Goal: Task Accomplishment & Management: Manage account settings

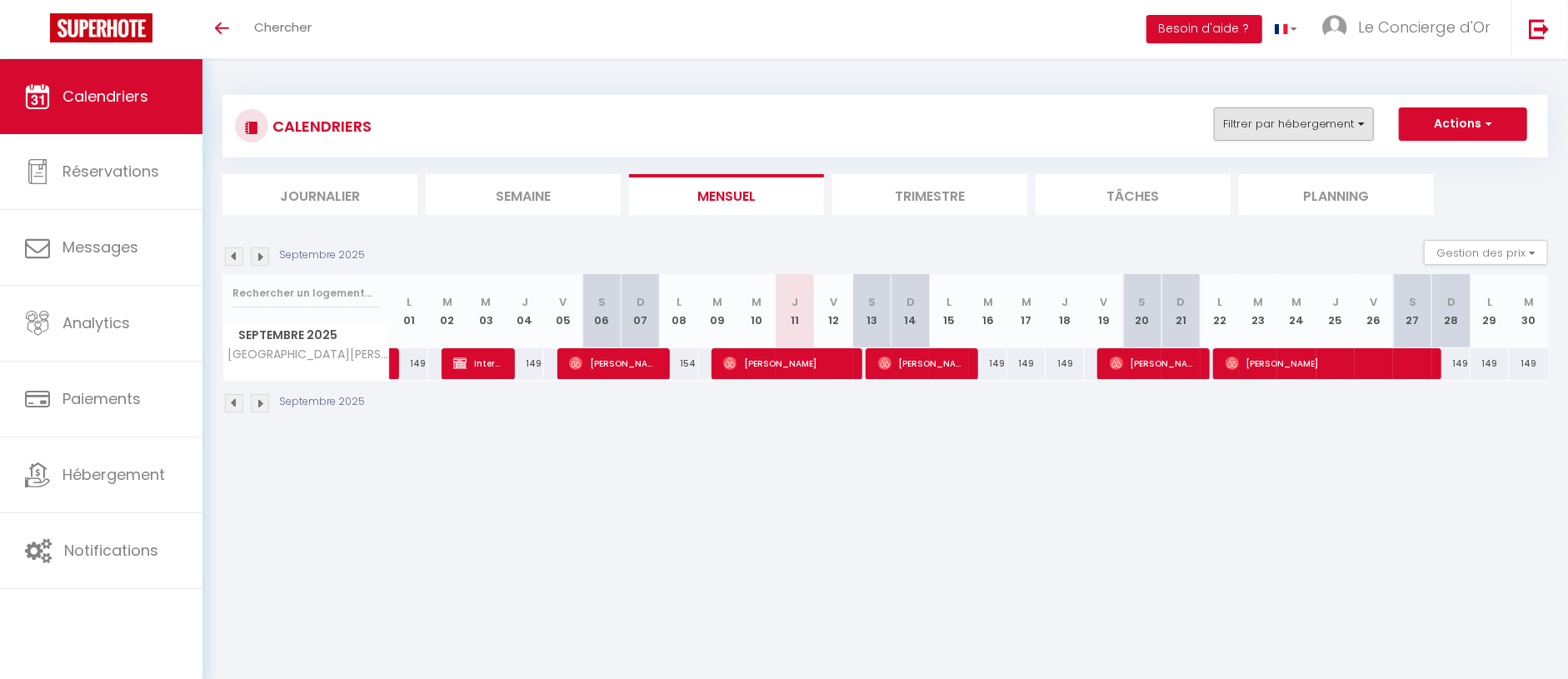
click at [1245, 114] on button "Filtrer par hébergement" at bounding box center [1294, 124] width 160 height 33
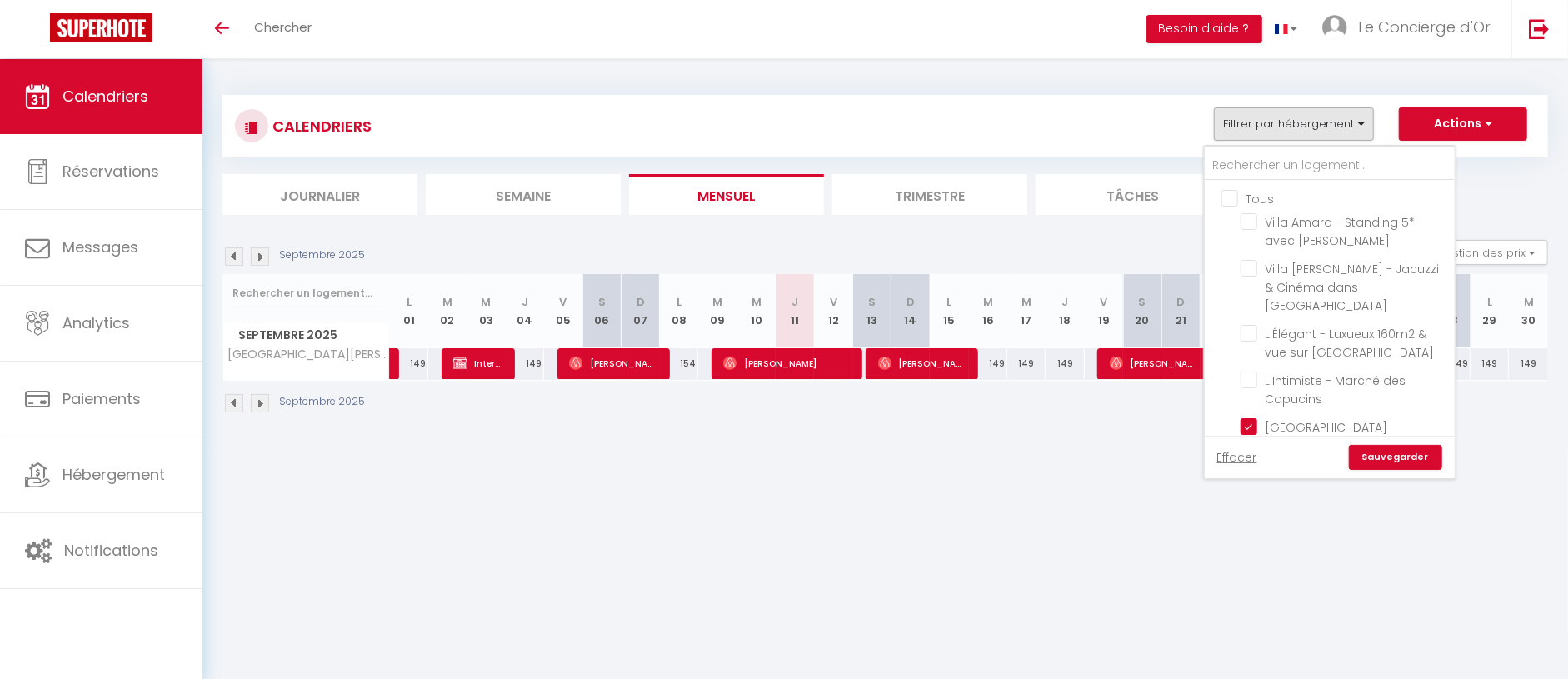
click at [1232, 198] on input "Tous" at bounding box center [1346, 197] width 250 height 16
checkbox input "true"
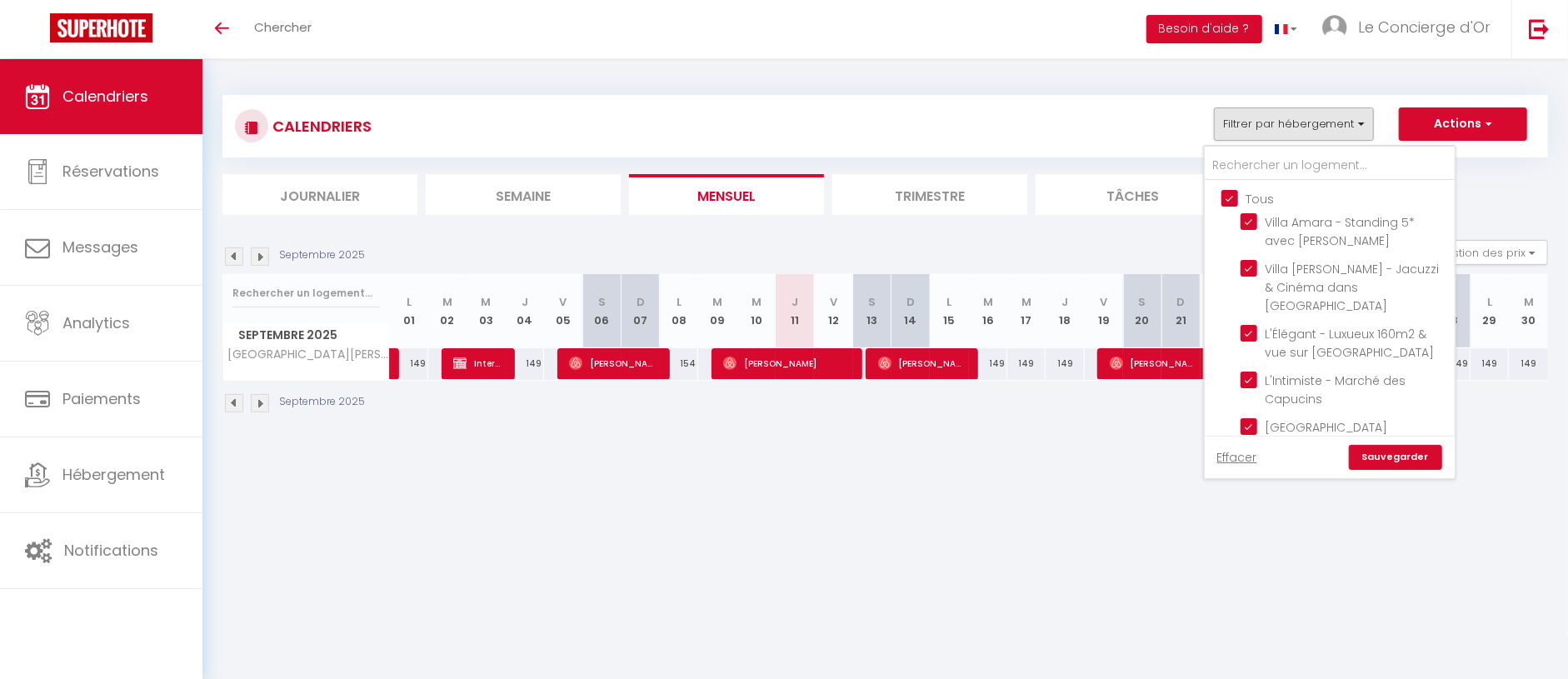
checkbox input "true"
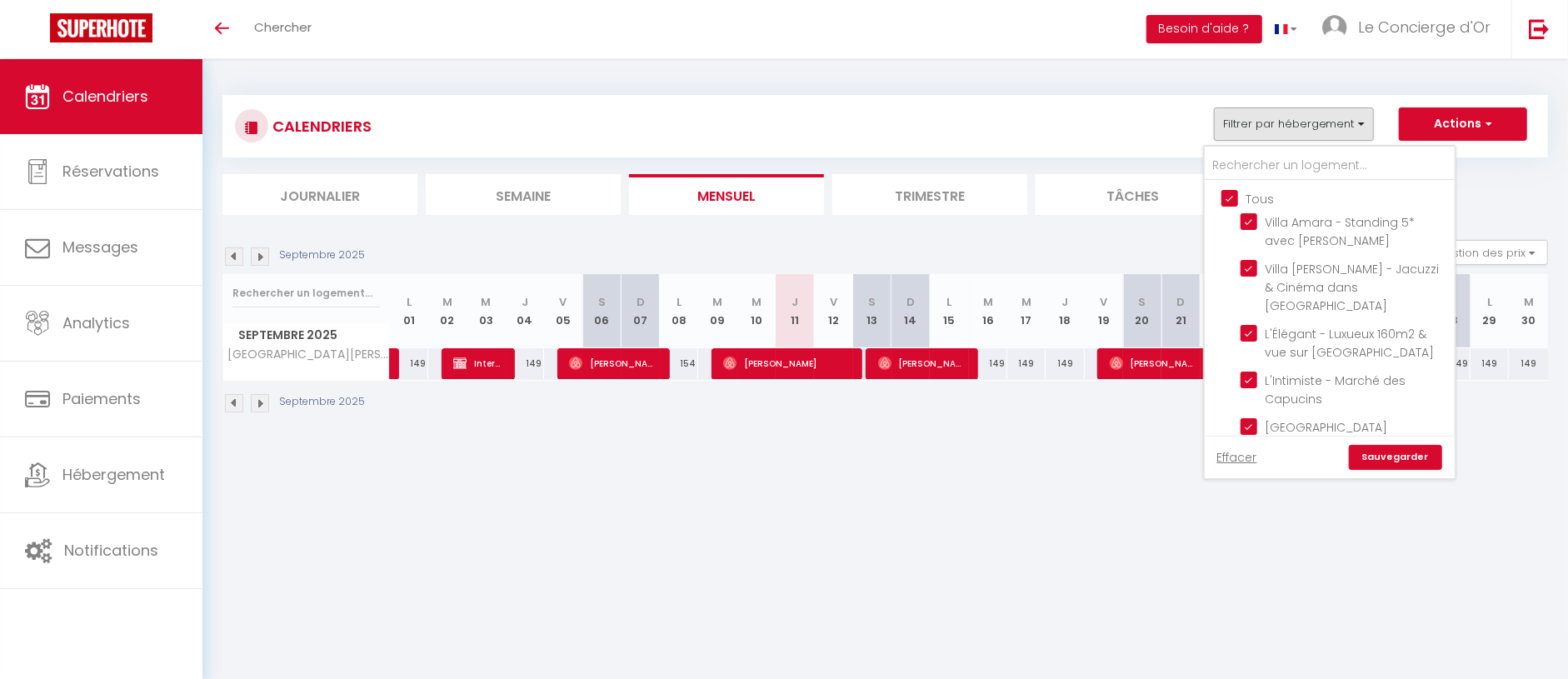
checkbox input "true"
click at [1232, 198] on input "Tous" at bounding box center [1346, 197] width 250 height 16
checkbox input "false"
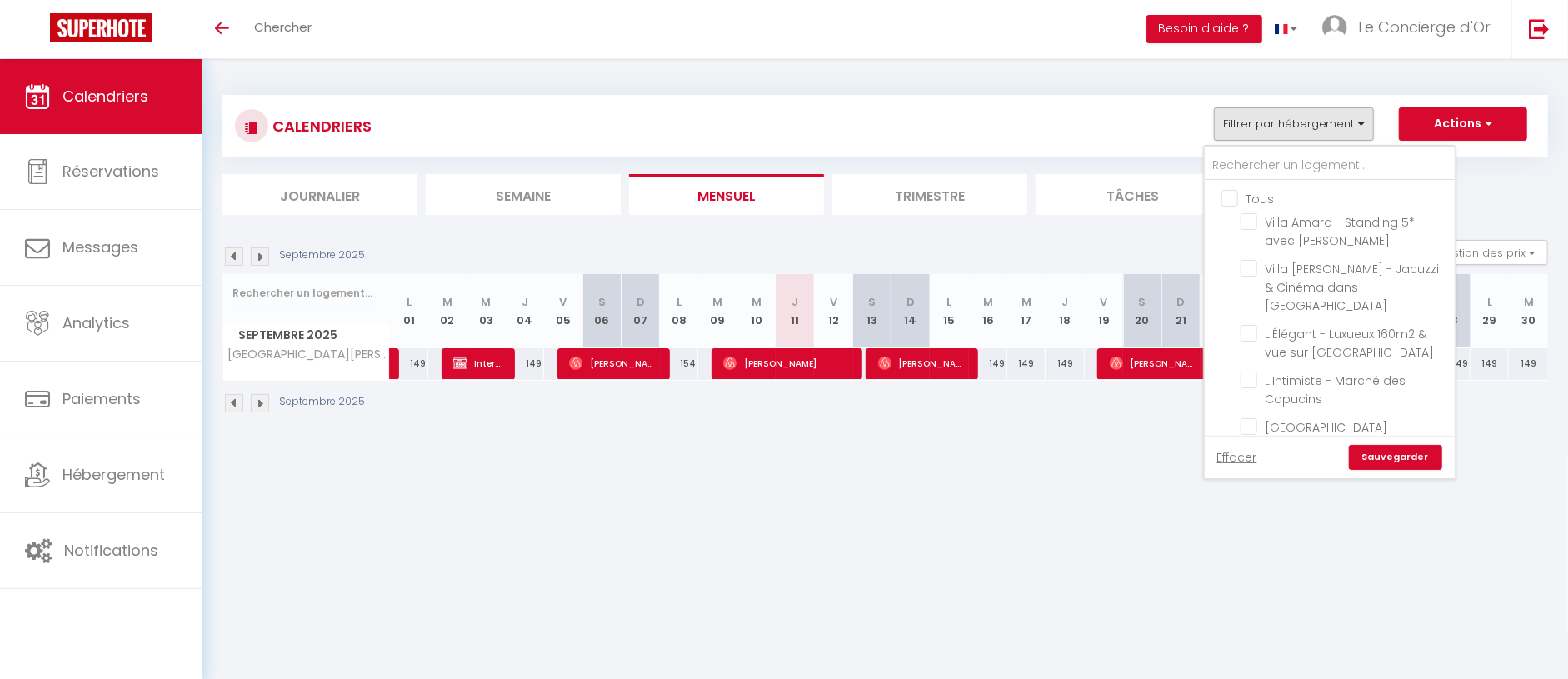
checkbox input "false"
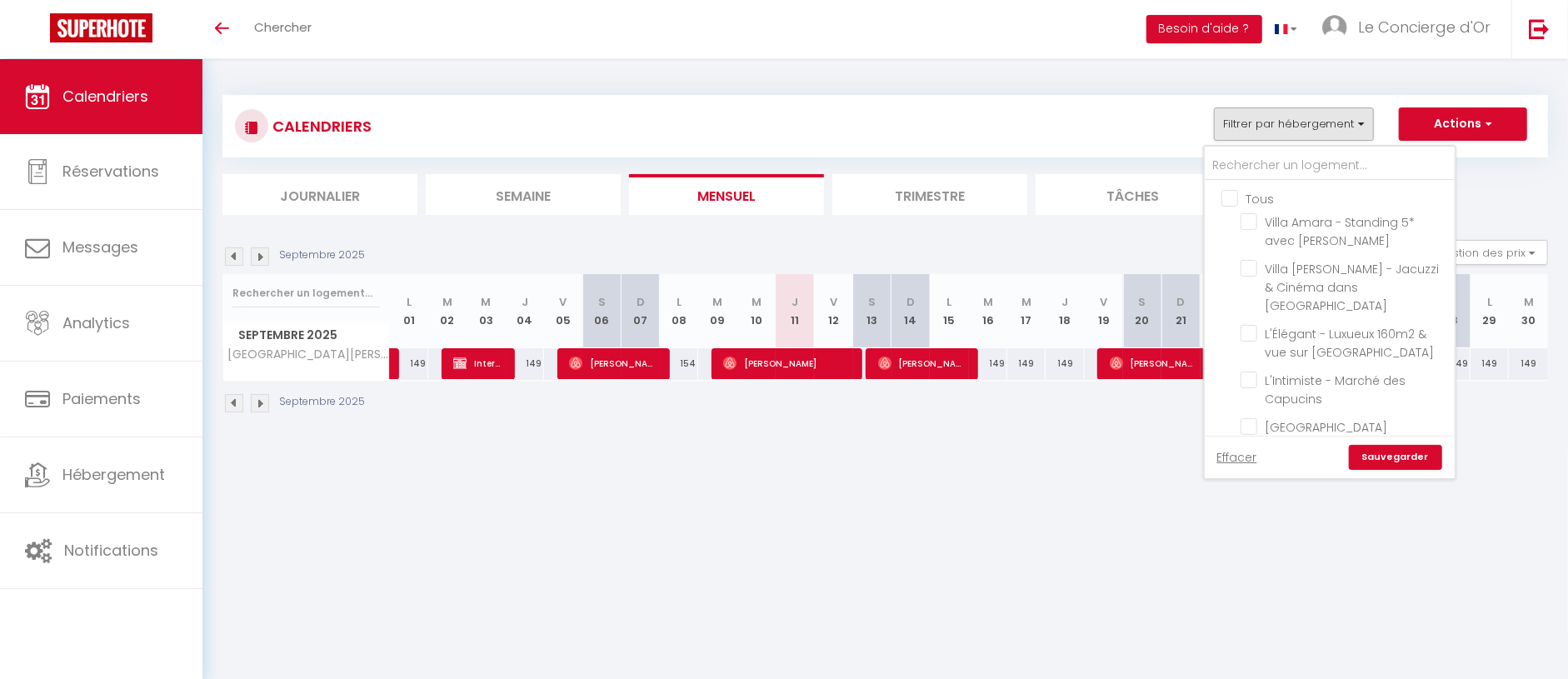
checkbox input "false"
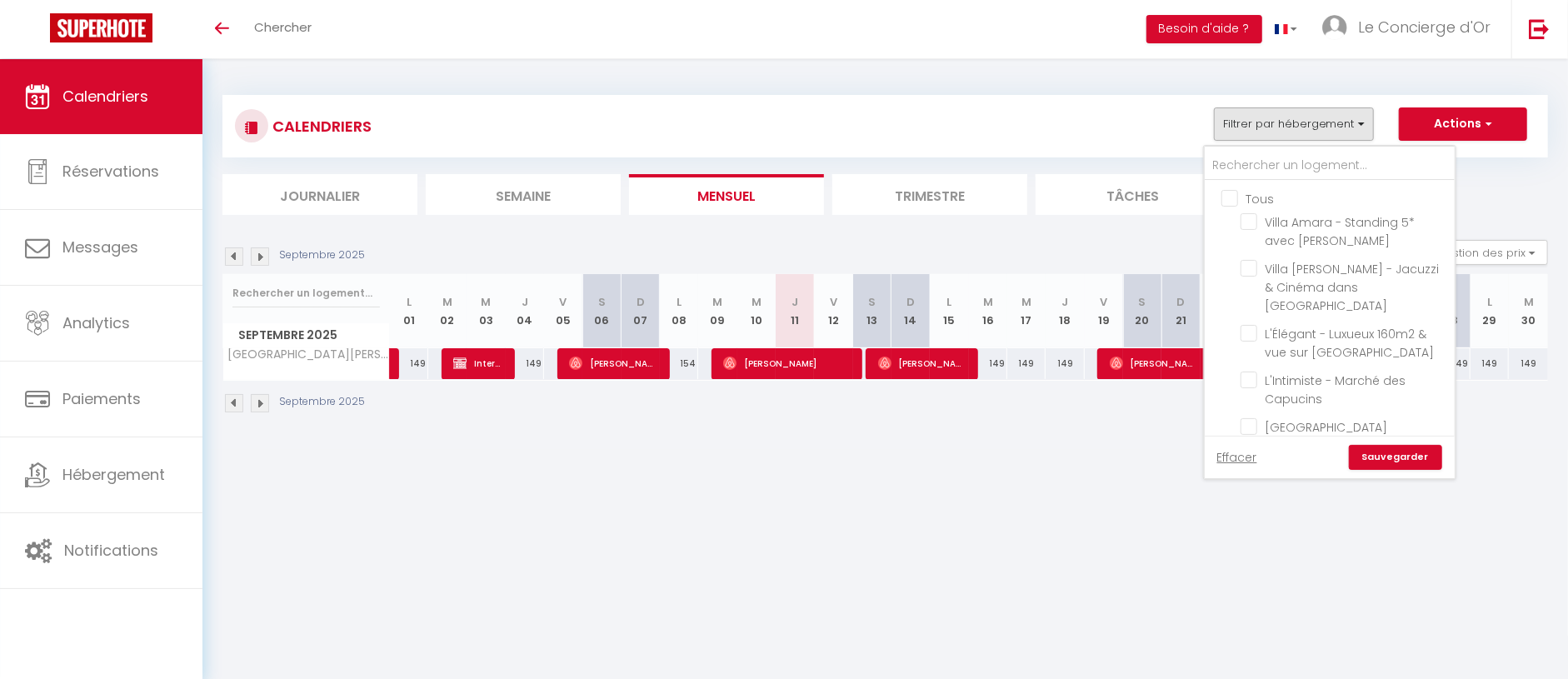
checkbox input "false"
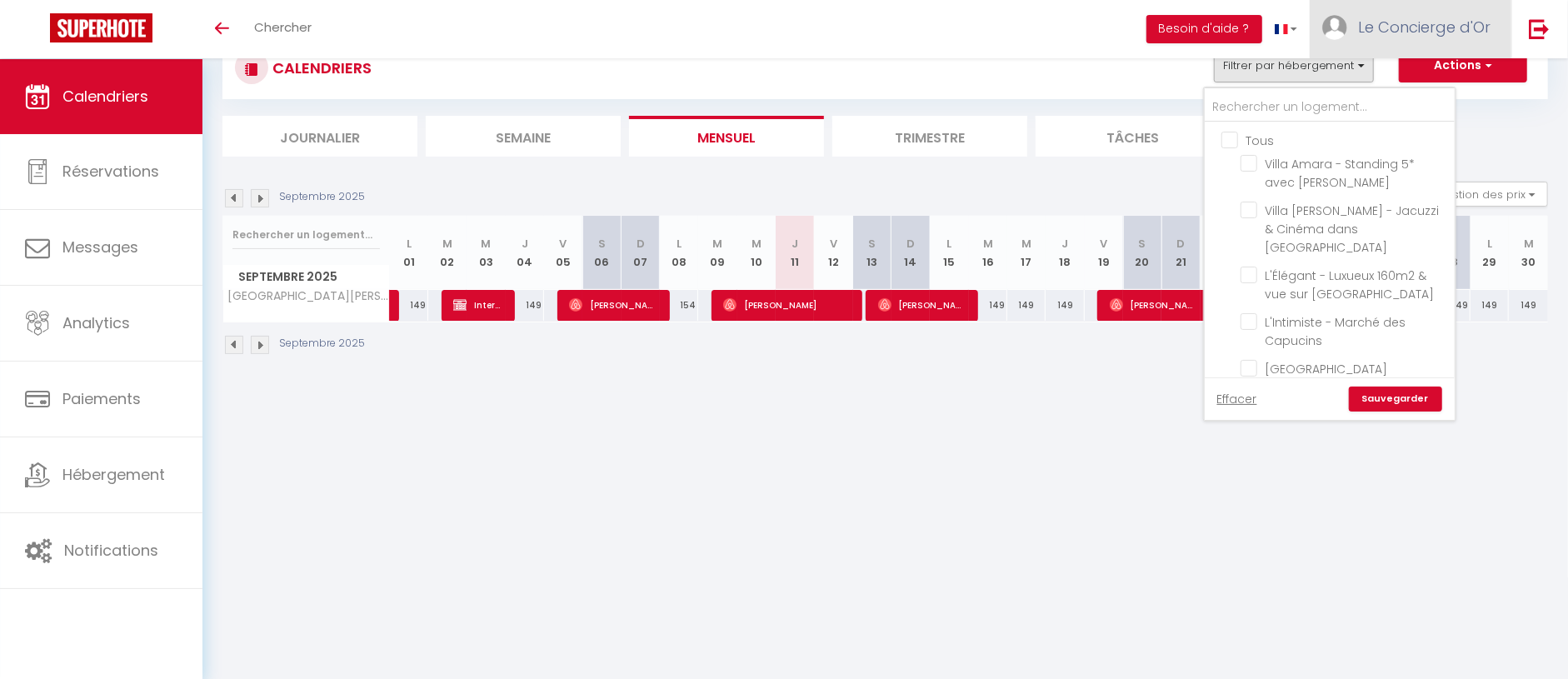
click at [1404, 32] on span "Le Concierge d'Or" at bounding box center [1425, 26] width 133 height 21
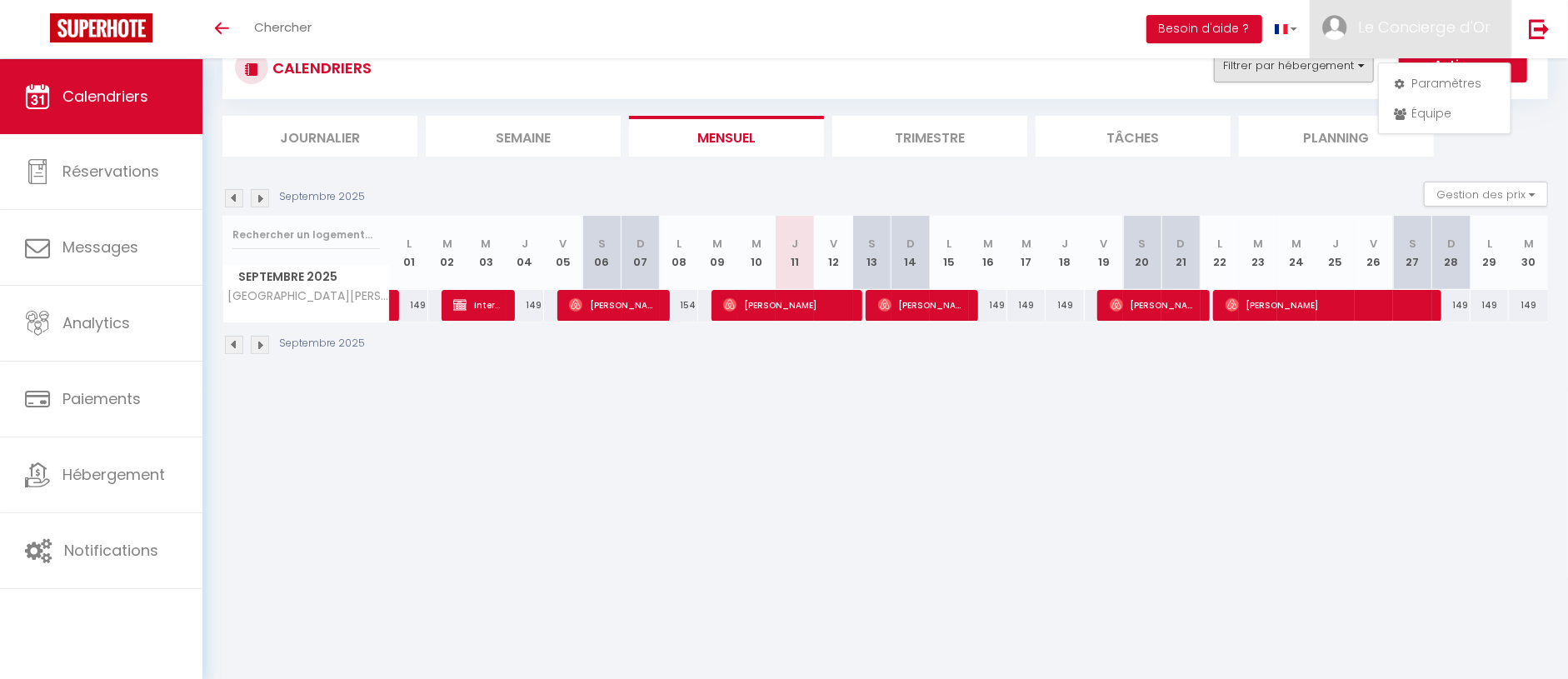
click at [1279, 74] on button "Filtrer par hébergement" at bounding box center [1294, 66] width 160 height 33
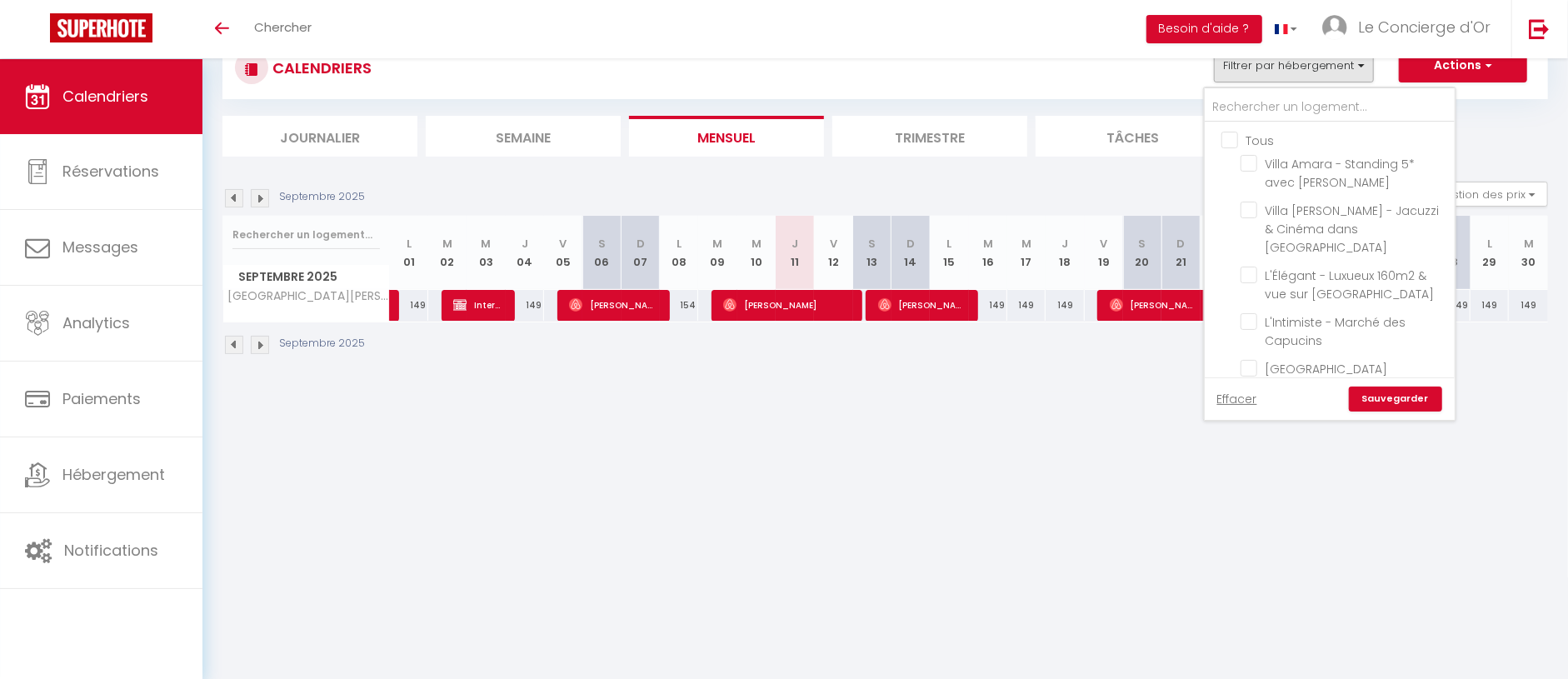
click at [1229, 139] on input "Tous" at bounding box center [1346, 139] width 250 height 16
checkbox input "true"
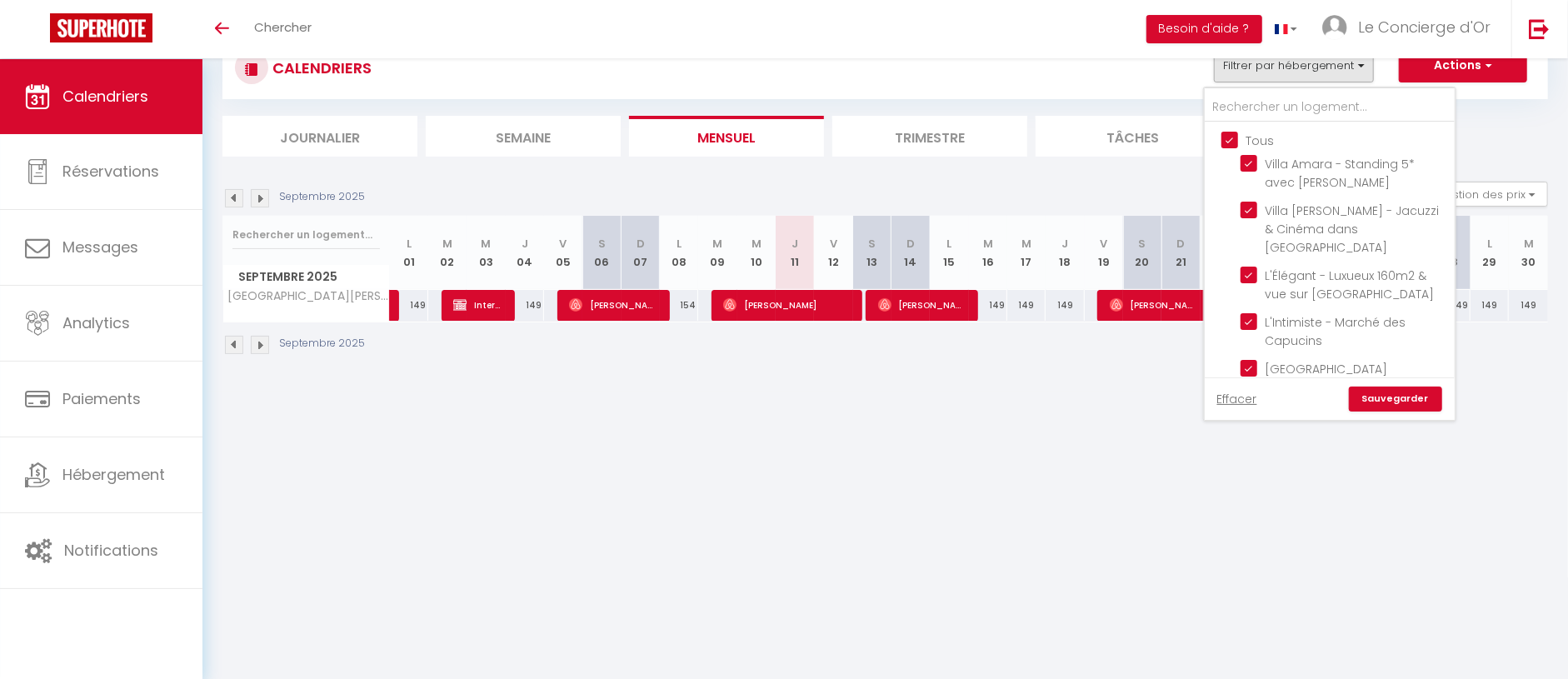
checkbox input "true"
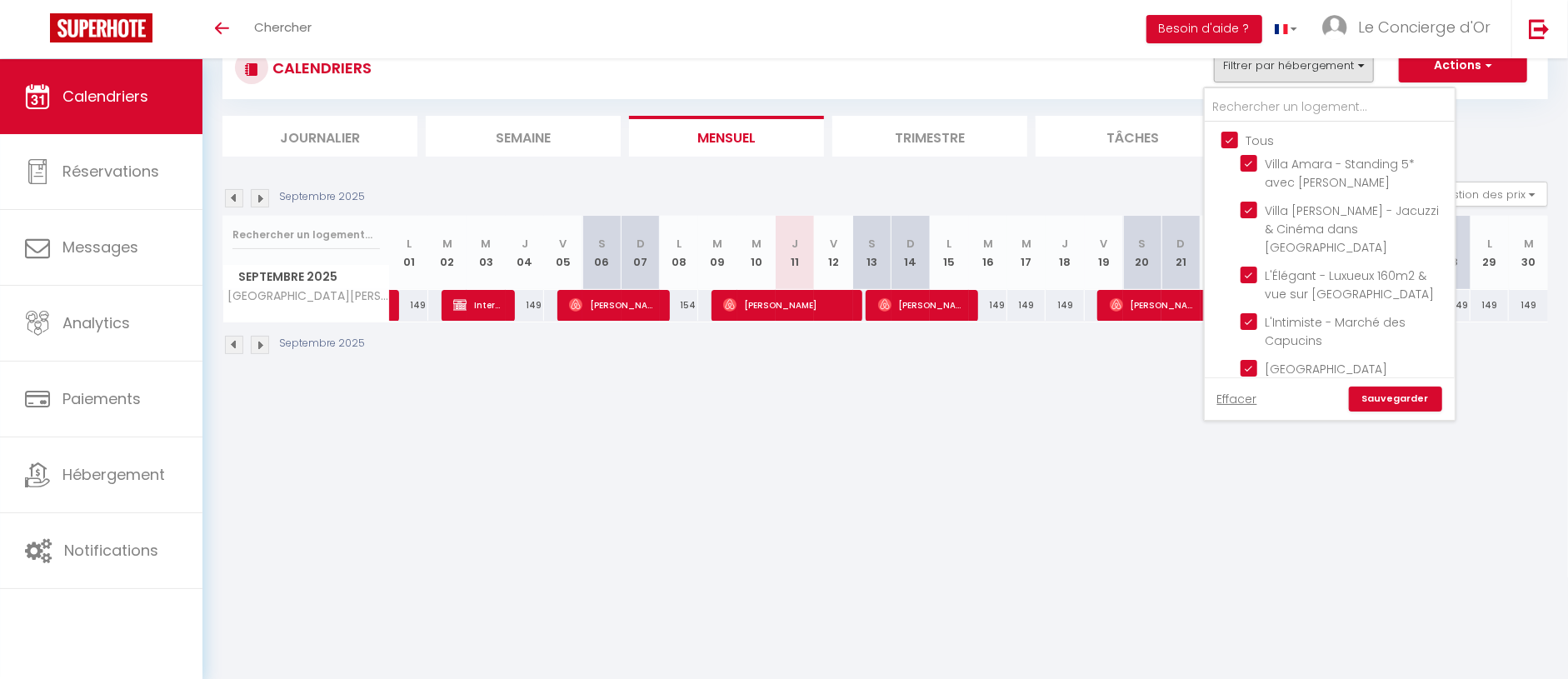
checkbox input "true"
click at [1403, 390] on link "Sauvegarder" at bounding box center [1396, 399] width 94 height 25
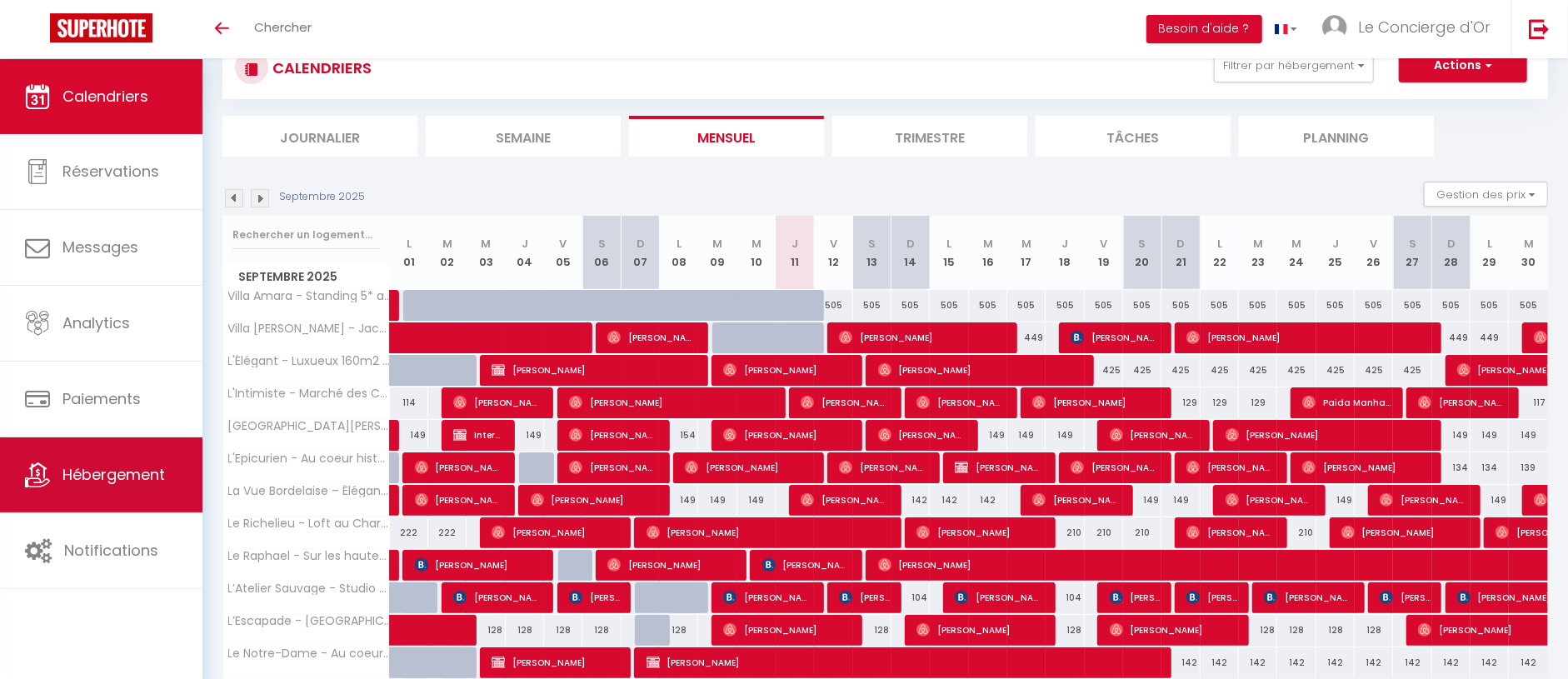
click at [121, 490] on link "Hébergement" at bounding box center [101, 474] width 203 height 75
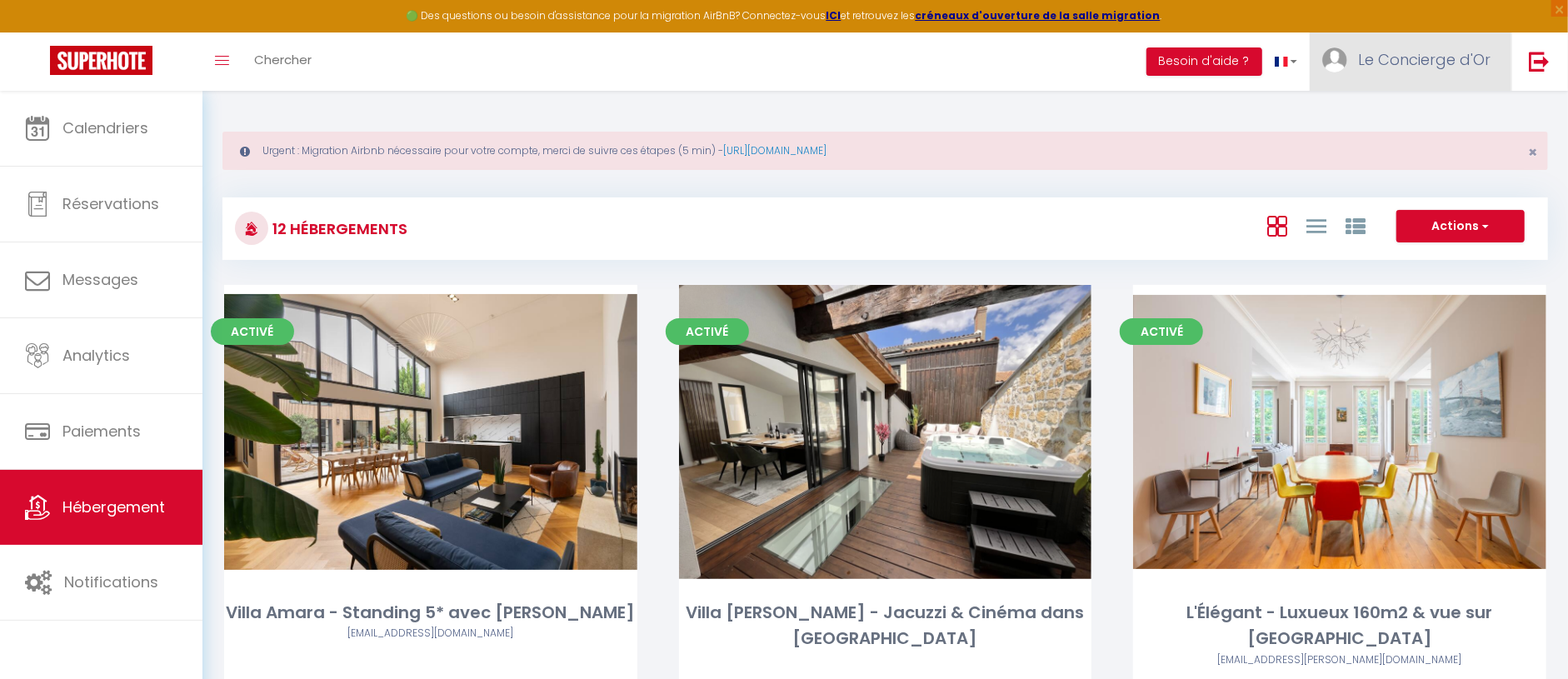
click at [1396, 66] on span "Le Concierge d'Or" at bounding box center [1425, 60] width 133 height 21
click at [1430, 115] on link "Paramètres" at bounding box center [1444, 115] width 124 height 28
select select "fr"
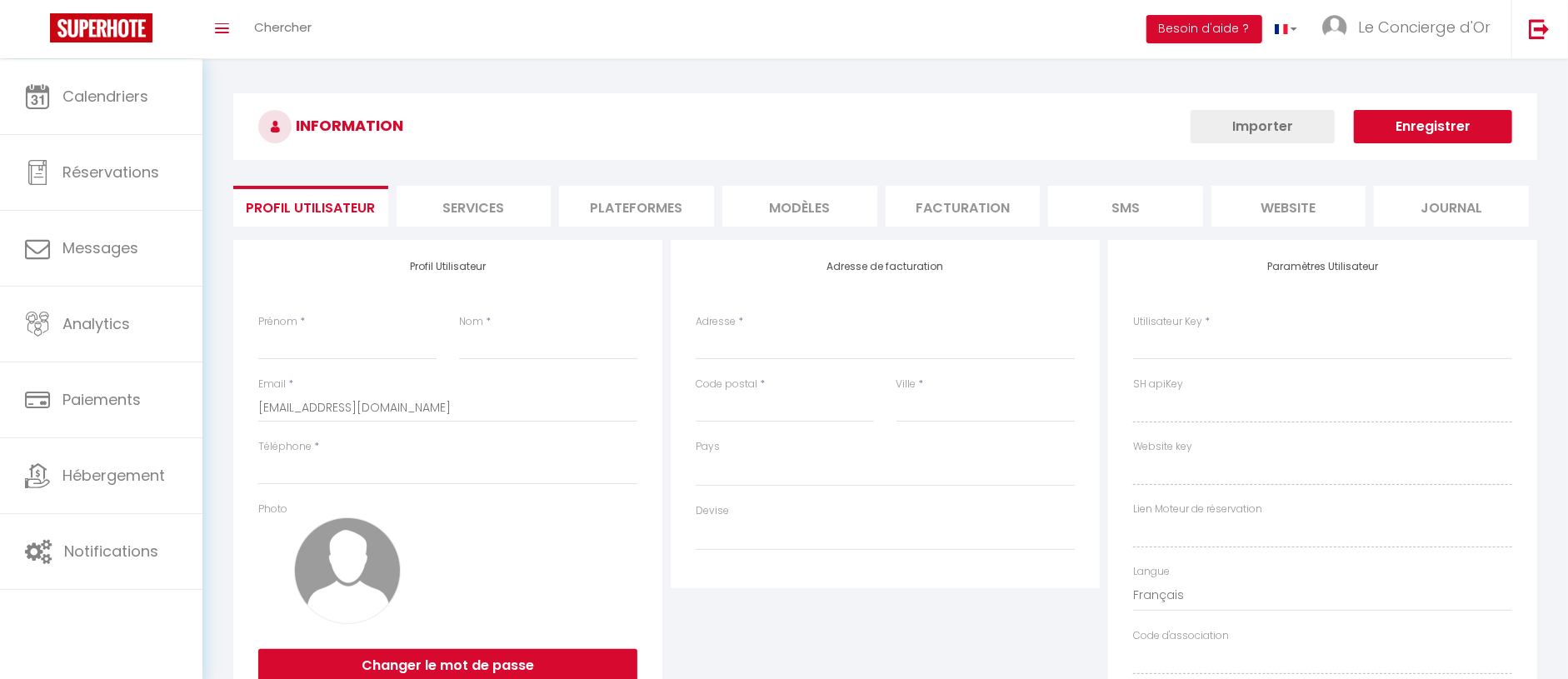
type input "Le Concierge d'Or"
type input "0789091117"
type input "[STREET_ADDRESS]"
type input "33000"
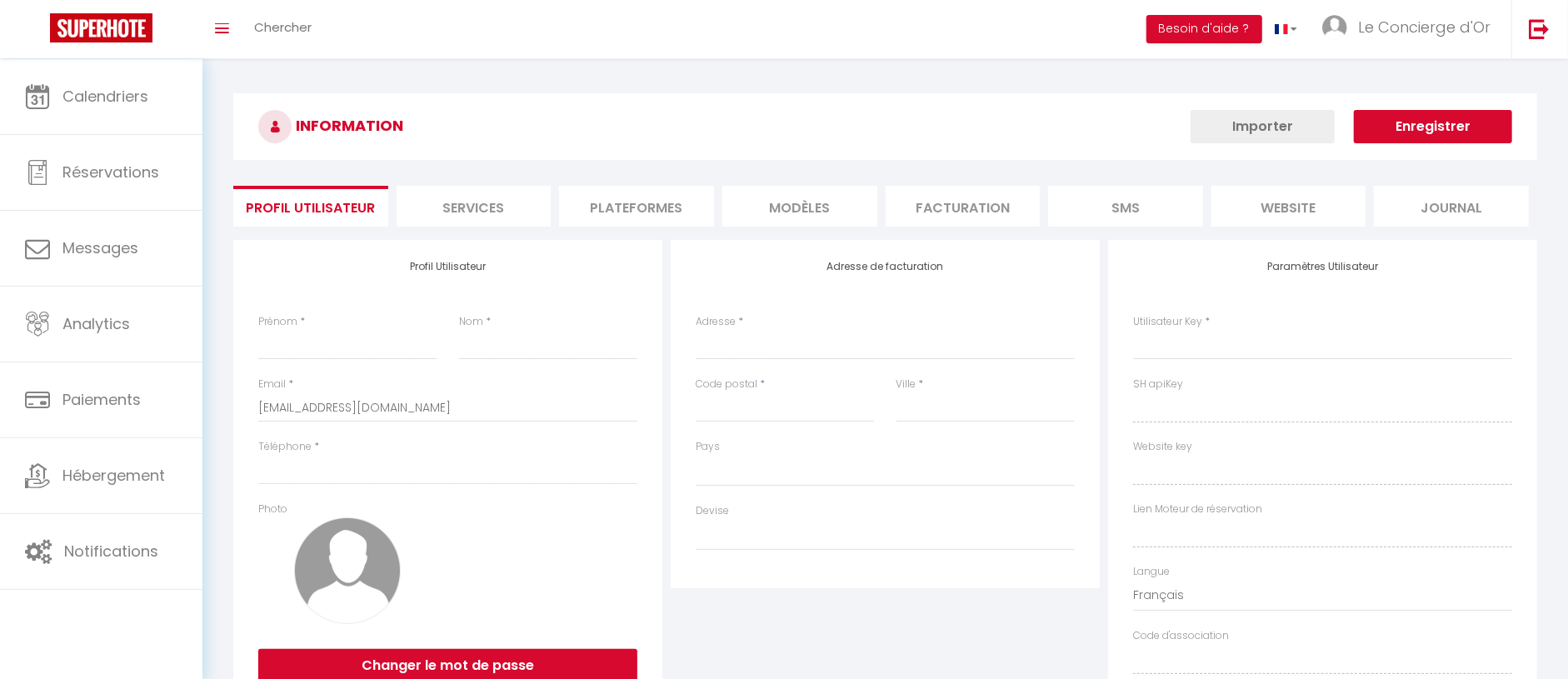
type input "[GEOGRAPHIC_DATA]"
type input "mtmnigpUwMAqyU84X7R099JEs"
type input "GjiK4kSXglvxLcemnkIoRN5MS"
type input "[URL][DOMAIN_NAME]"
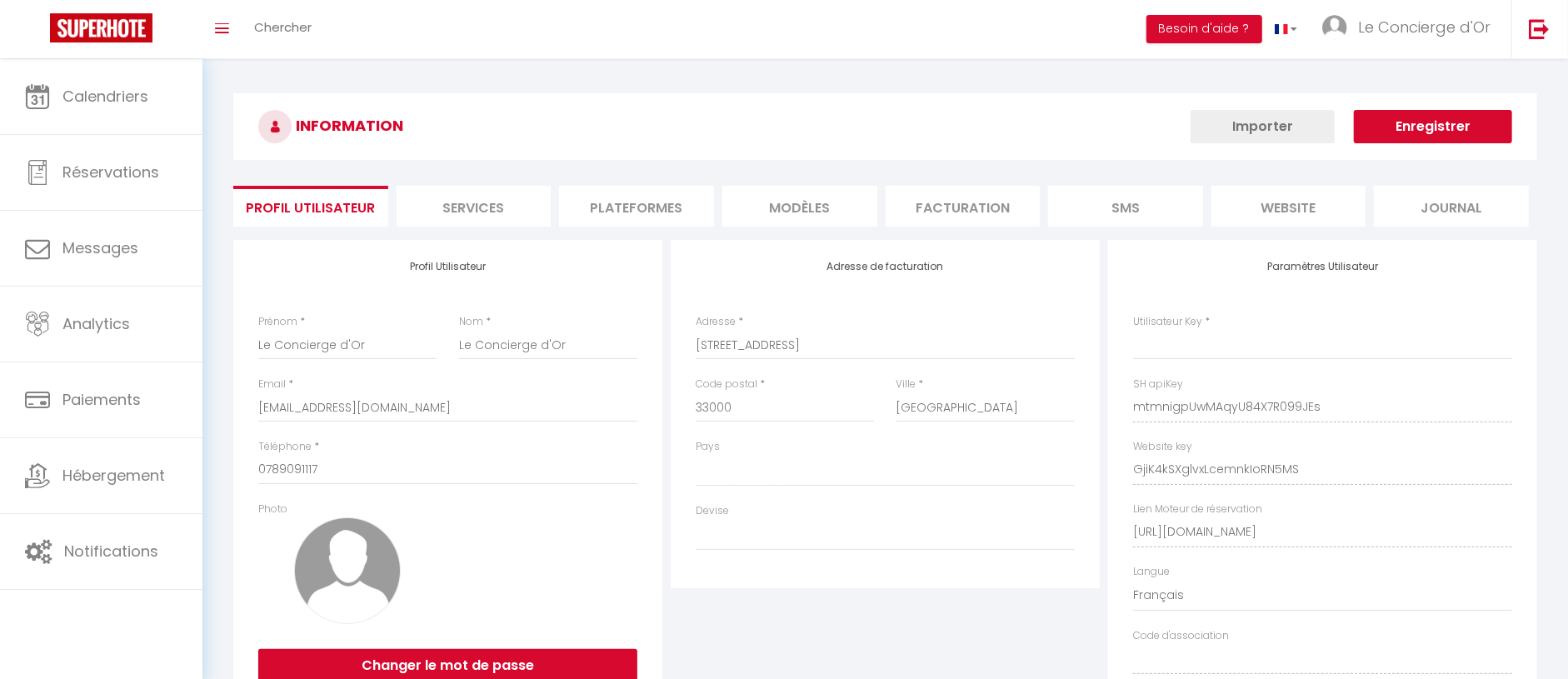
type input "mtmnigpUwMAqyU84X7R099JEs"
type input "GjiK4kSXglvxLcemnkIoRN5MS"
type input "[URL][DOMAIN_NAME]"
select select "28"
select select "fr"
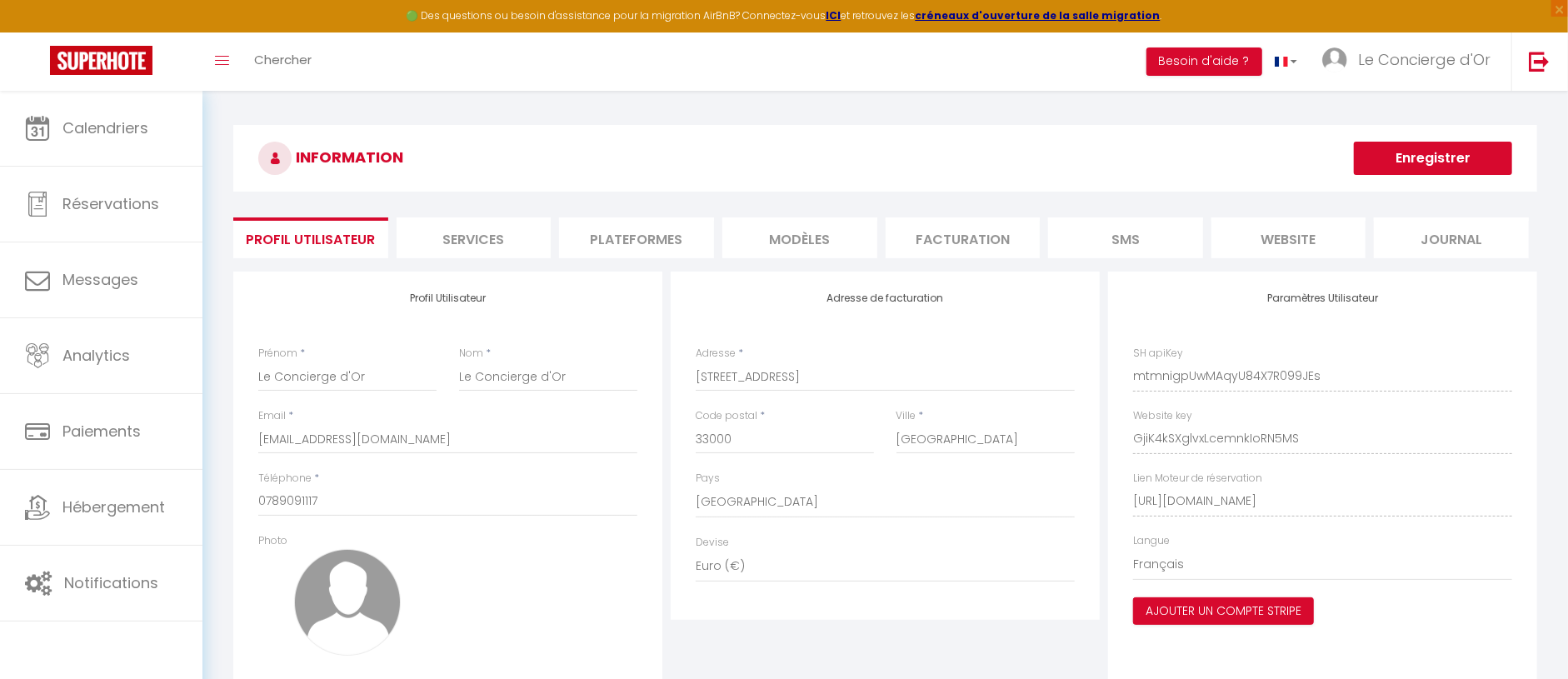
click at [685, 248] on li "Plateformes" at bounding box center [637, 237] width 155 height 41
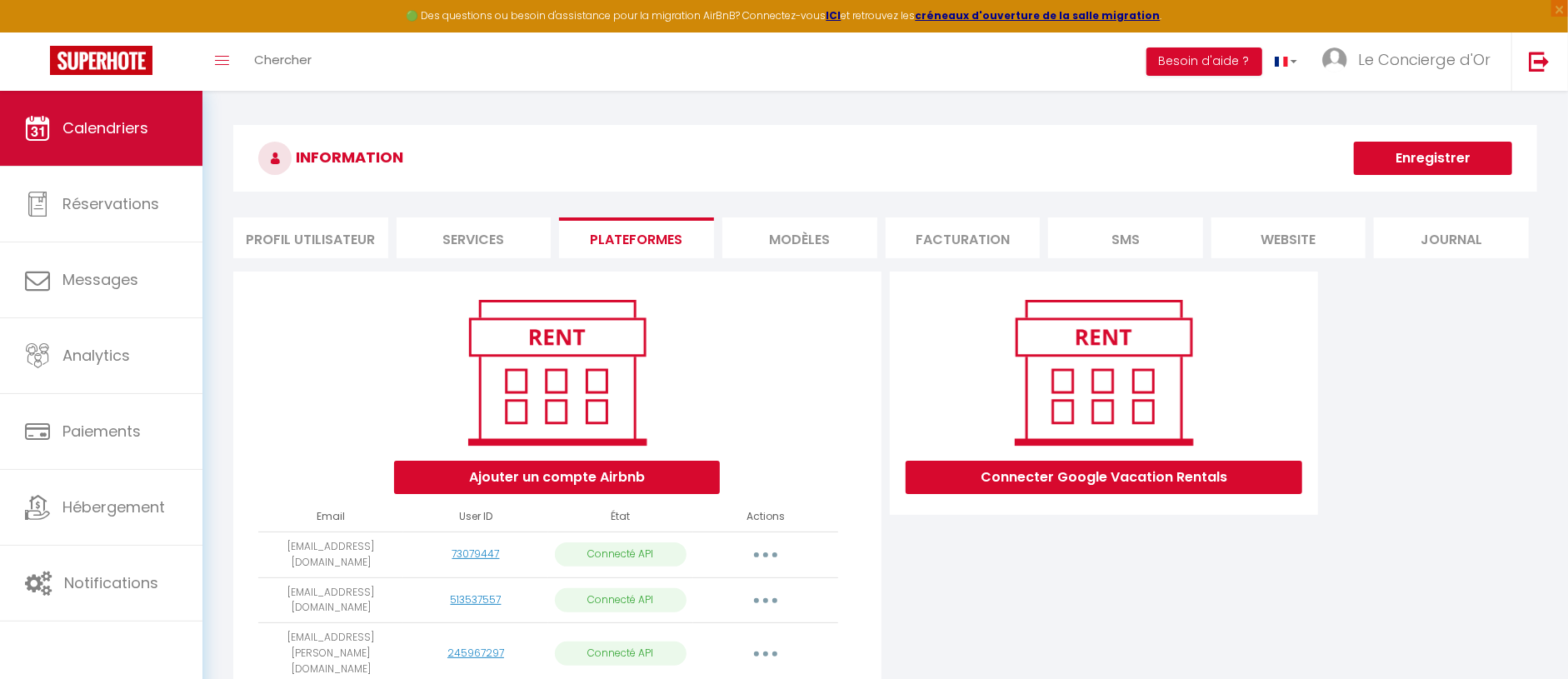
click at [95, 114] on link "Calendriers" at bounding box center [101, 128] width 203 height 75
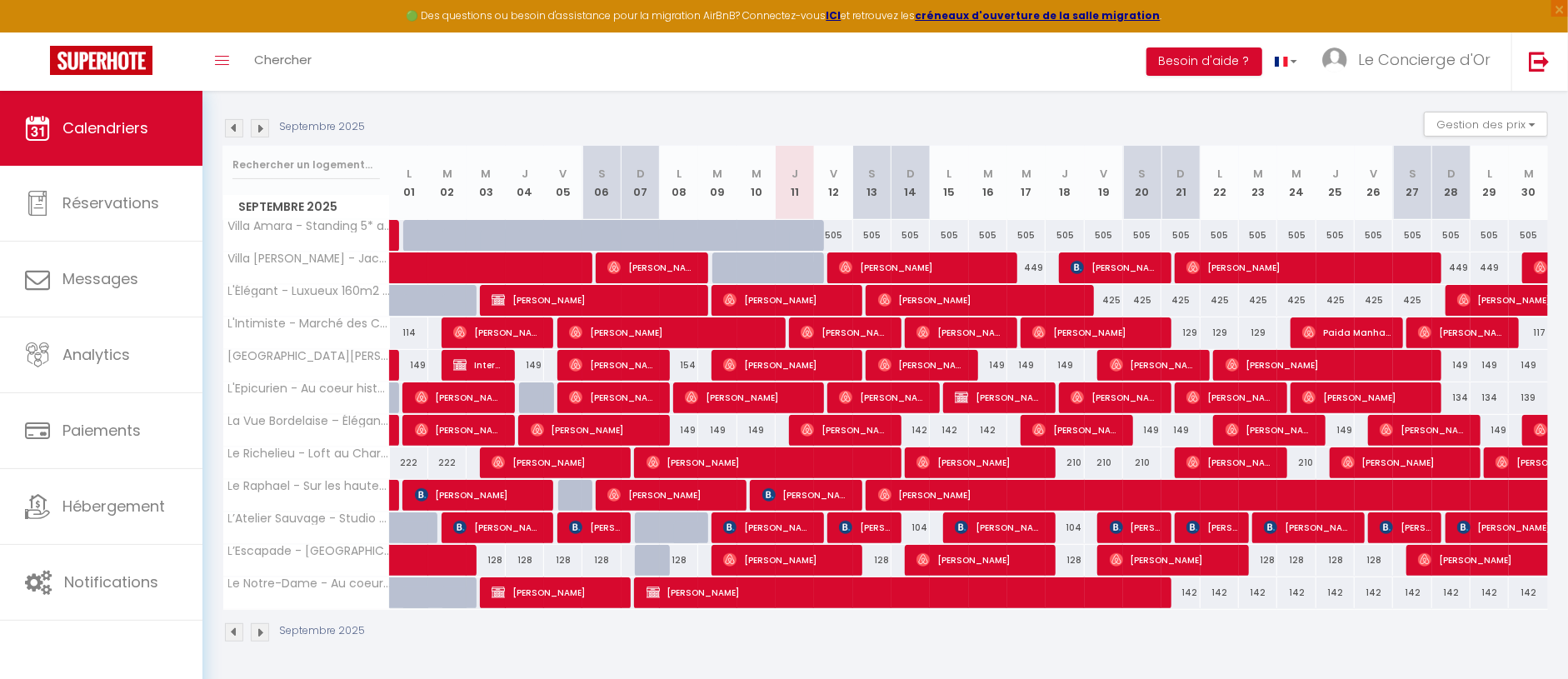
scroll to position [231, 0]
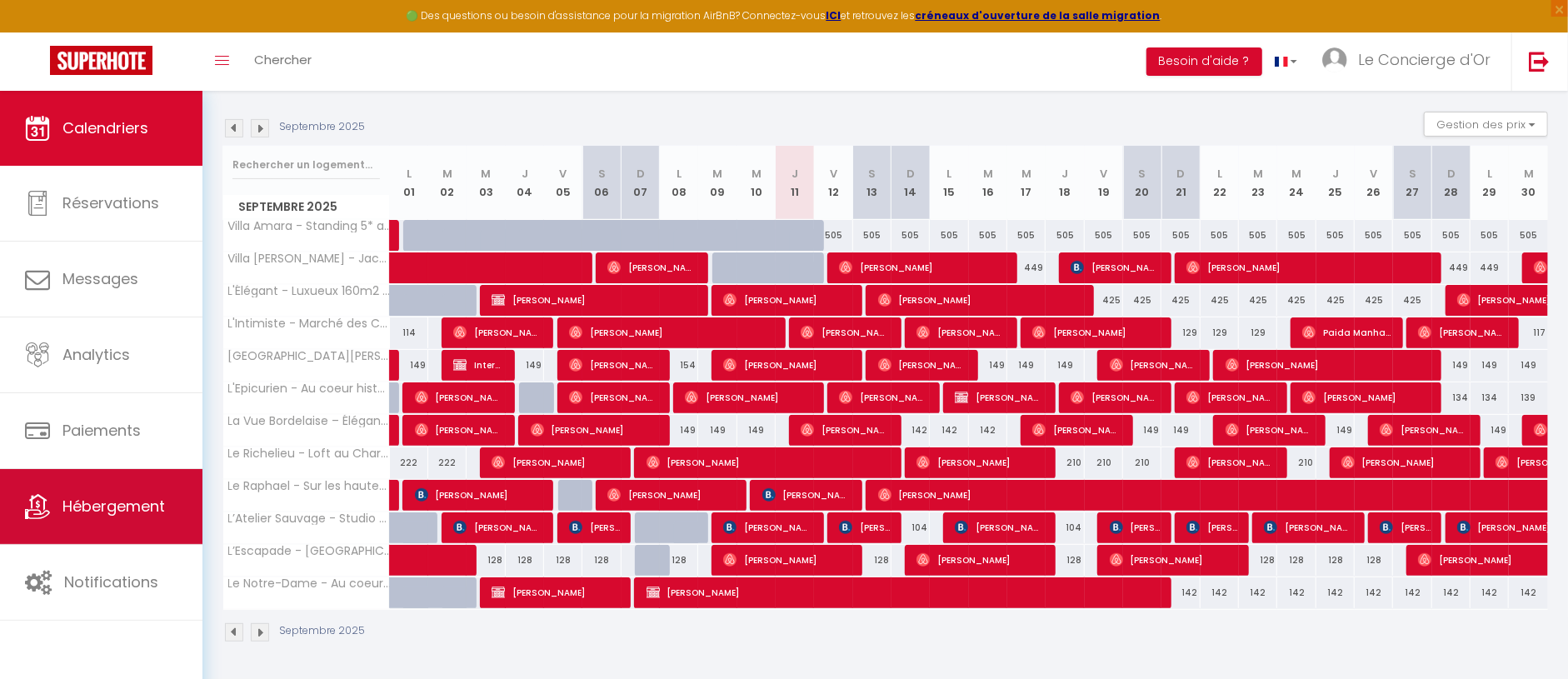
click at [174, 528] on link "Hébergement" at bounding box center [101, 506] width 203 height 75
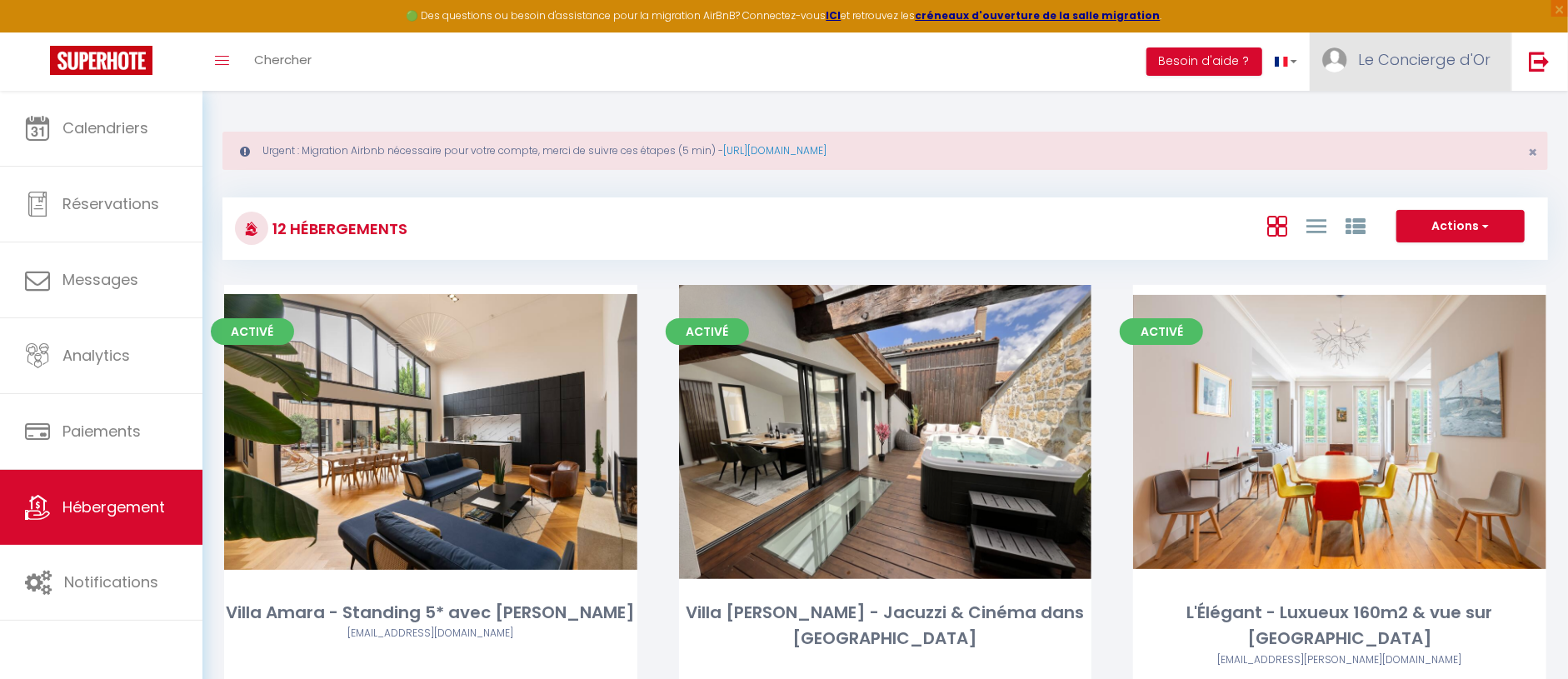
click at [1426, 70] on link "Le Concierge d'Or" at bounding box center [1411, 61] width 202 height 59
click at [1443, 115] on link "Paramètres" at bounding box center [1444, 115] width 124 height 28
select select "28"
select select "fr"
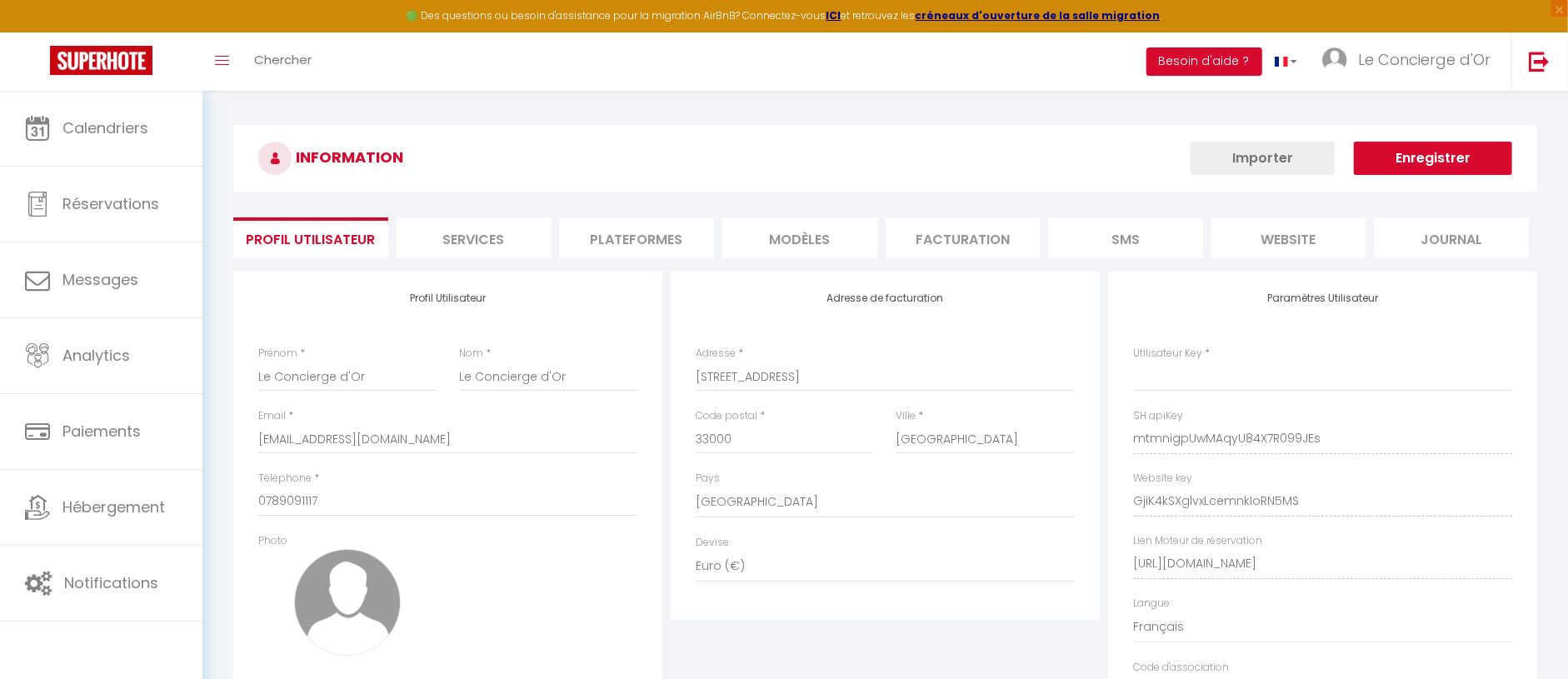
type input "mtmnigpUwMAqyU84X7R099JEs"
type input "GjiK4kSXglvxLcemnkIoRN5MS"
type input "[URL][DOMAIN_NAME]"
select select "fr"
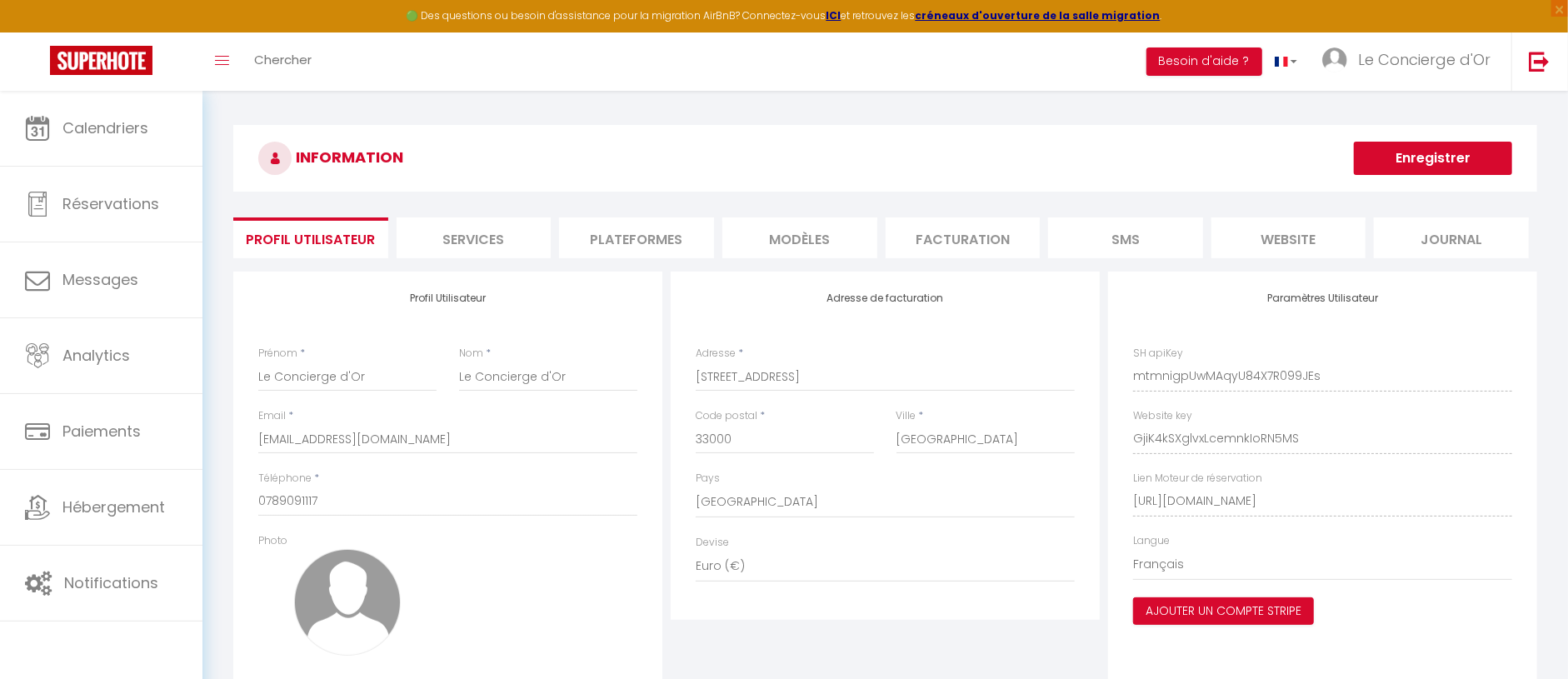
click at [636, 231] on li "Plateformes" at bounding box center [637, 237] width 155 height 41
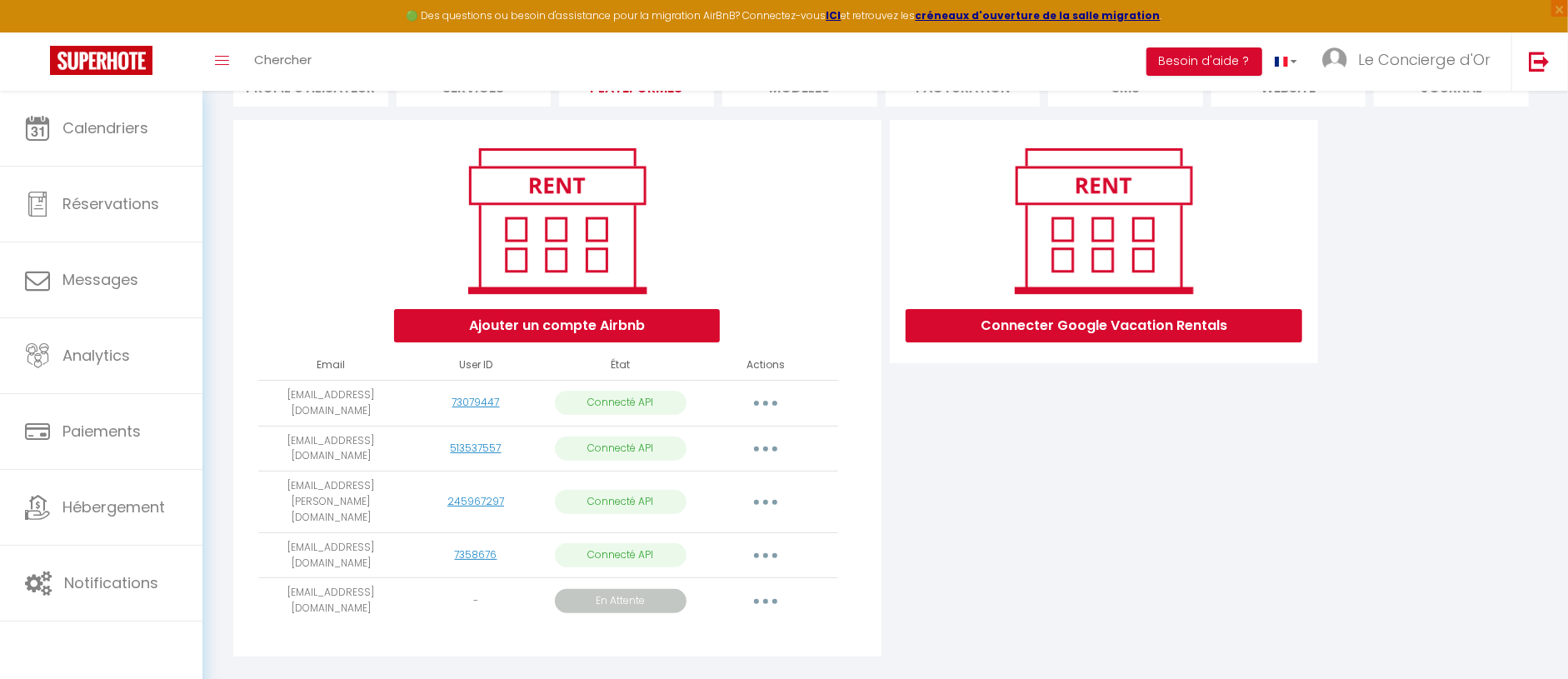
scroll to position [151, 0]
click at [765, 447] on icon "button" at bounding box center [766, 450] width 5 height 5
click at [765, 473] on link "Importer les appartements" at bounding box center [692, 487] width 184 height 28
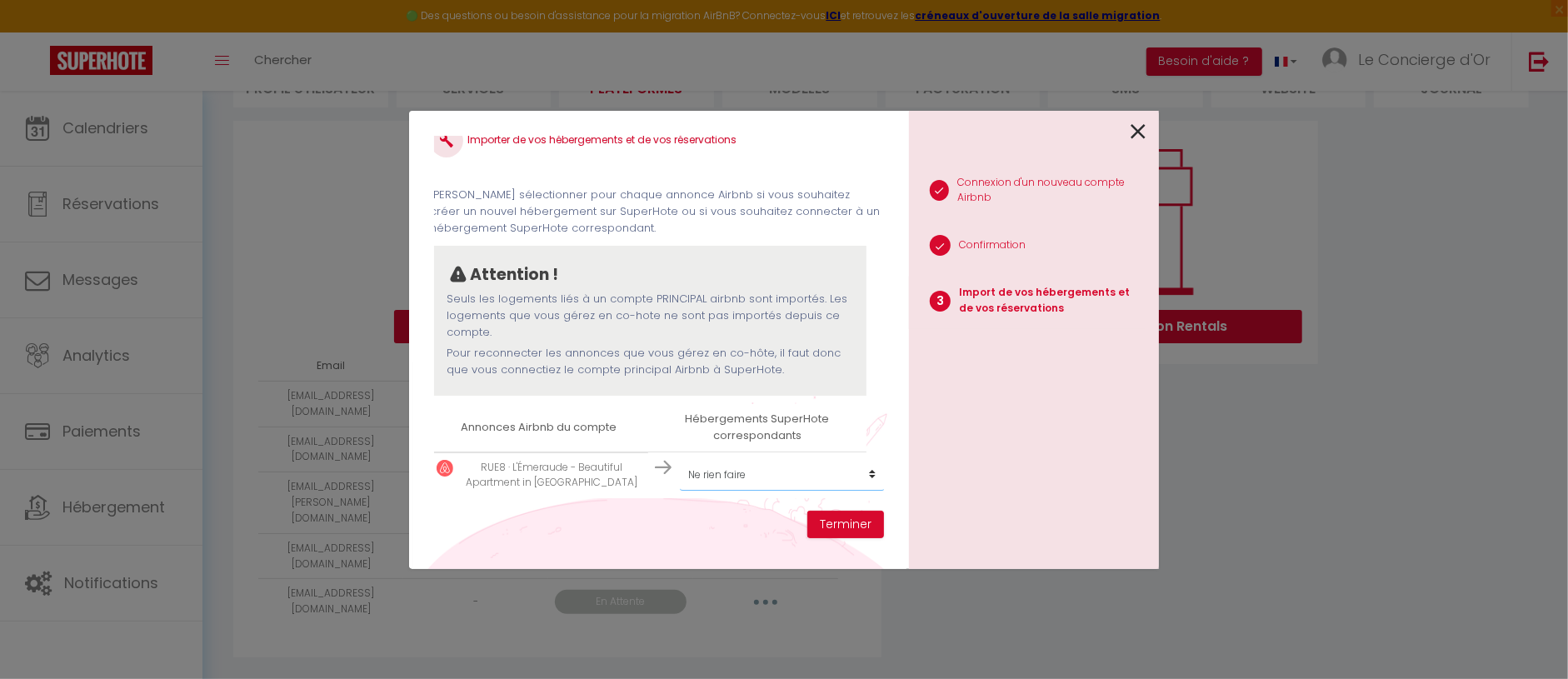
scroll to position [21, 5]
select select "create_new"
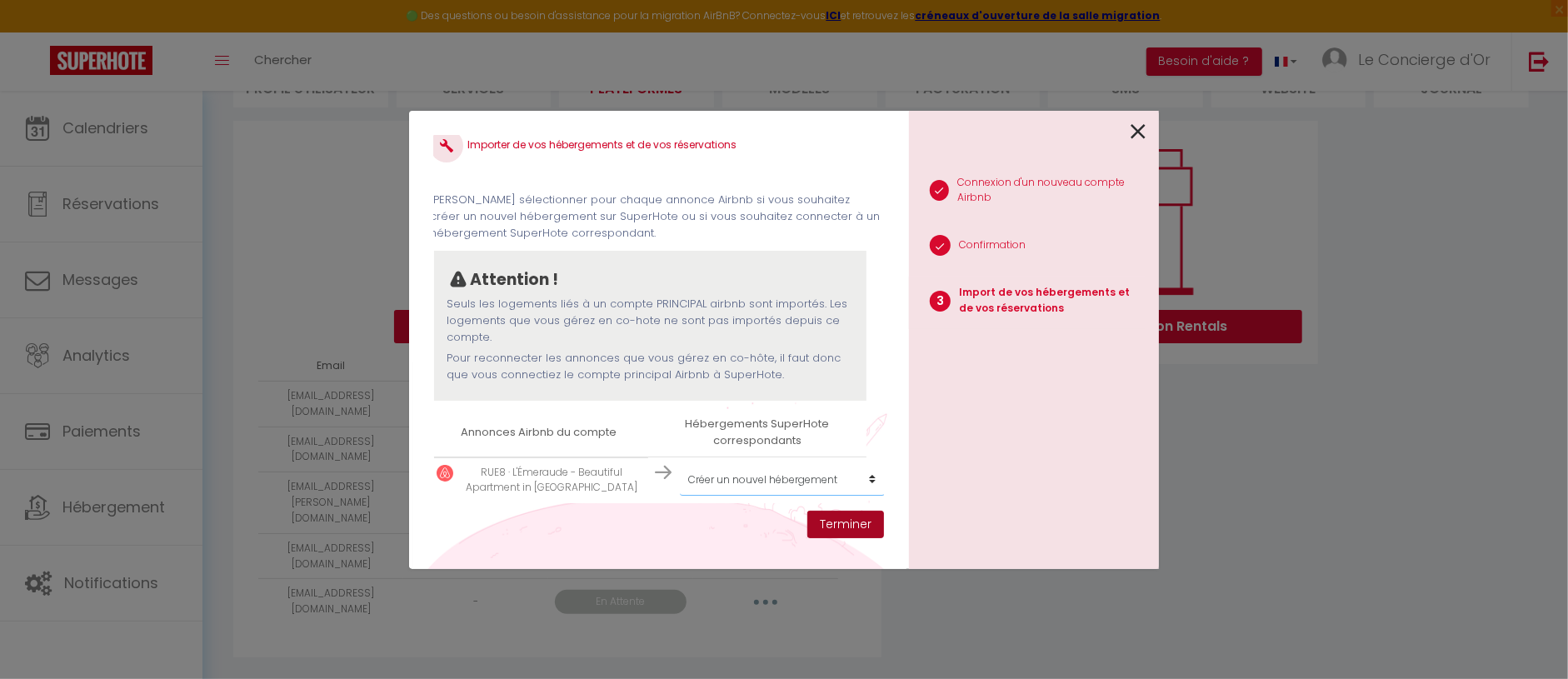
click at [839, 526] on button "Terminer" at bounding box center [846, 525] width 77 height 28
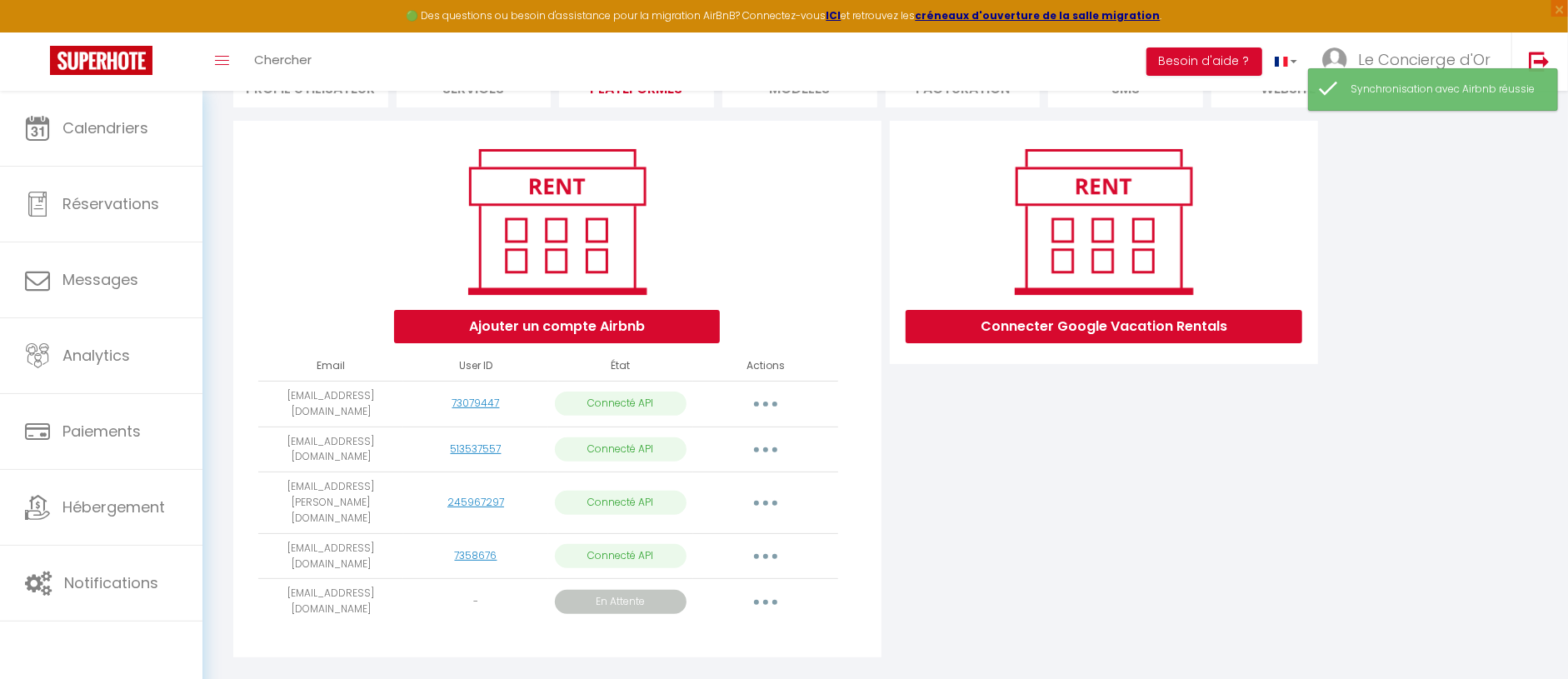
click at [756, 490] on button "button" at bounding box center [766, 503] width 47 height 27
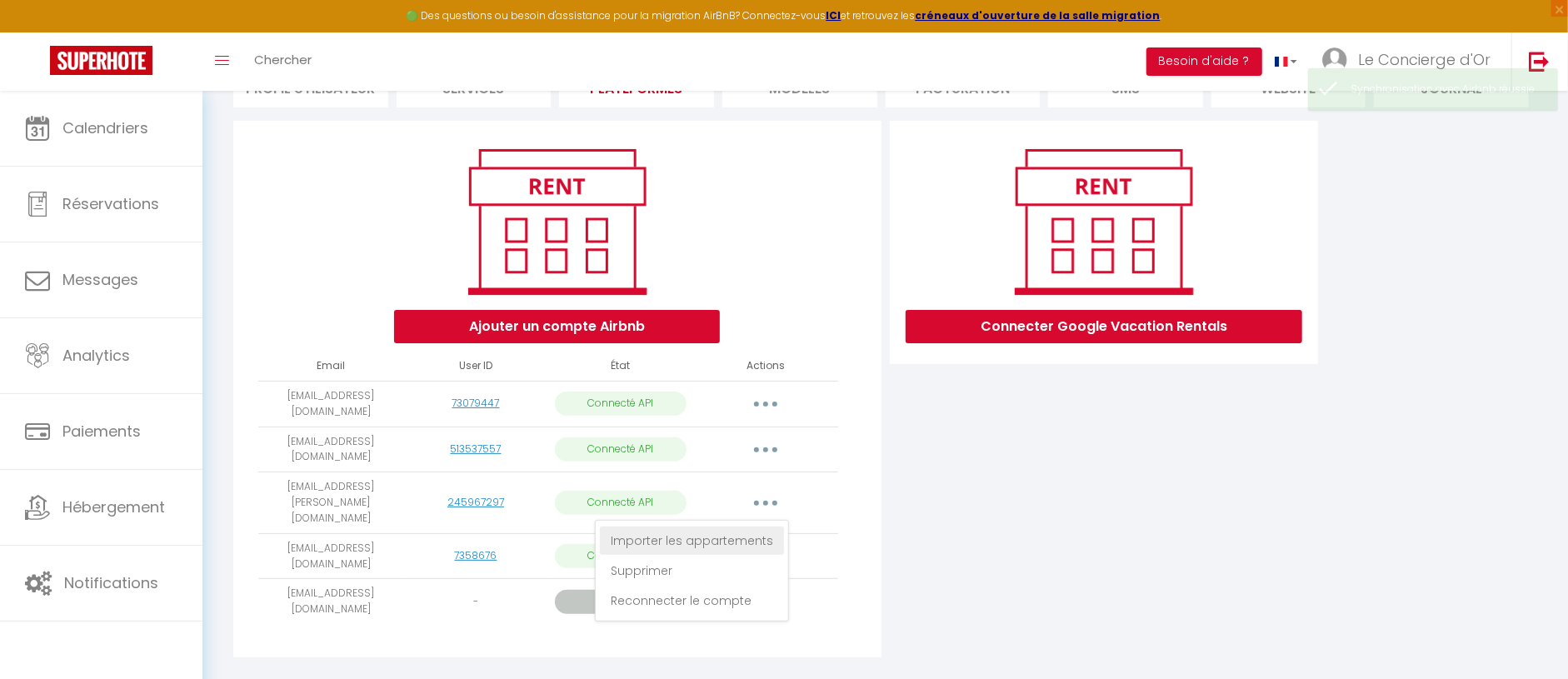
click at [747, 527] on link "Importer les appartements" at bounding box center [692, 540] width 184 height 28
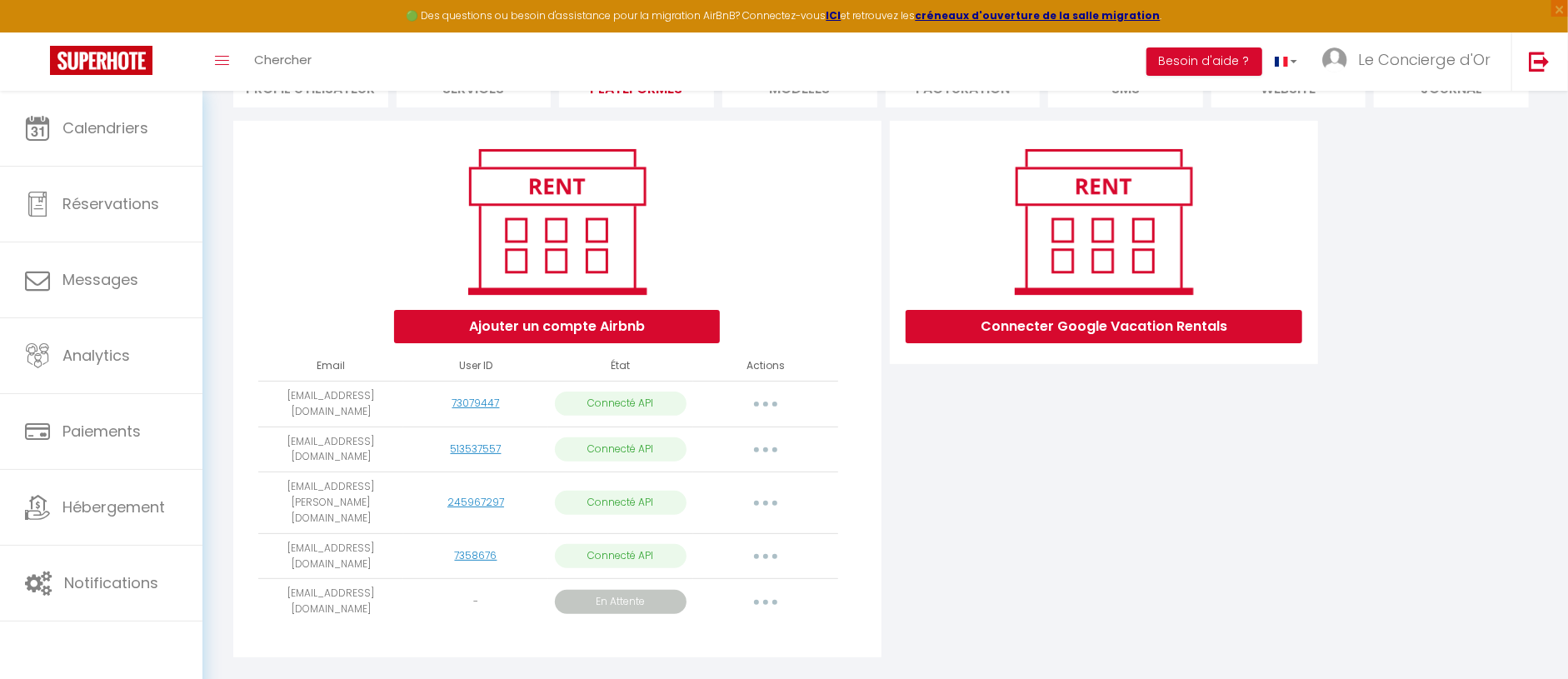
select select "43521"
select select
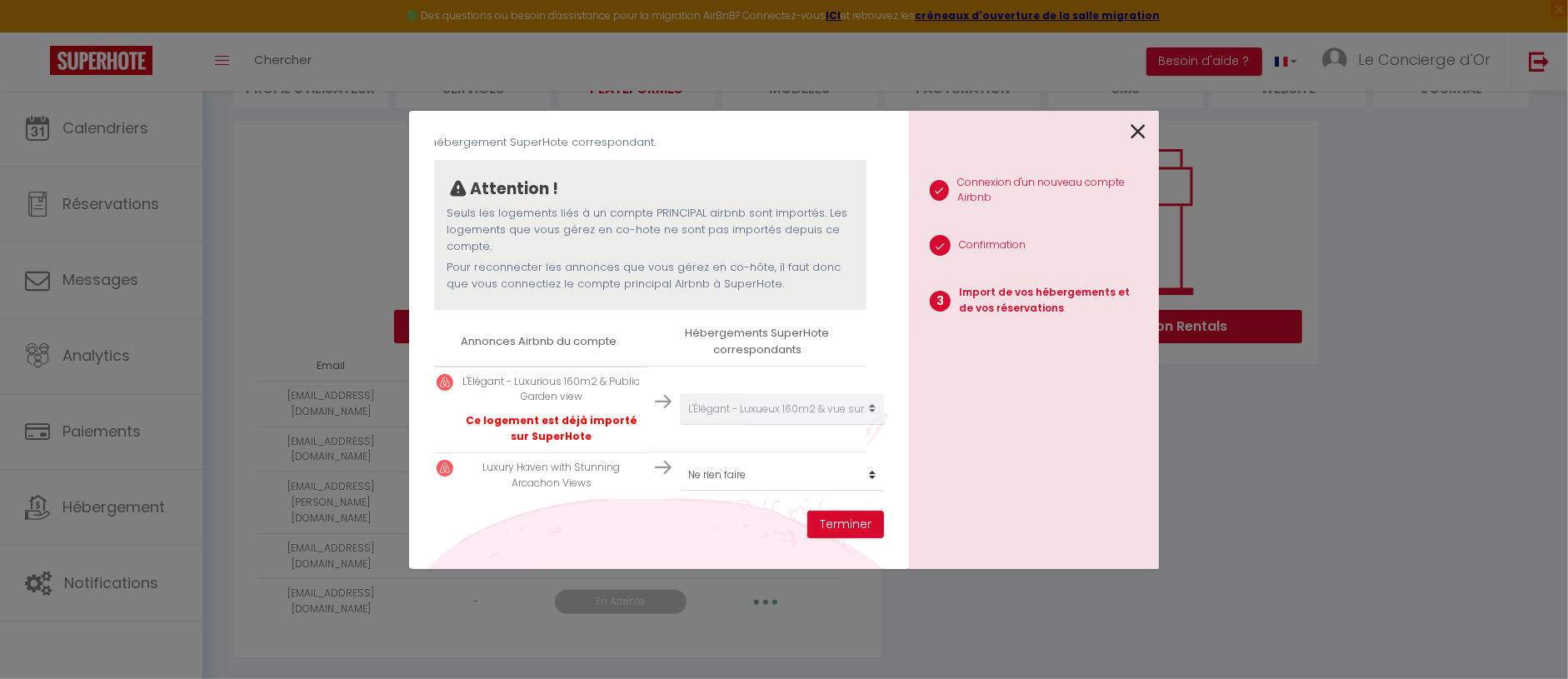
scroll to position [124, 5]
click at [826, 524] on button "Terminer" at bounding box center [846, 525] width 77 height 28
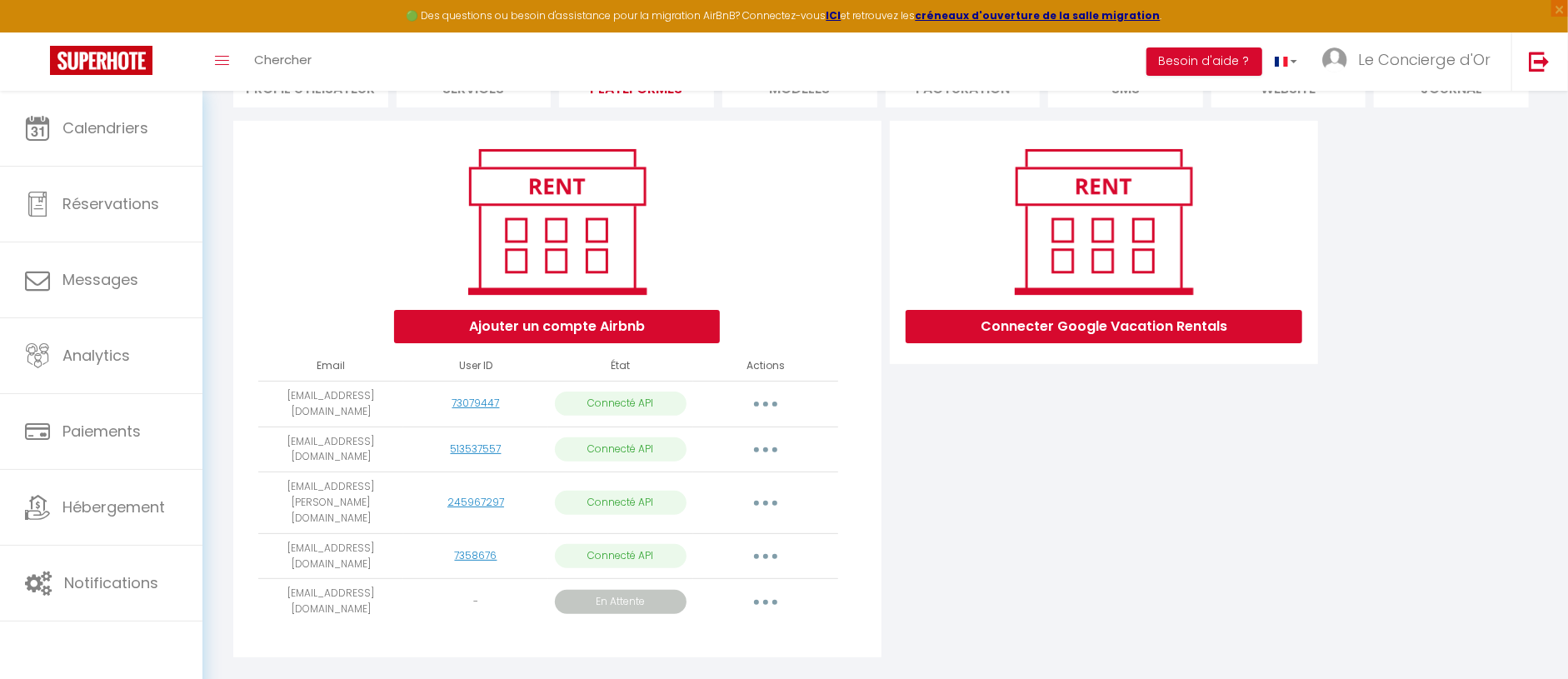
click at [752, 399] on button "button" at bounding box center [766, 404] width 47 height 27
click at [739, 427] on link "Importer les appartements" at bounding box center [692, 441] width 184 height 28
select select "28690"
select select "28691"
select select "28704"
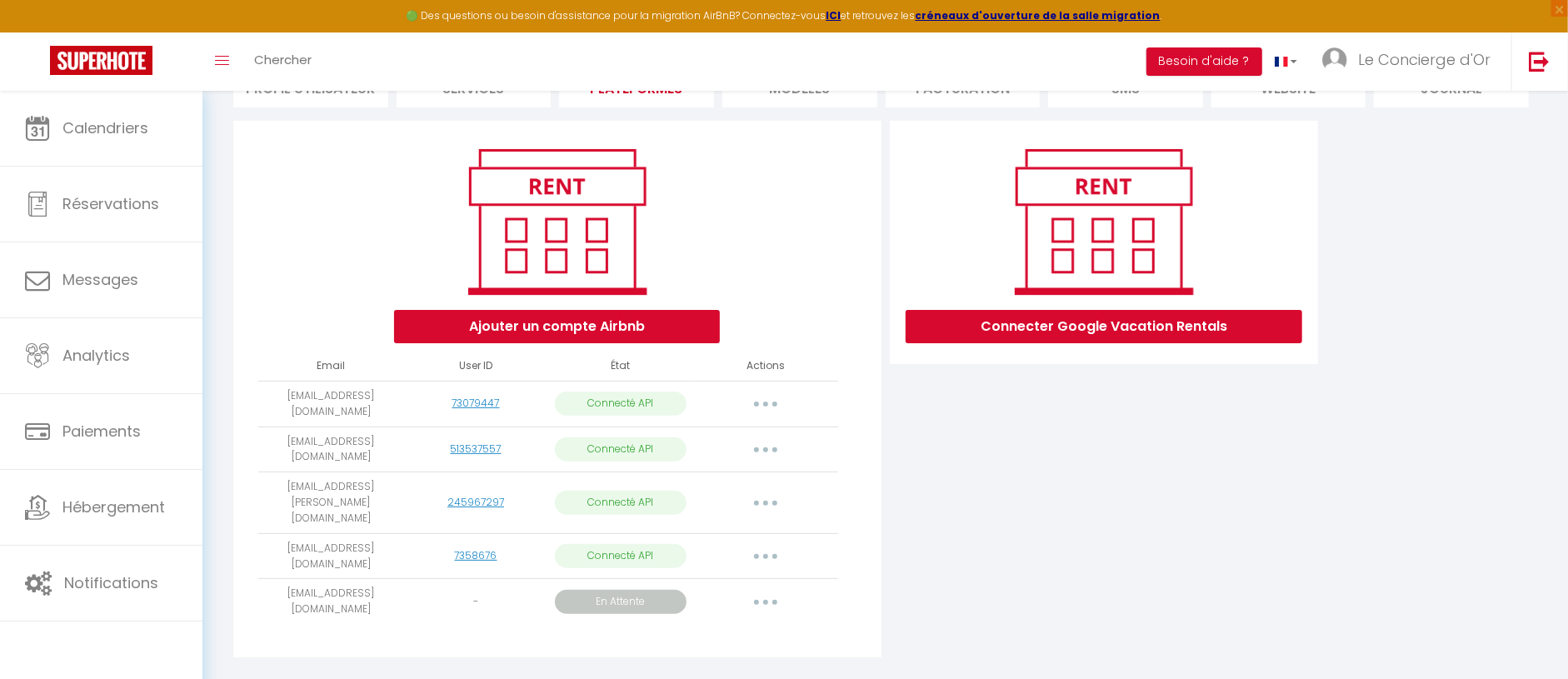
select select "30571"
select select "73029"
select select "62025"
select select "65012"
select select "65354"
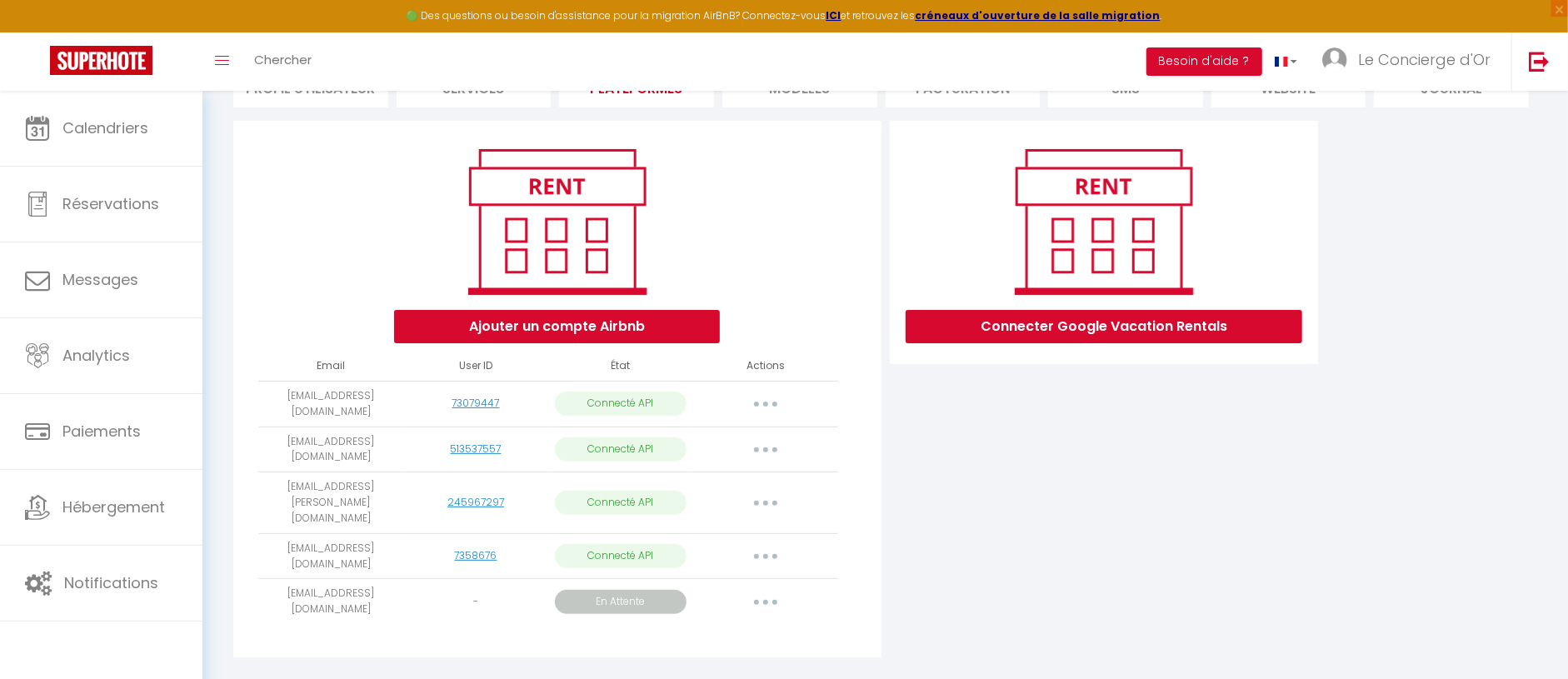
select select "66897"
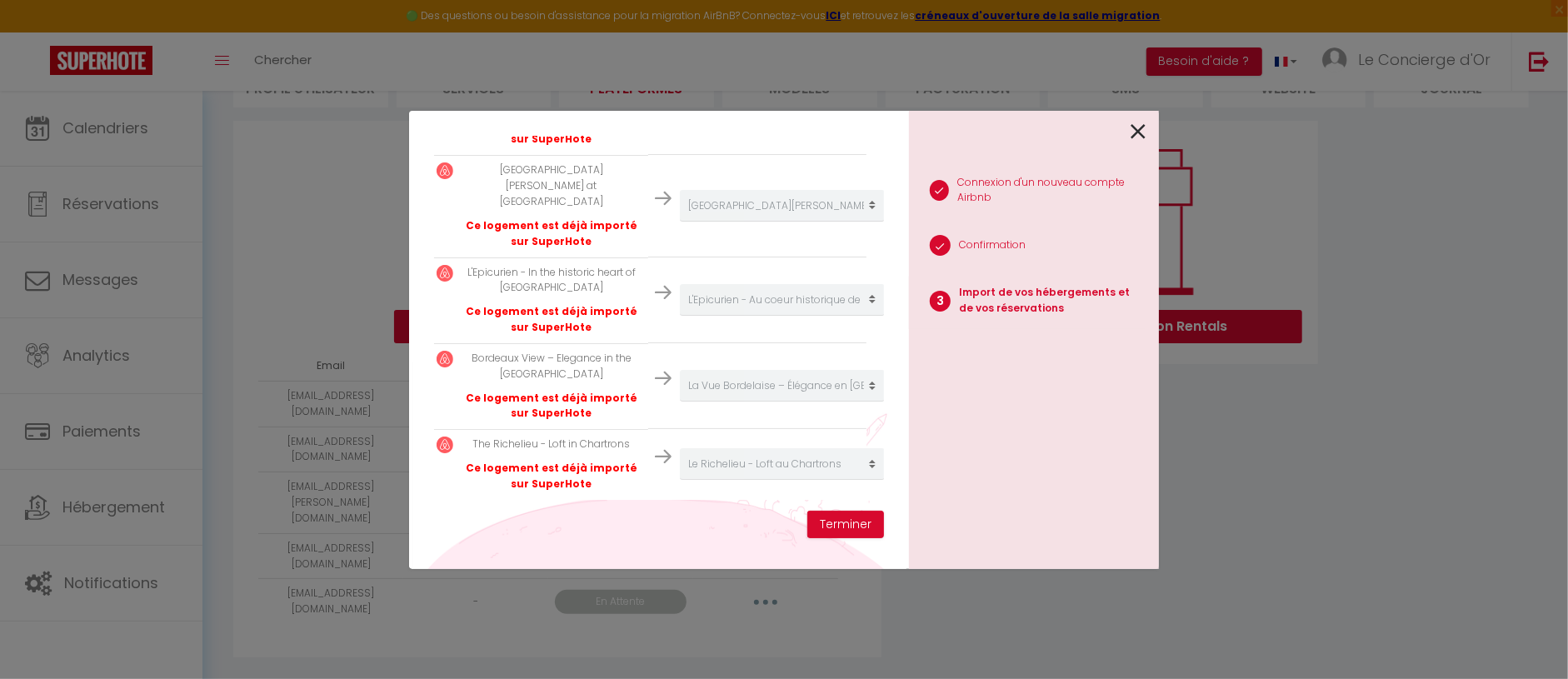
scroll to position [768, 5]
click at [864, 530] on button "Terminer" at bounding box center [846, 525] width 77 height 28
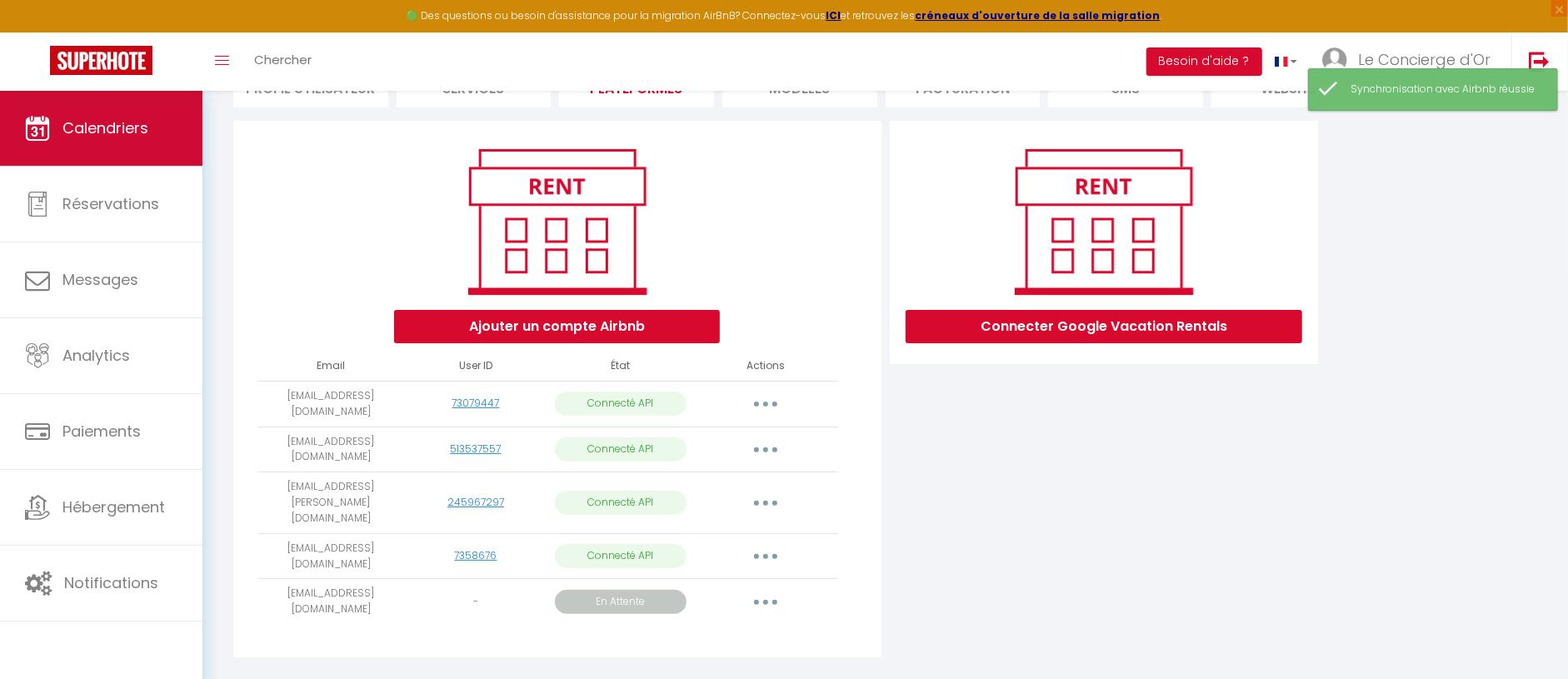
click at [114, 133] on span "Calendriers" at bounding box center [105, 127] width 86 height 21
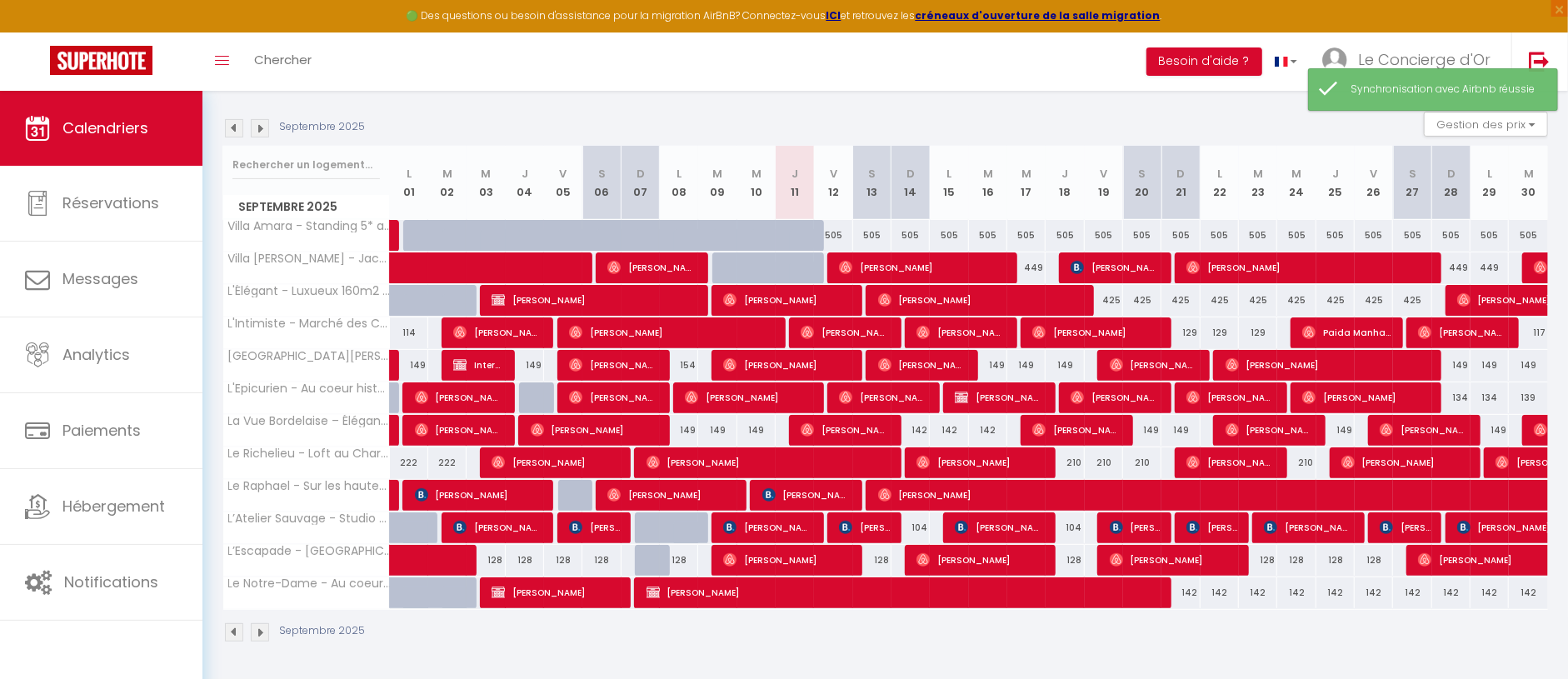
scroll to position [231, 0]
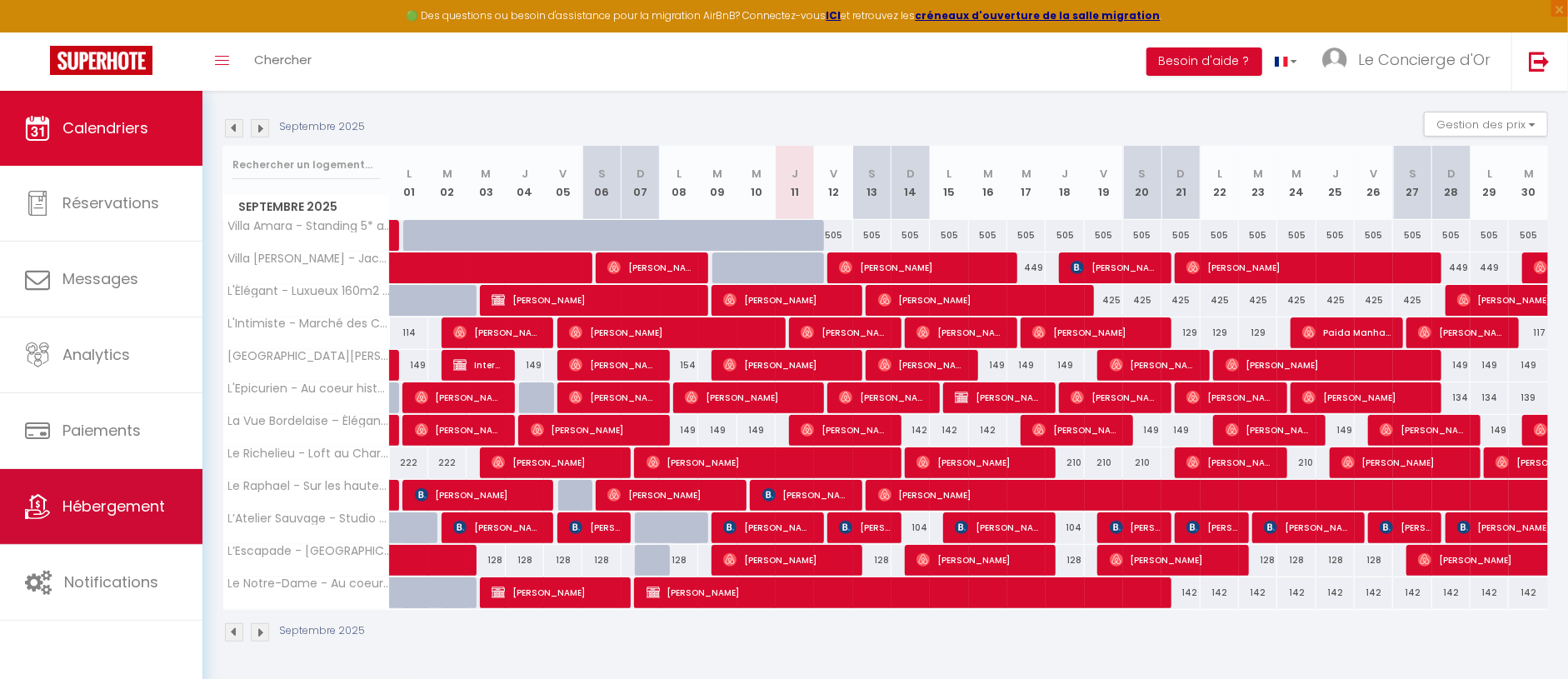
click at [105, 503] on span "Hébergement" at bounding box center [114, 506] width 103 height 21
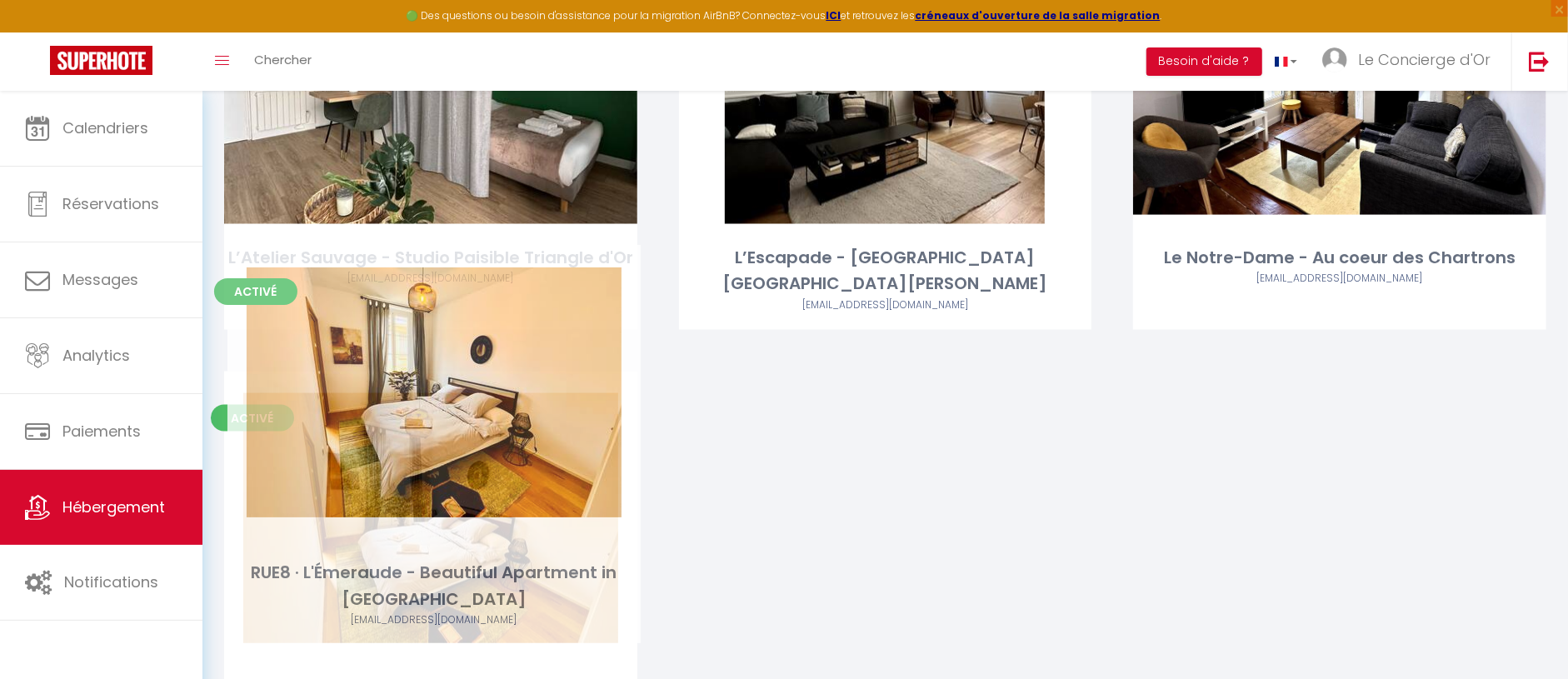
scroll to position [1678, 0]
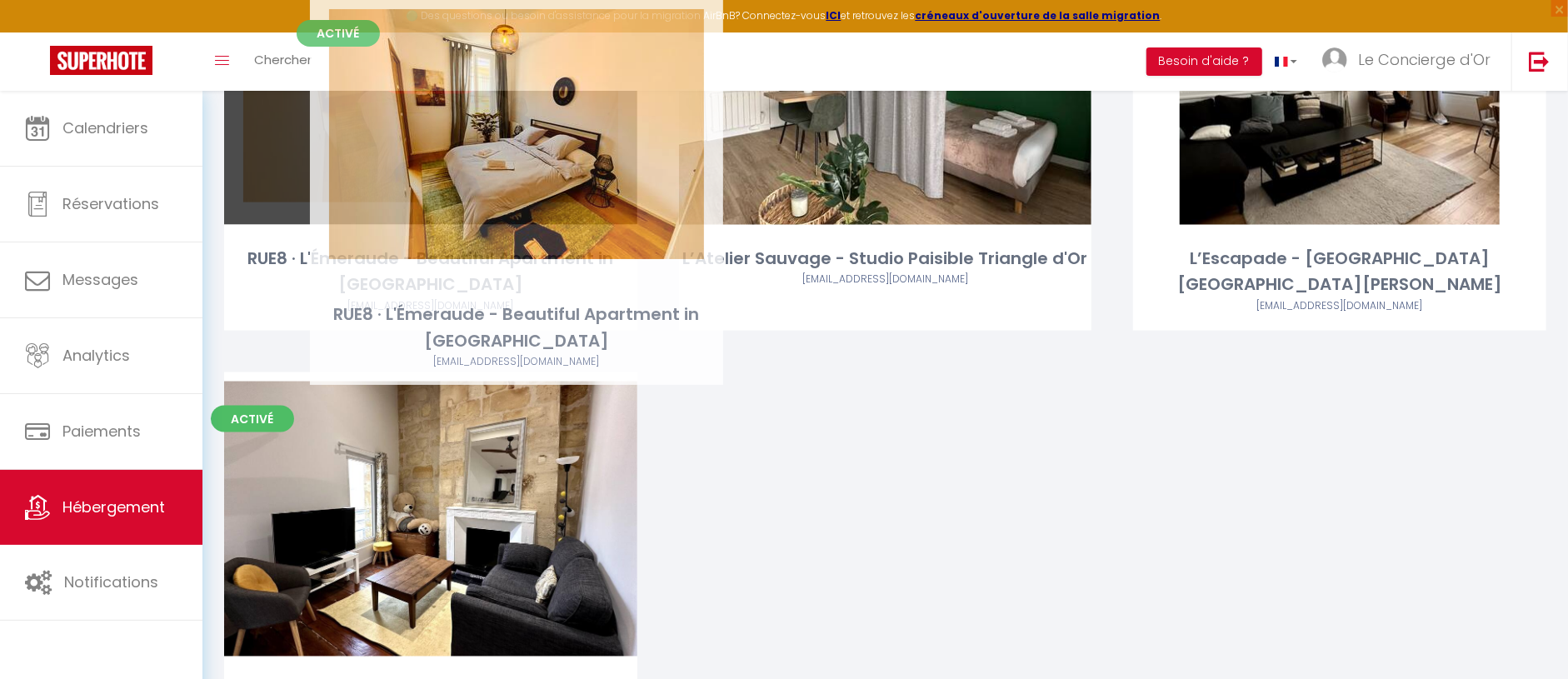
drag, startPoint x: 484, startPoint y: 470, endPoint x: 570, endPoint y: 142, distance: 339.1
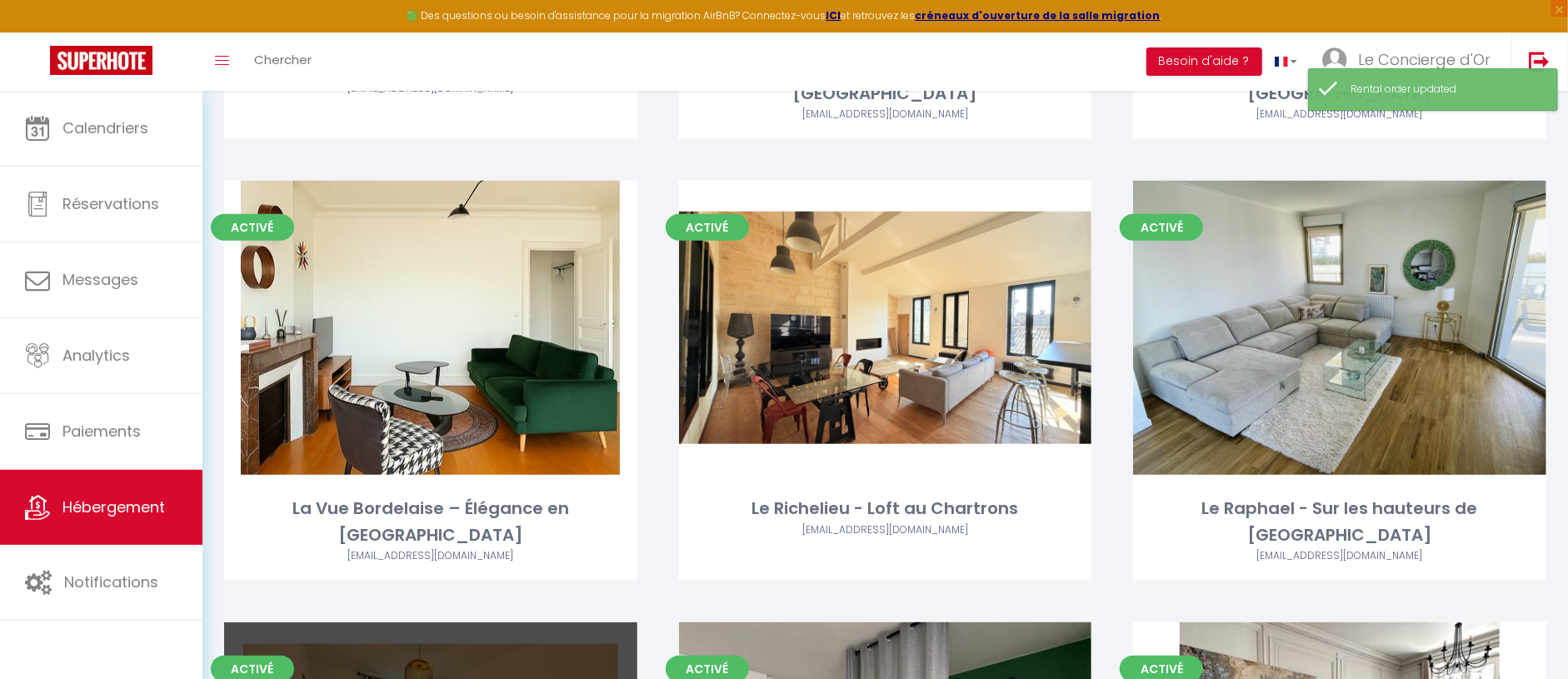
scroll to position [982, 0]
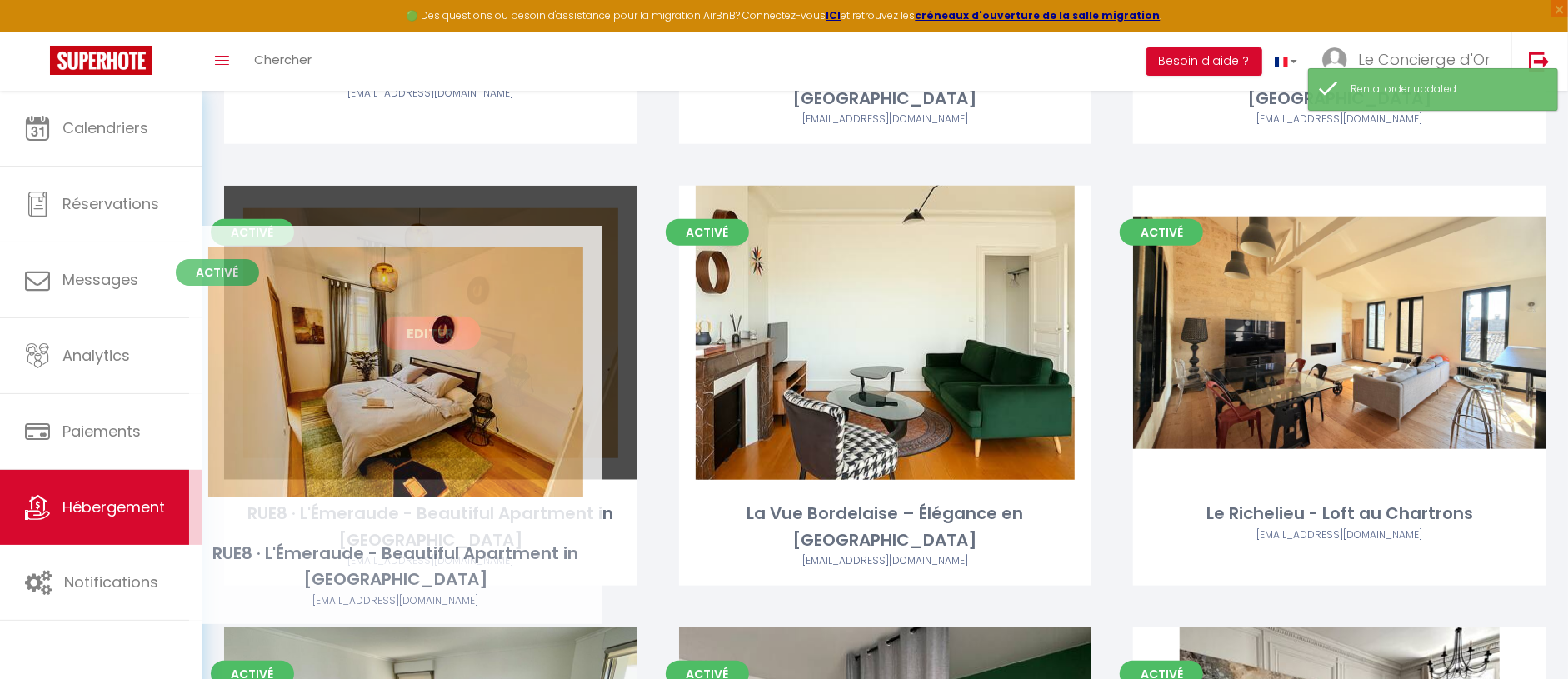
drag, startPoint x: 477, startPoint y: 610, endPoint x: 442, endPoint y: 264, distance: 347.8
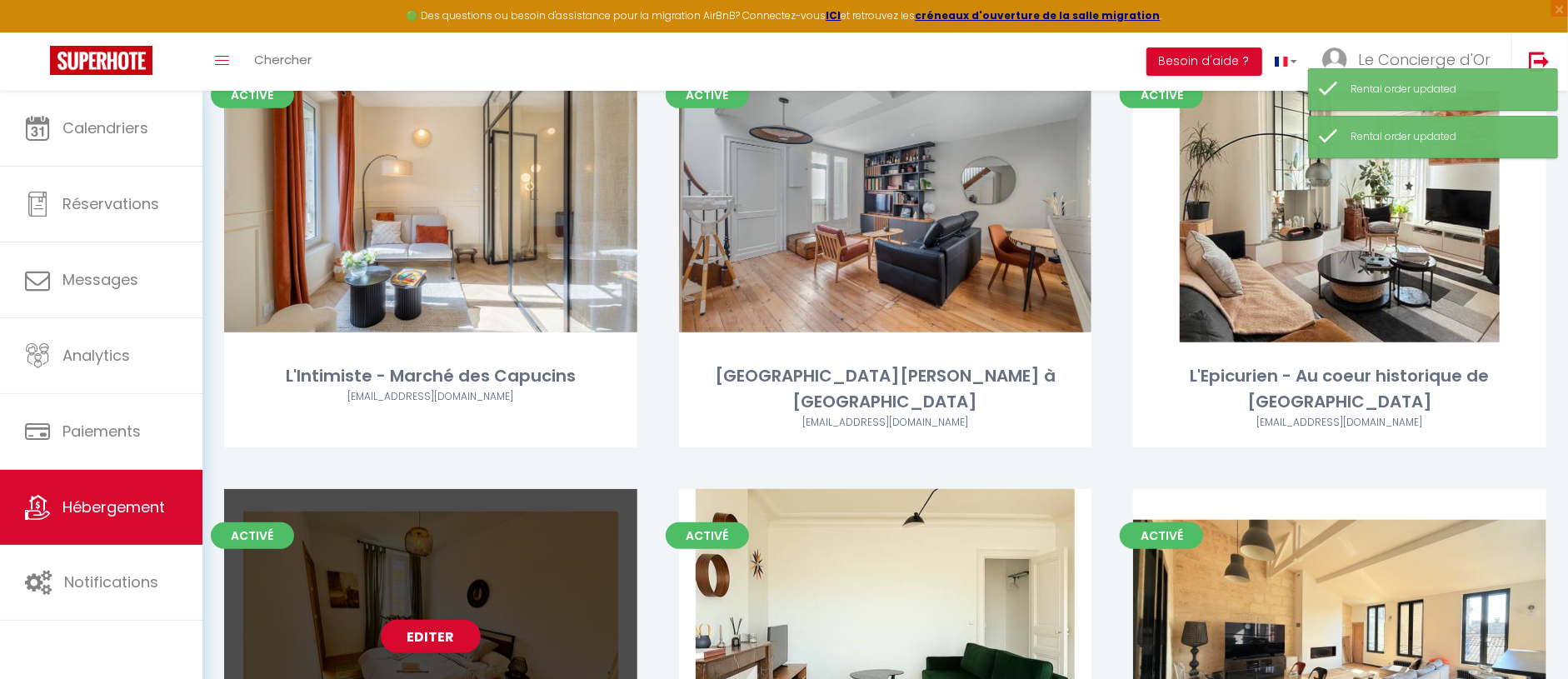
scroll to position [654, 0]
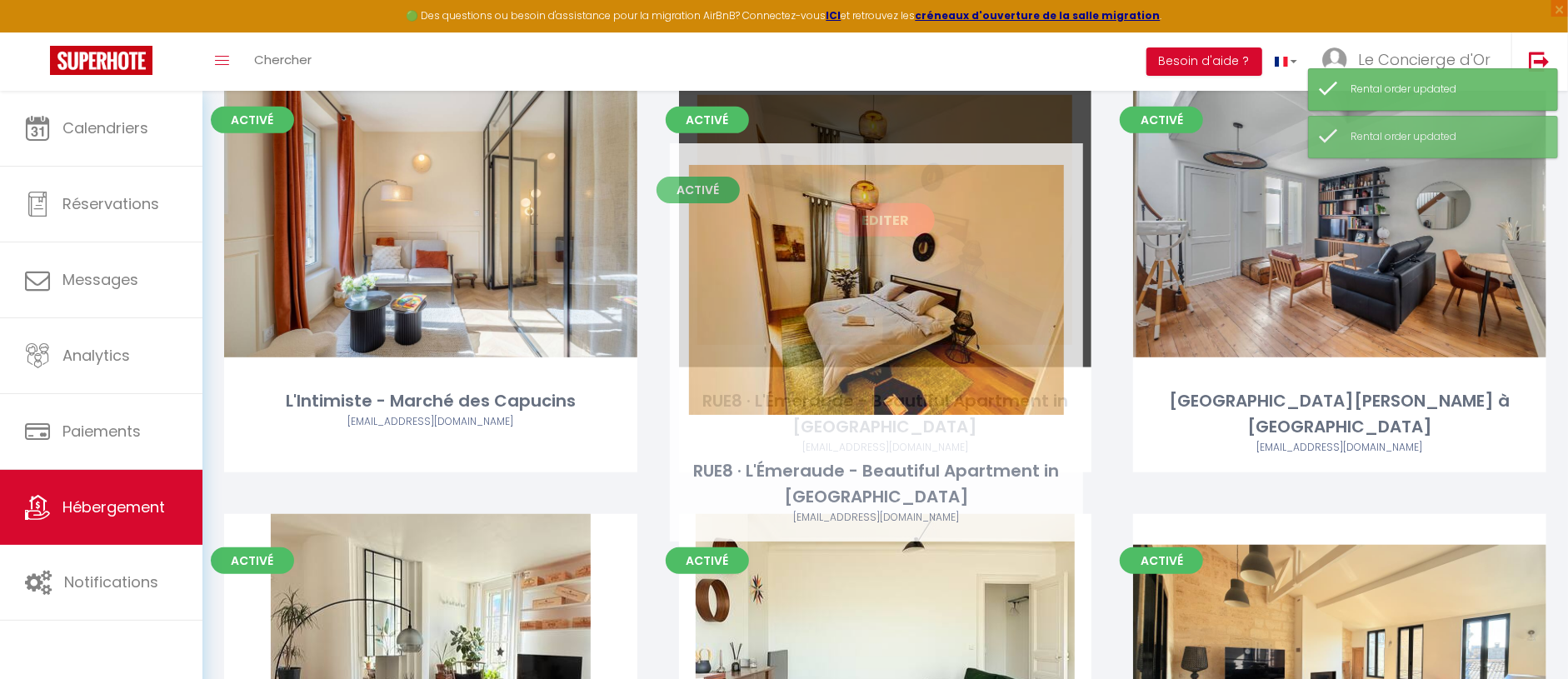
drag, startPoint x: 523, startPoint y: 564, endPoint x: 973, endPoint y: 207, distance: 574.4
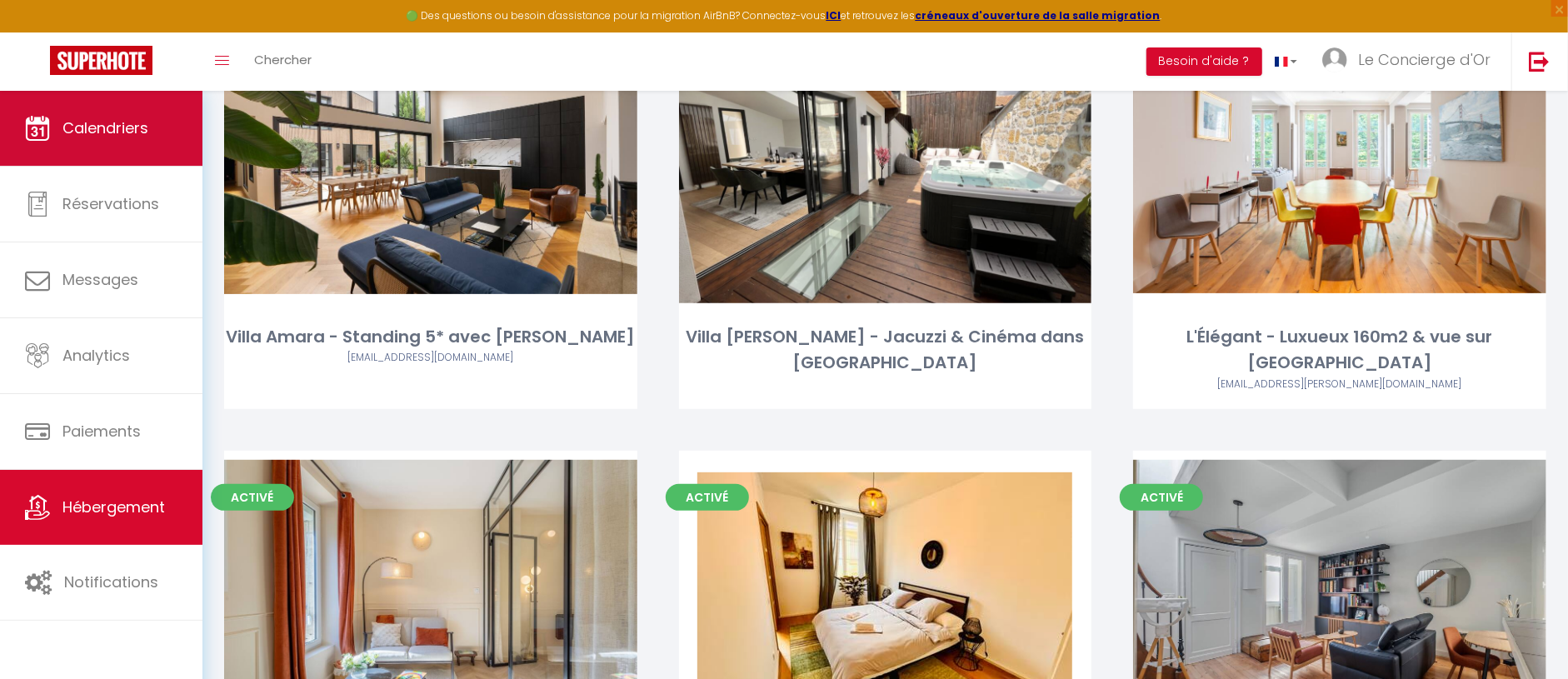
scroll to position [225, 0]
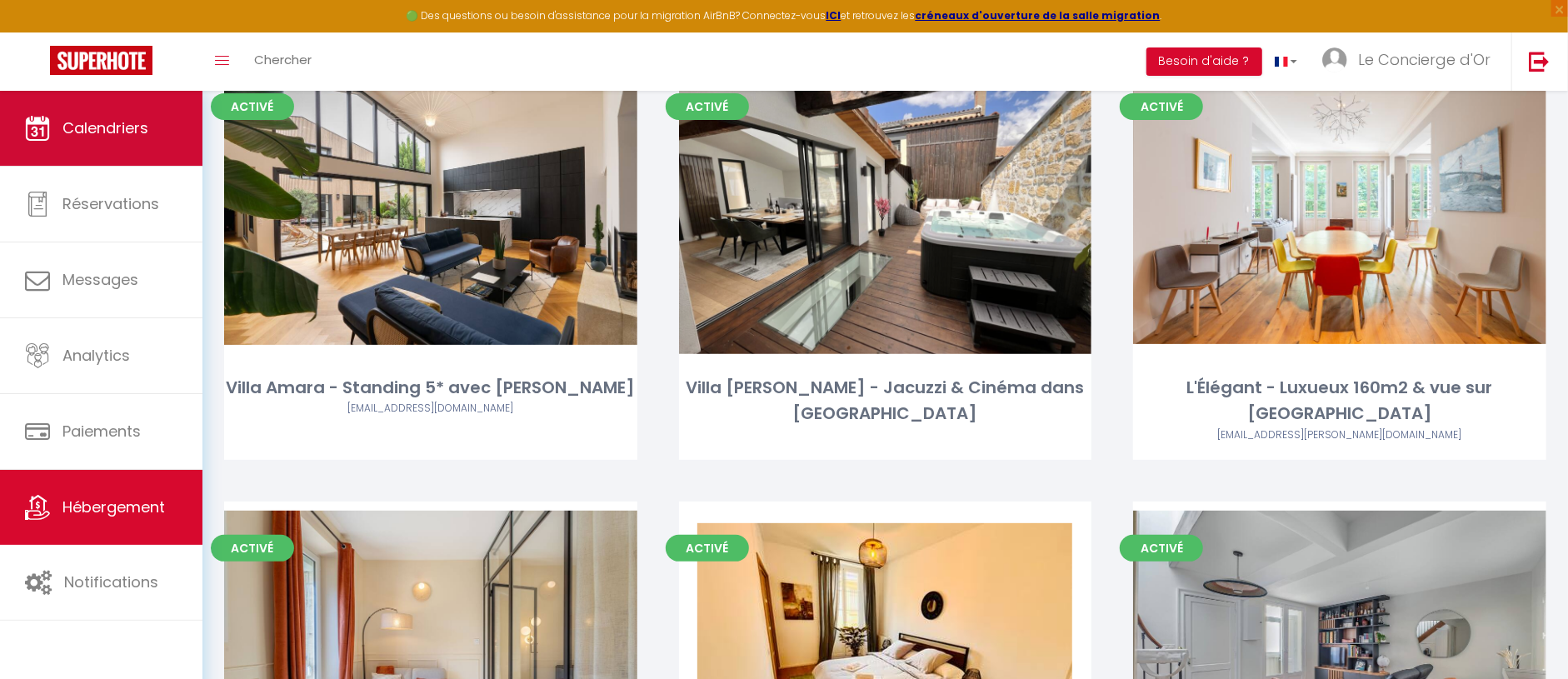
click at [93, 134] on span "Calendriers" at bounding box center [105, 127] width 86 height 21
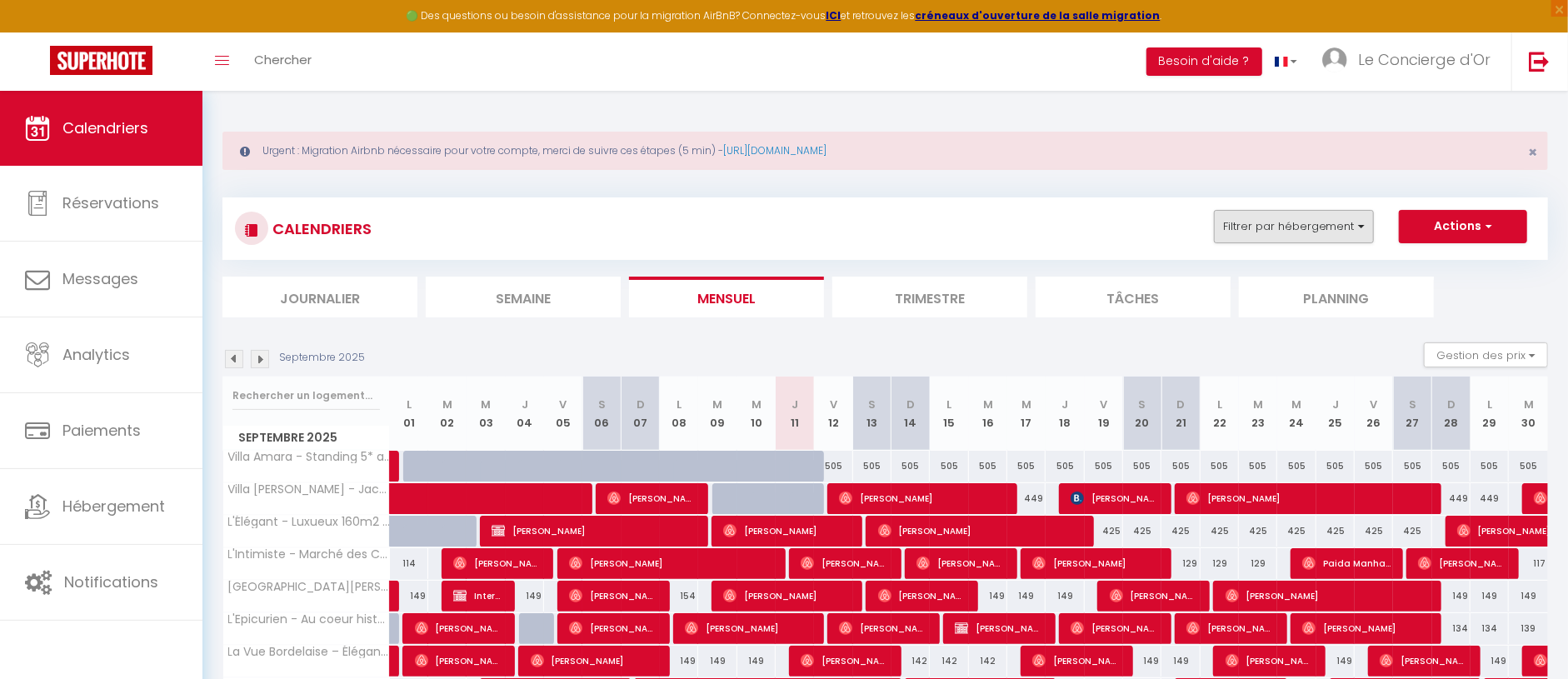
click at [1290, 225] on button "Filtrer par hébergement" at bounding box center [1294, 226] width 160 height 33
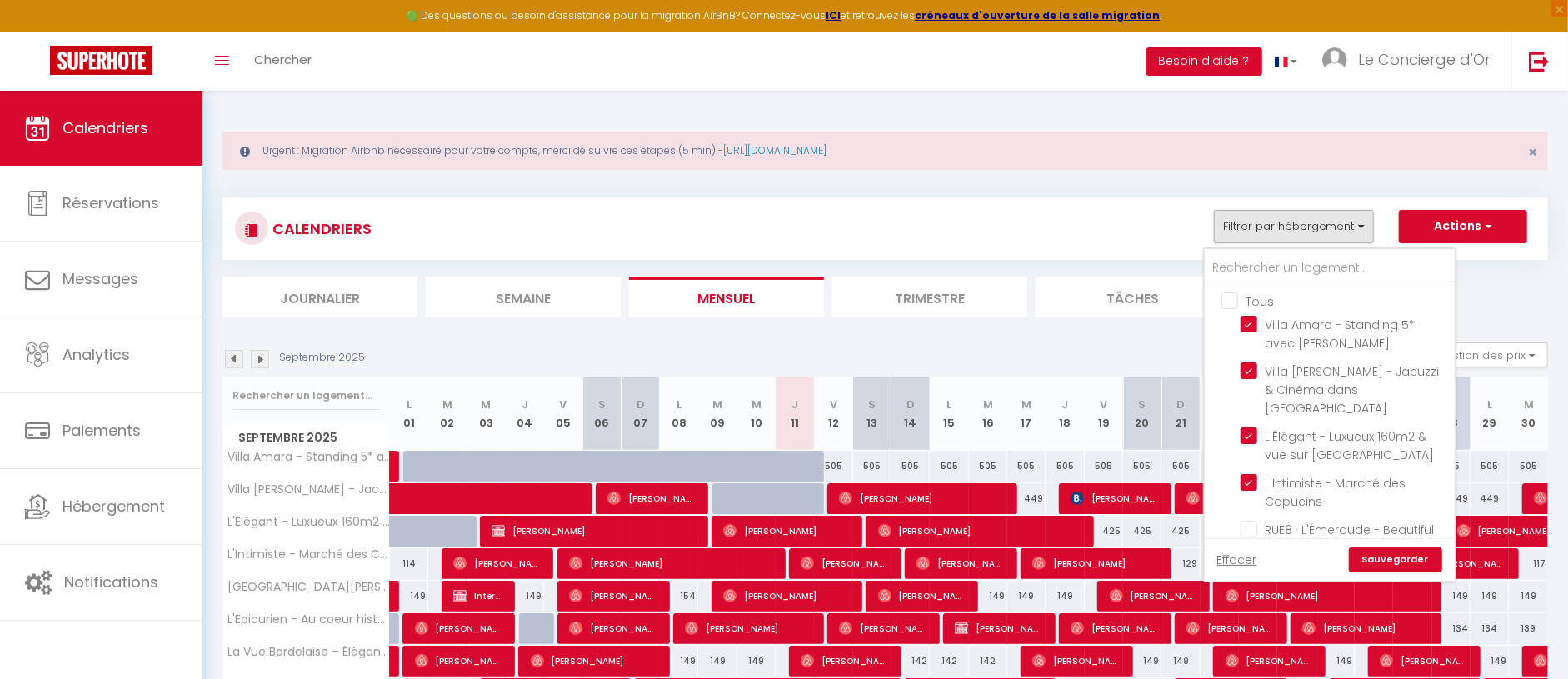
click at [1252, 301] on input "Tous" at bounding box center [1346, 299] width 250 height 16
checkbox input "true"
click at [1252, 301] on input "Tous" at bounding box center [1346, 299] width 250 height 16
checkbox input "false"
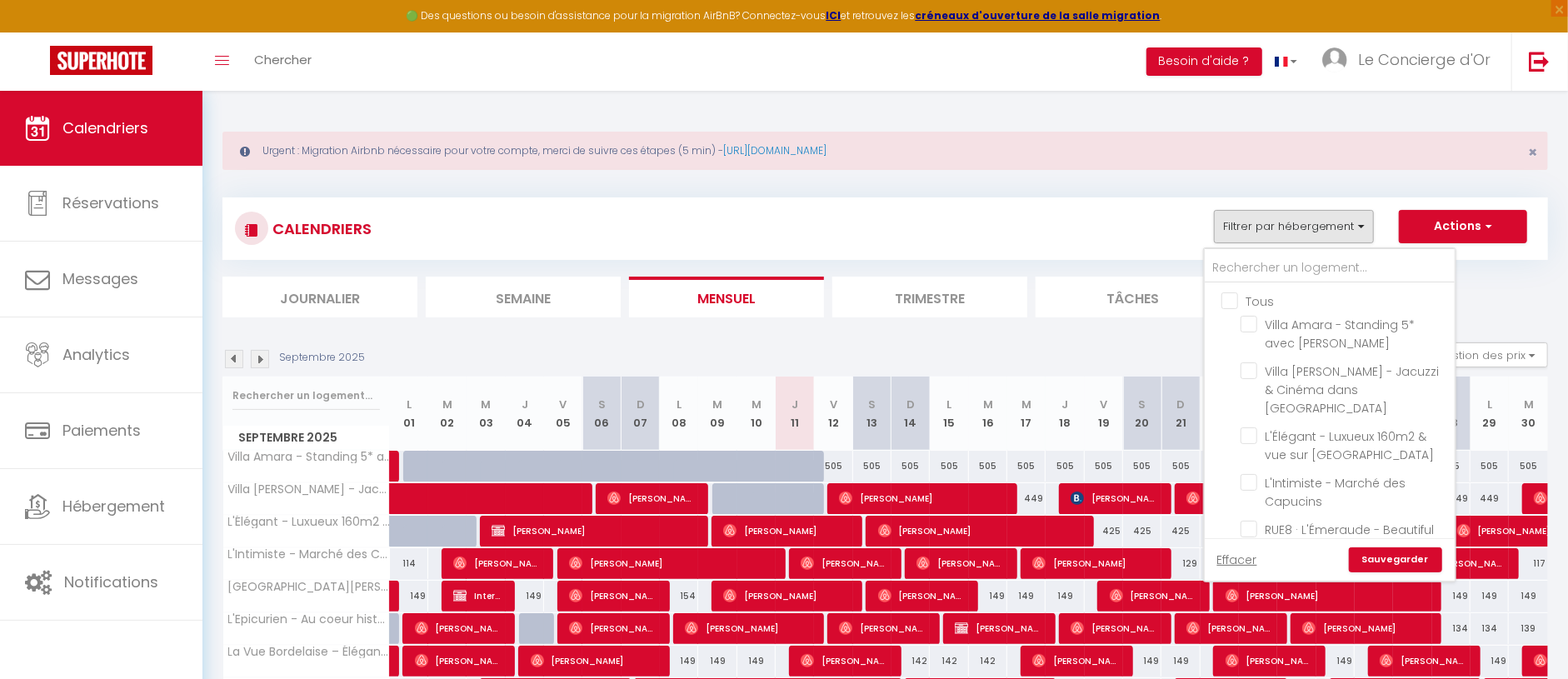
checkbox input "false"
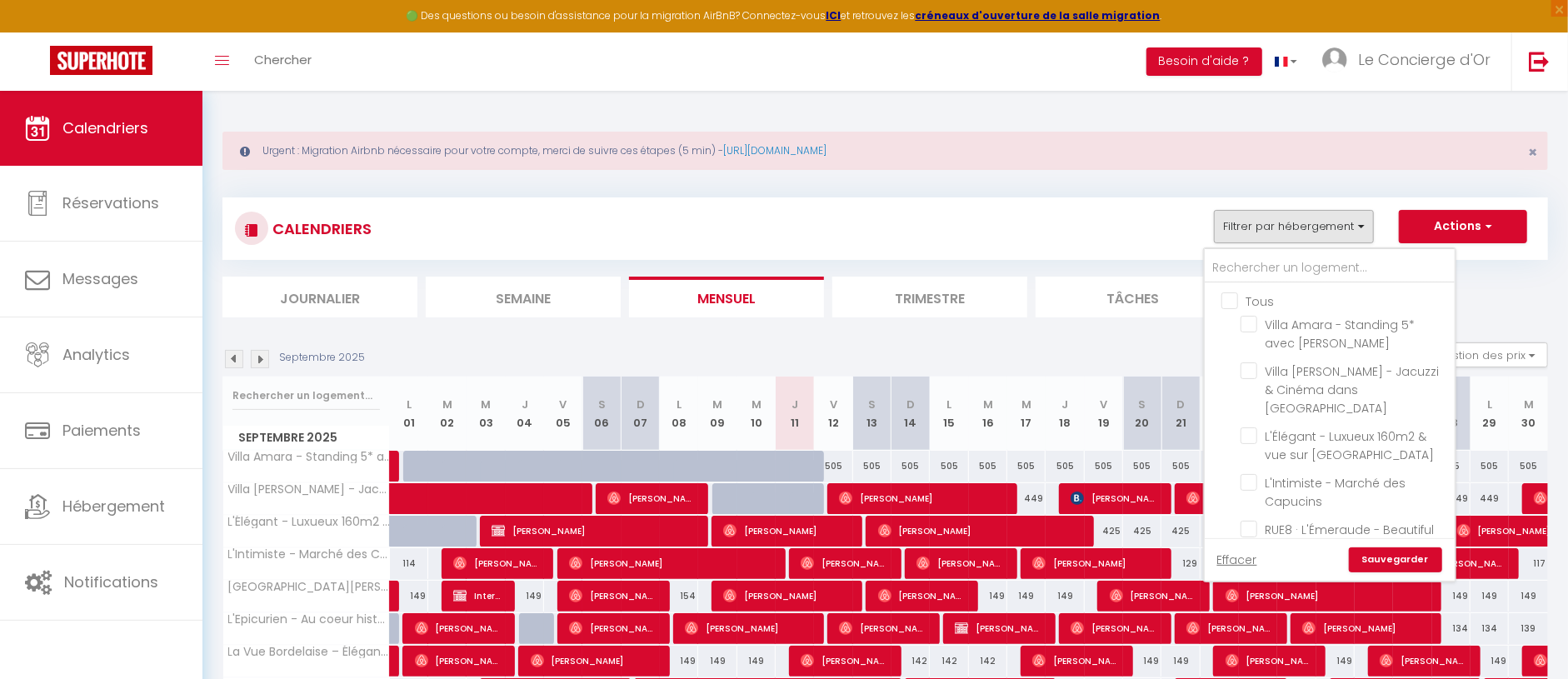
checkbox input "false"
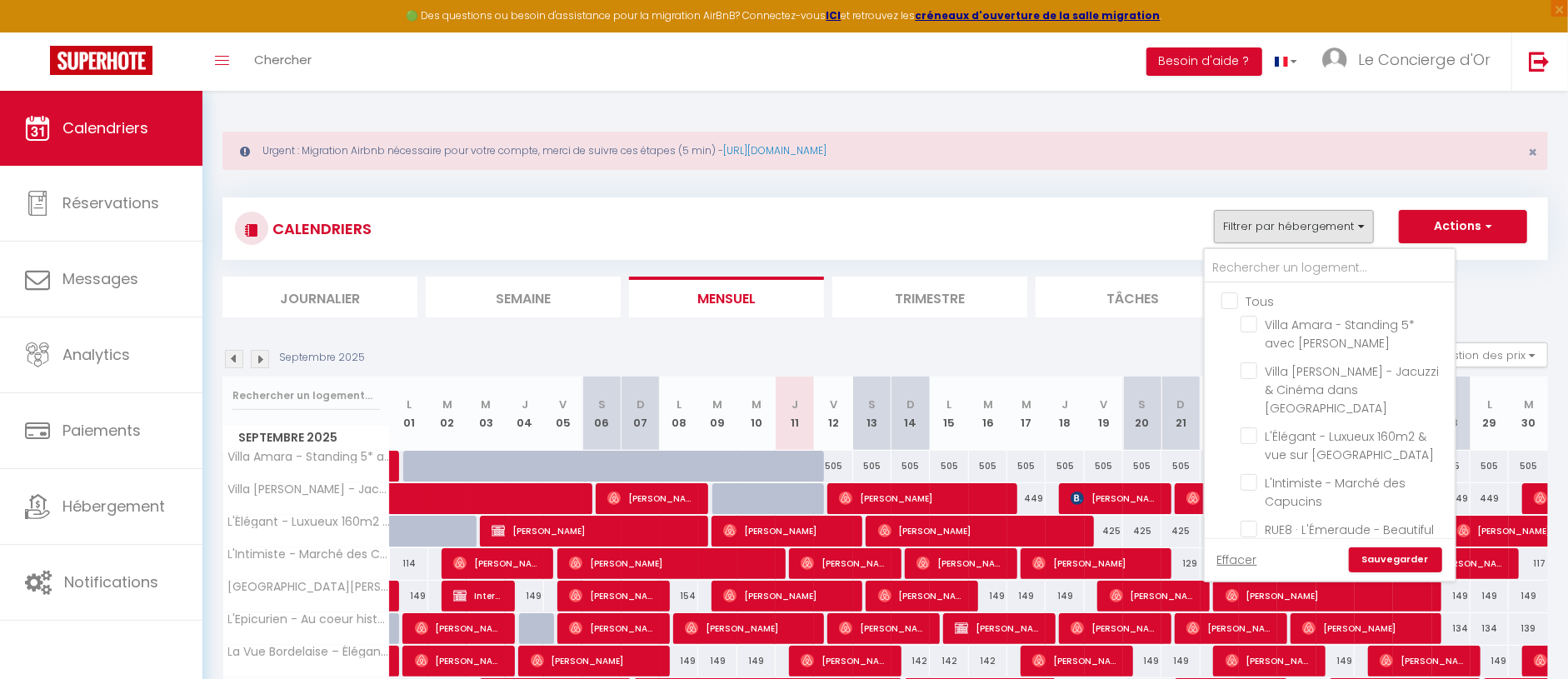
checkbox input "false"
click at [1287, 521] on input "RUE8 · L'Émeraude - Beautiful Apartment in [GEOGRAPHIC_DATA]" at bounding box center [1344, 529] width 208 height 16
checkbox input "true"
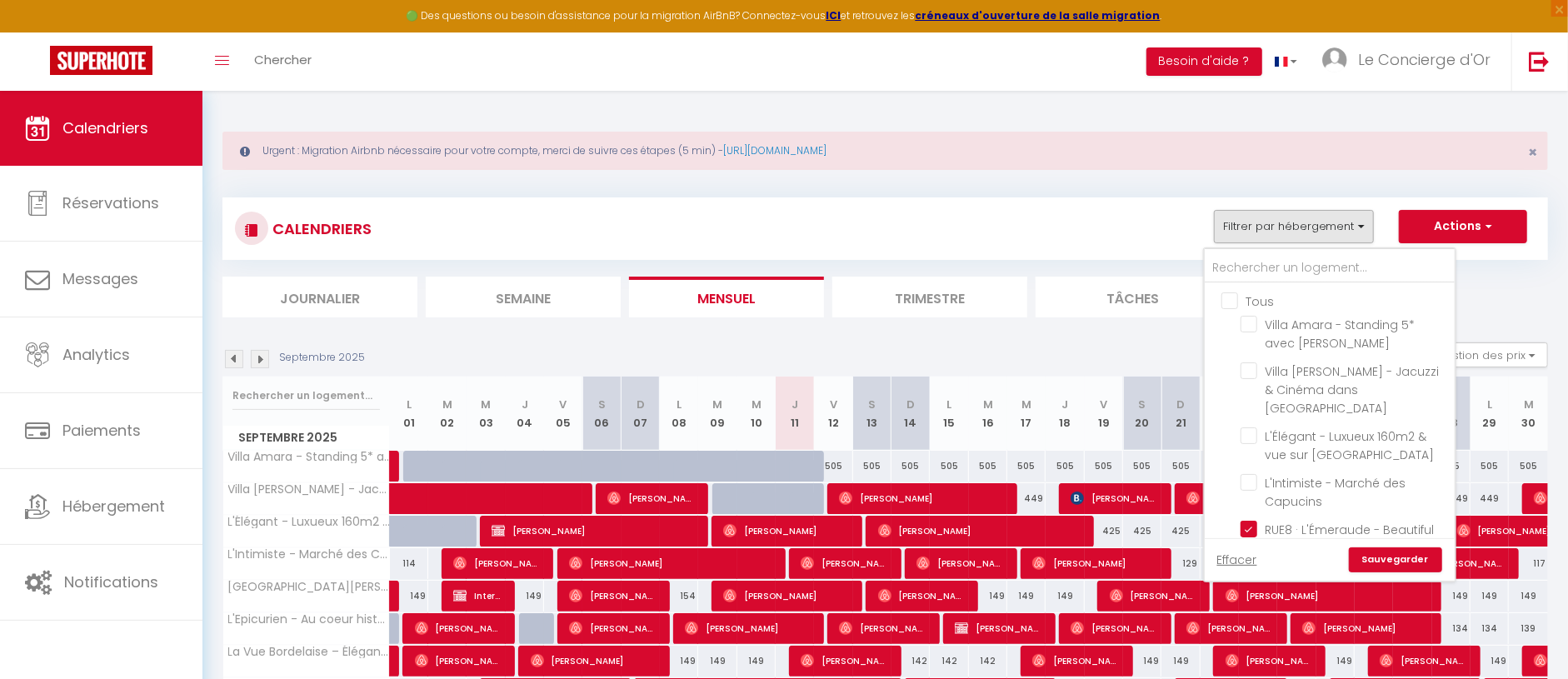
click at [1406, 562] on link "Sauvegarder" at bounding box center [1396, 560] width 94 height 25
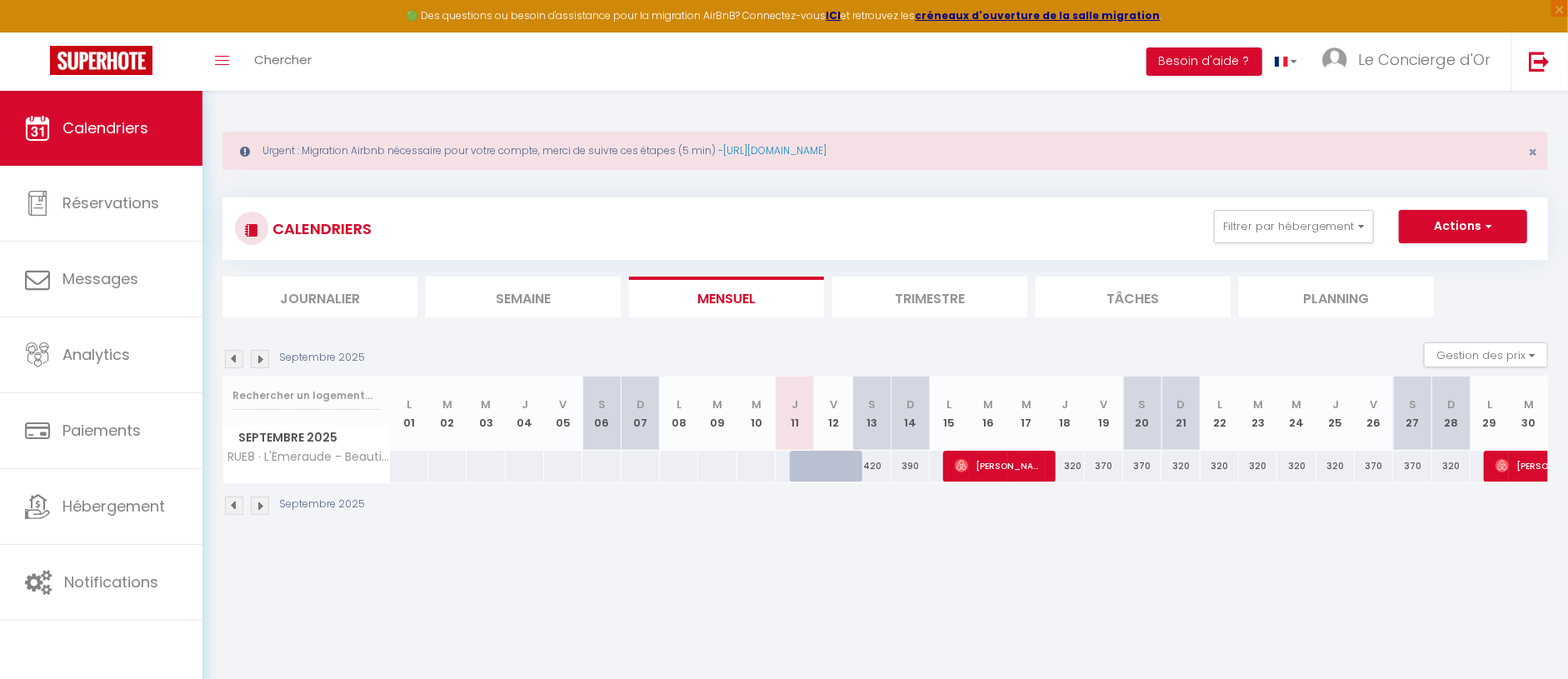
click at [858, 290] on li "Trimestre" at bounding box center [930, 297] width 195 height 41
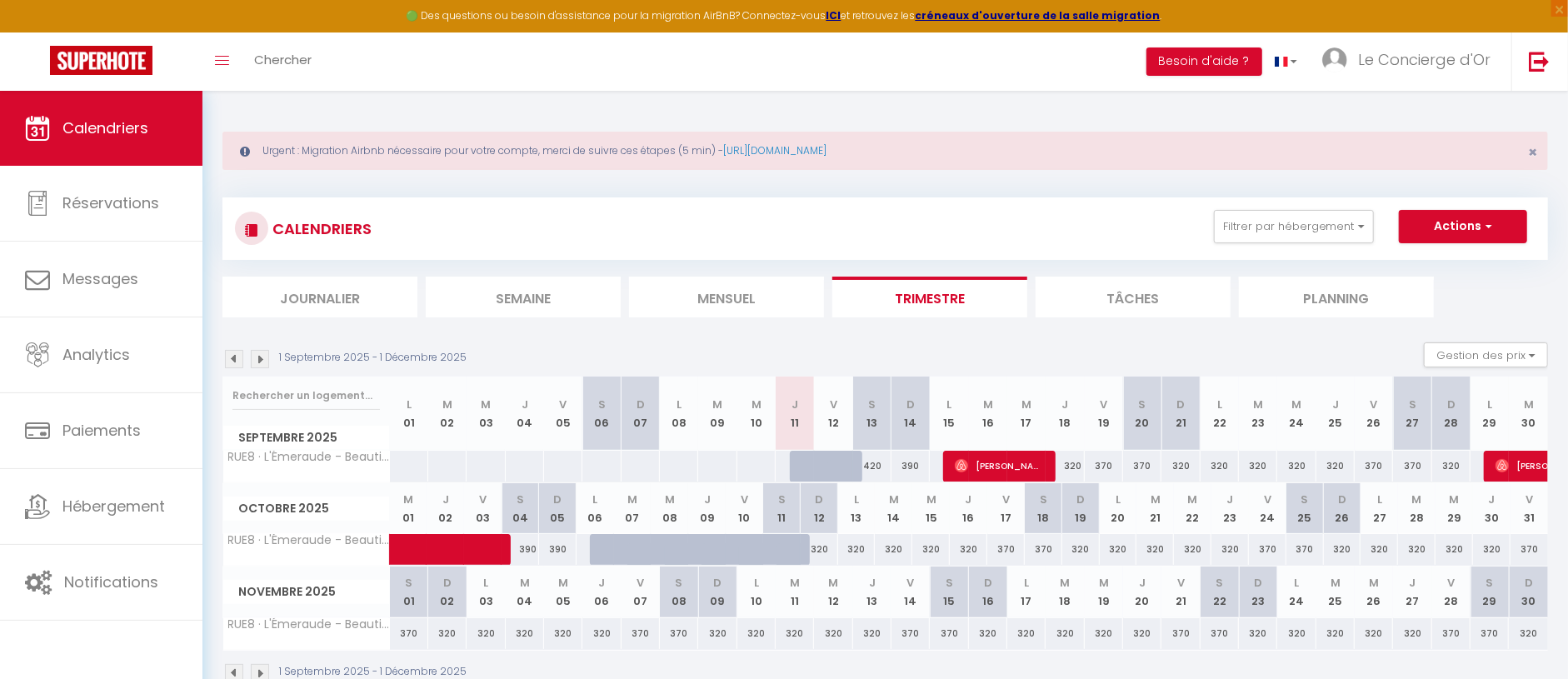
click at [595, 546] on div at bounding box center [609, 549] width 38 height 32
type input "390"
type input "Lun 06 Octobre 2025"
type input "[DATE] Octobre 2025"
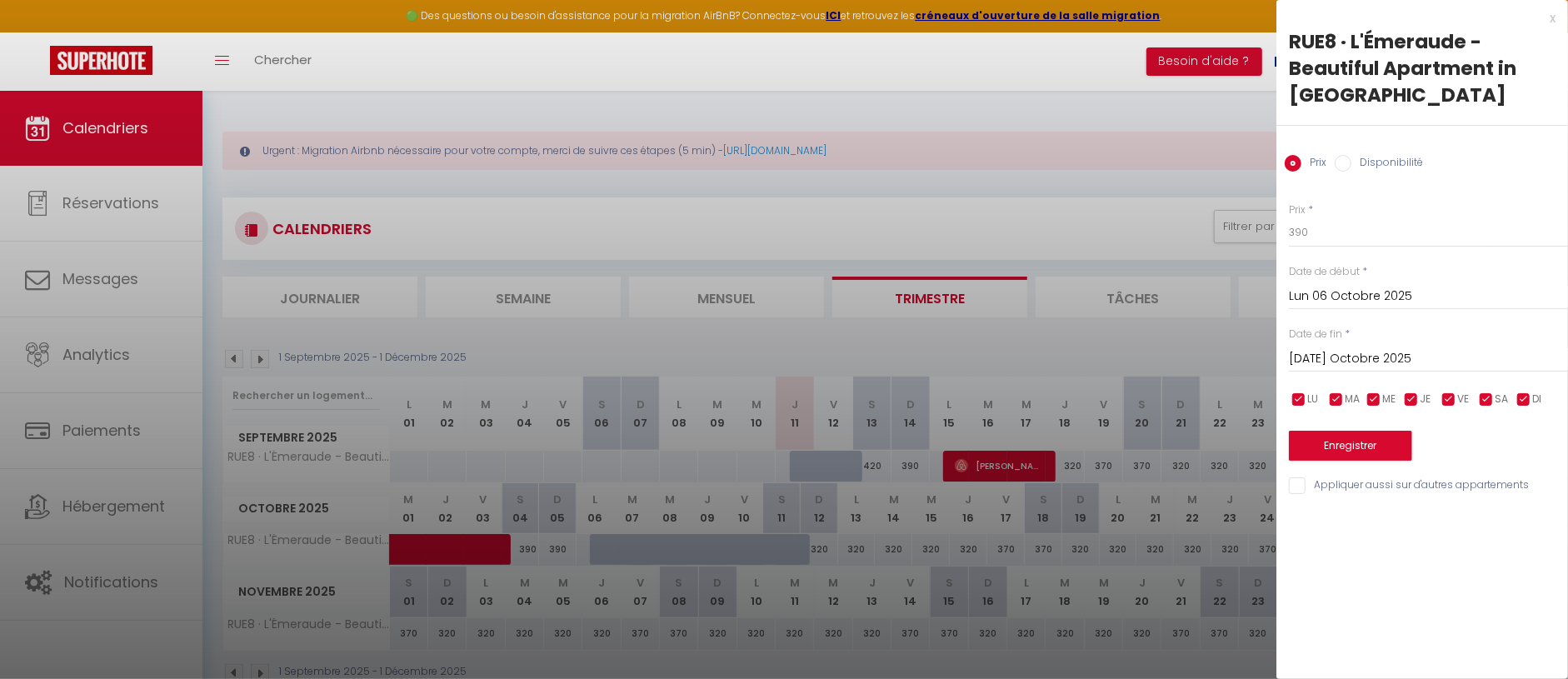
click at [1551, 9] on div "x" at bounding box center [1417, 18] width 280 height 20
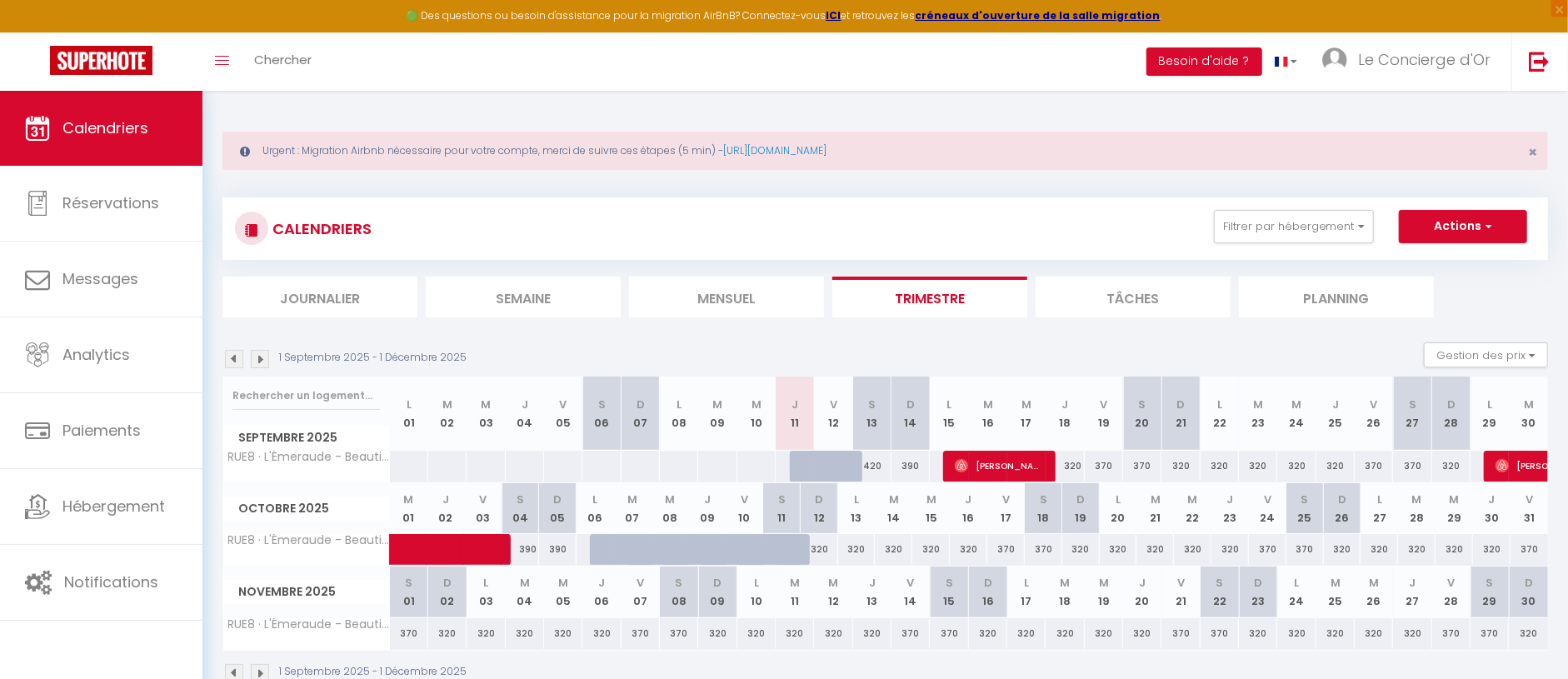
click at [577, 542] on div "390" at bounding box center [595, 549] width 39 height 31
type input "390"
type input "Lun 06 Octobre 2025"
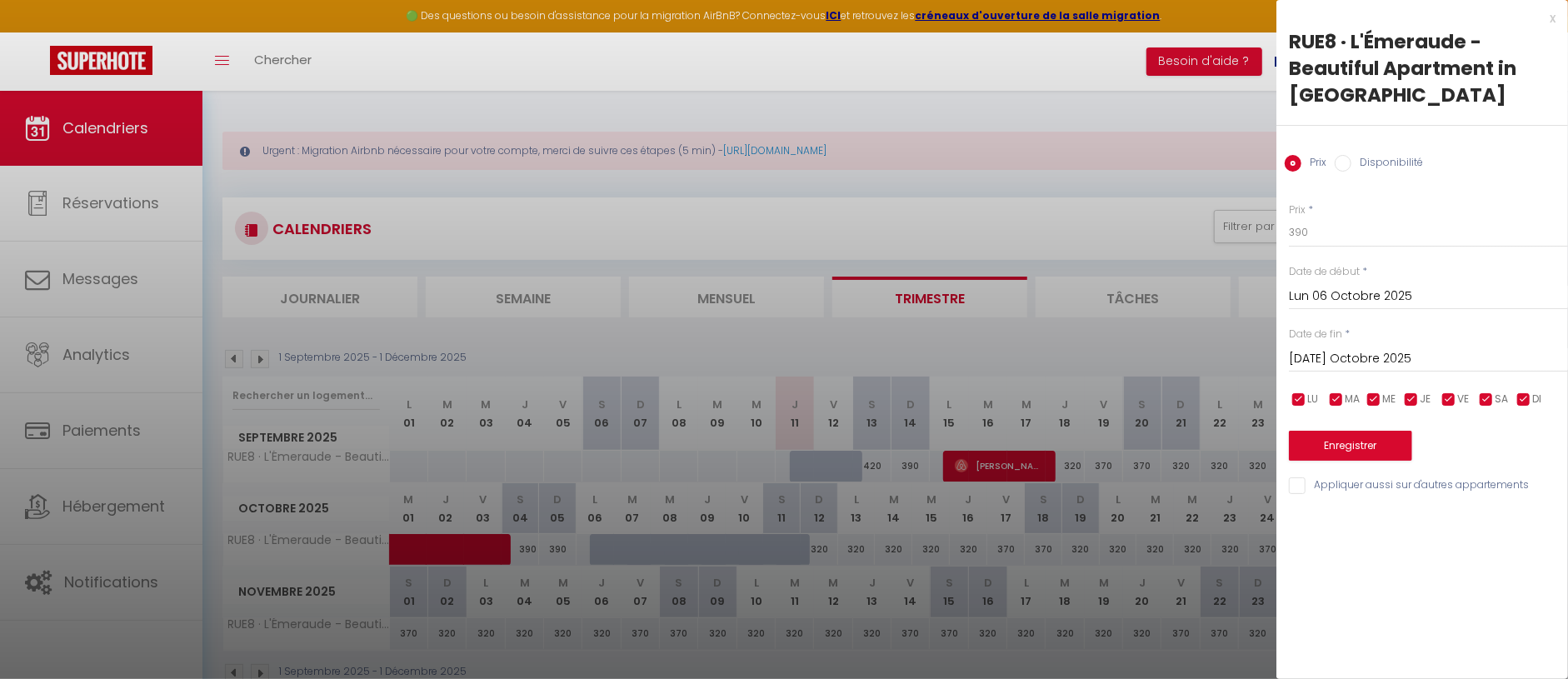
click at [1410, 358] on input "[DATE] Octobre 2025" at bounding box center [1429, 359] width 280 height 22
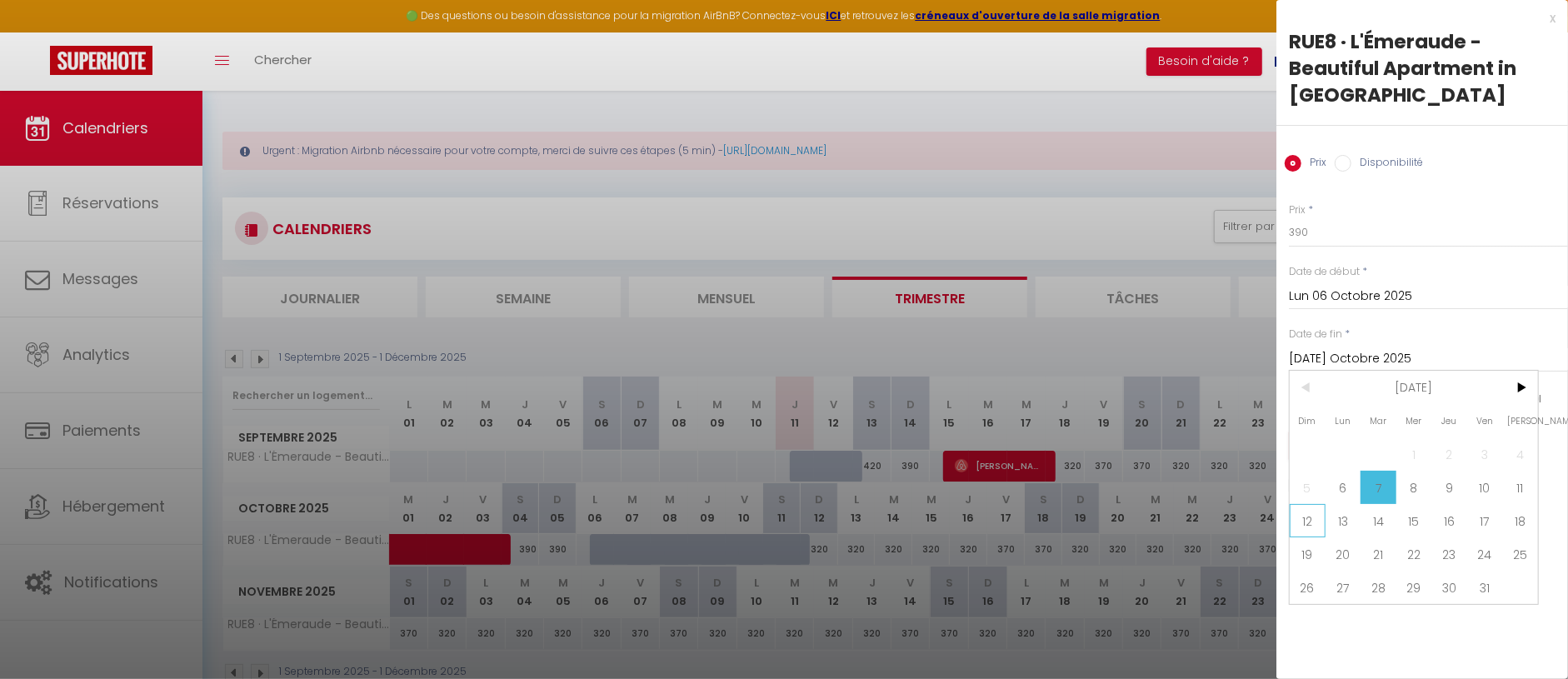
click at [1308, 528] on span "12" at bounding box center [1308, 520] width 36 height 33
type input "Dim 12 Octobre 2025"
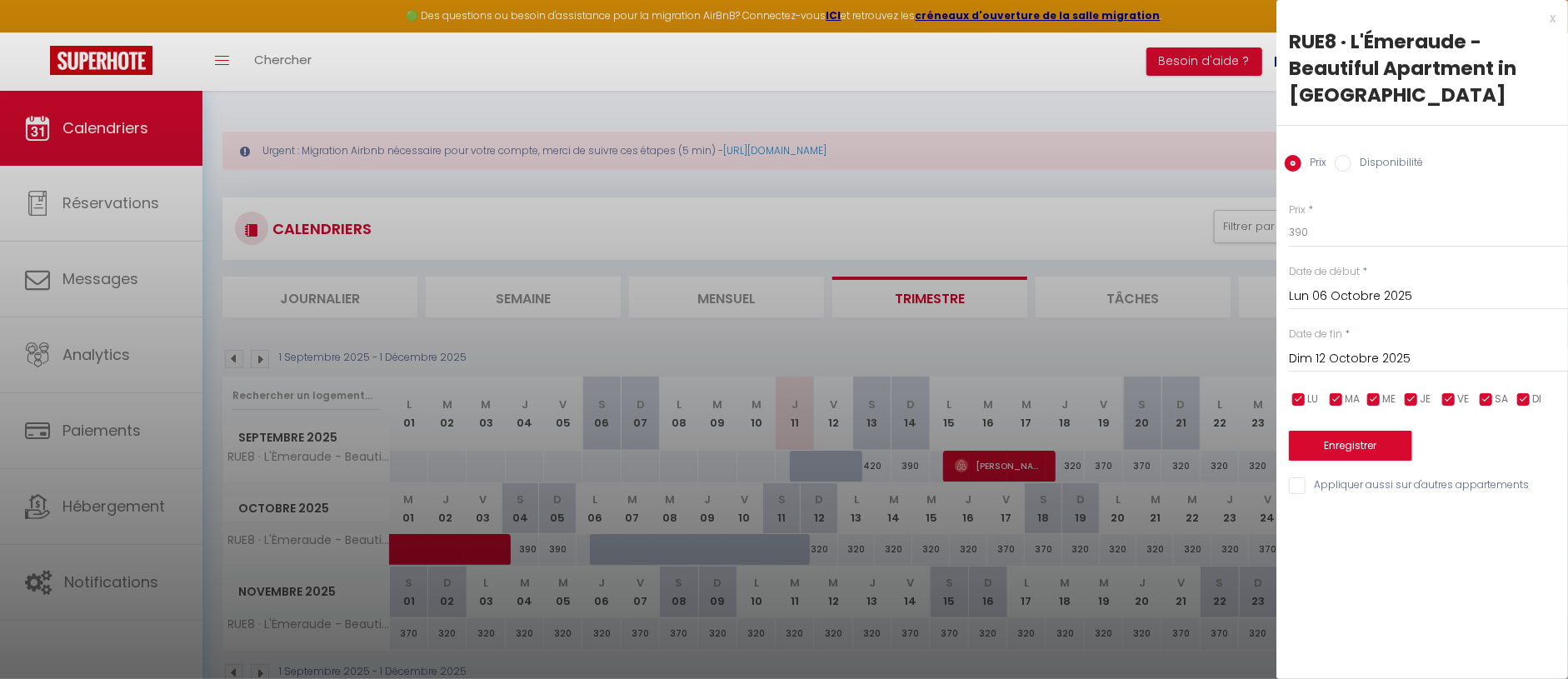
click at [1384, 160] on label "Disponibilité" at bounding box center [1387, 164] width 71 height 18
click at [1352, 160] on input "Disponibilité" at bounding box center [1343, 163] width 16 height 16
radio input "true"
radio input "false"
click at [1352, 439] on button "Enregistrer" at bounding box center [1351, 447] width 124 height 30
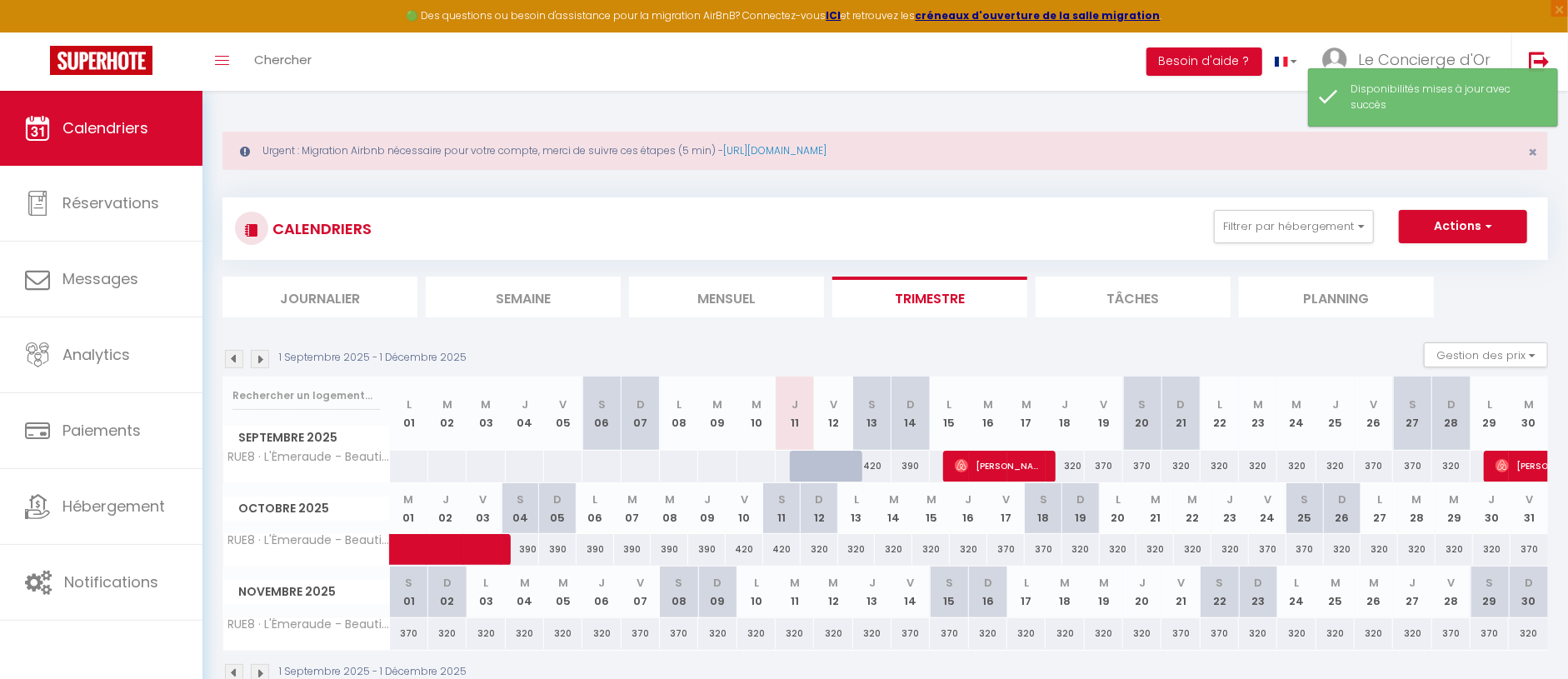
click at [1435, 217] on button "Actions" at bounding box center [1463, 226] width 128 height 33
click at [1435, 268] on link "Nouvelle réservation" at bounding box center [1445, 265] width 145 height 25
select select
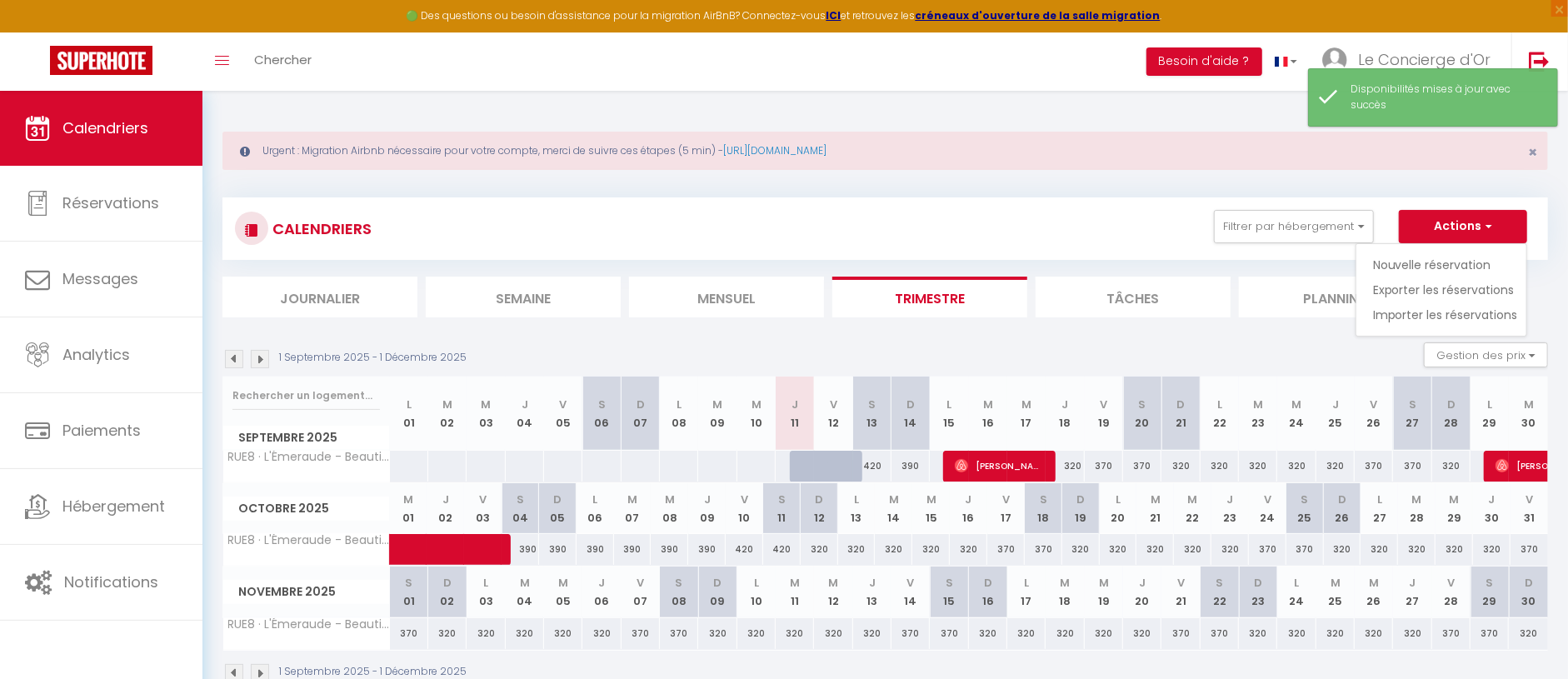
select select
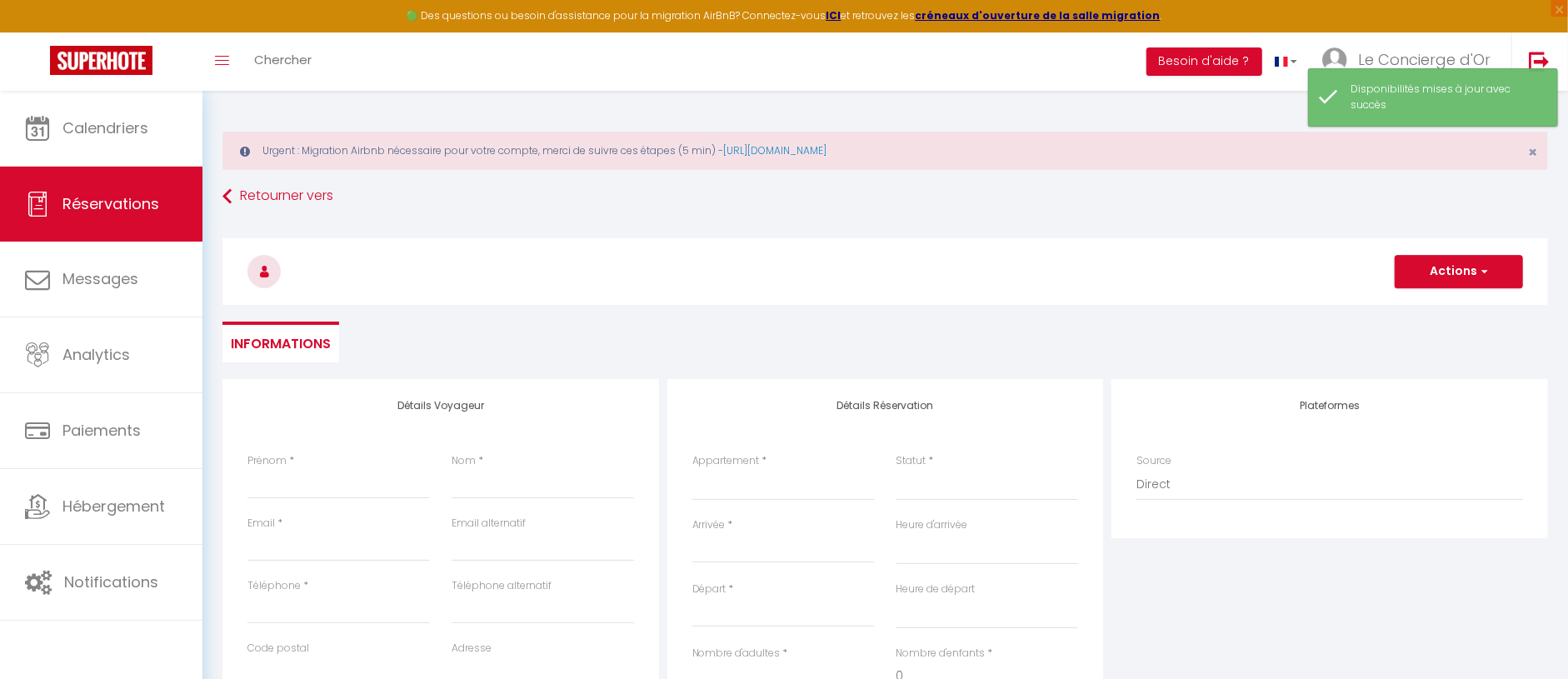
select select
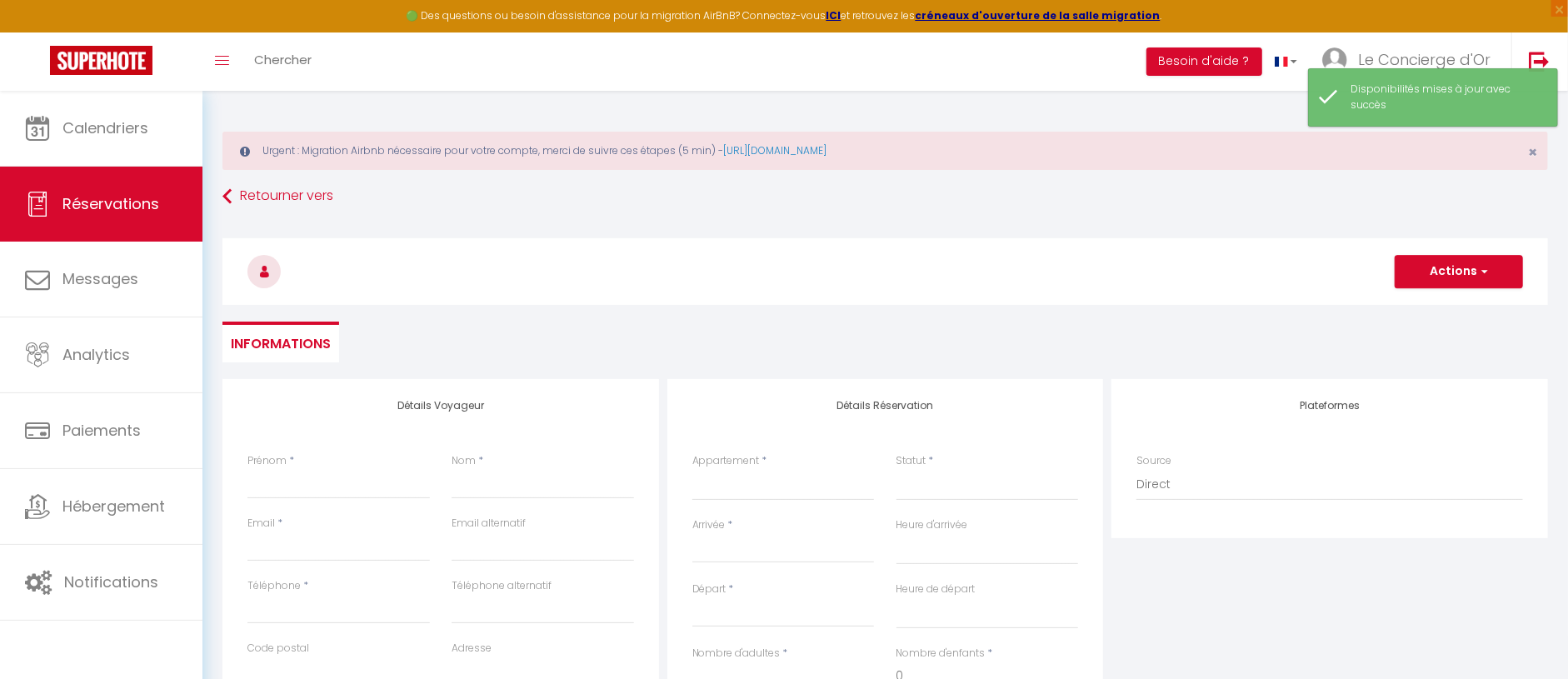
select select
checkbox input "false"
select select
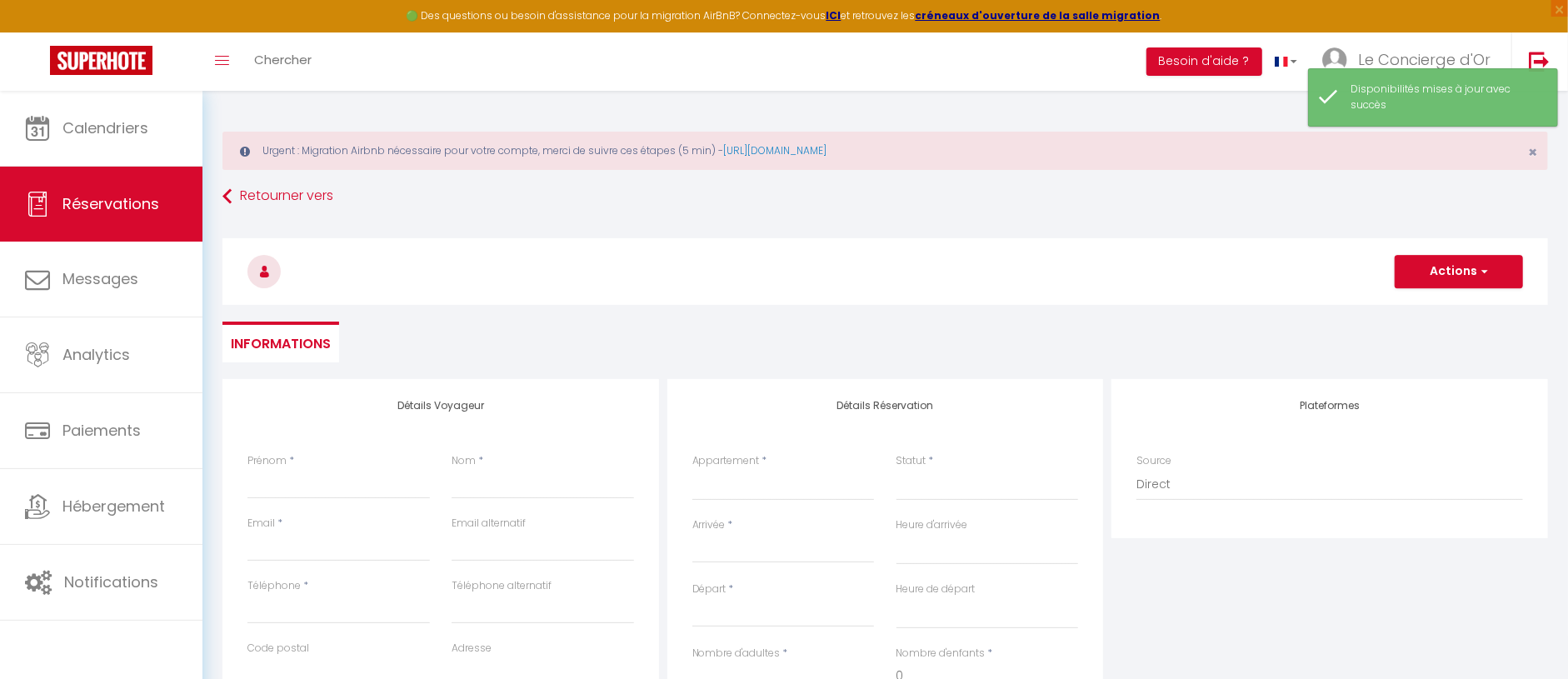
select select
checkbox input "false"
select select
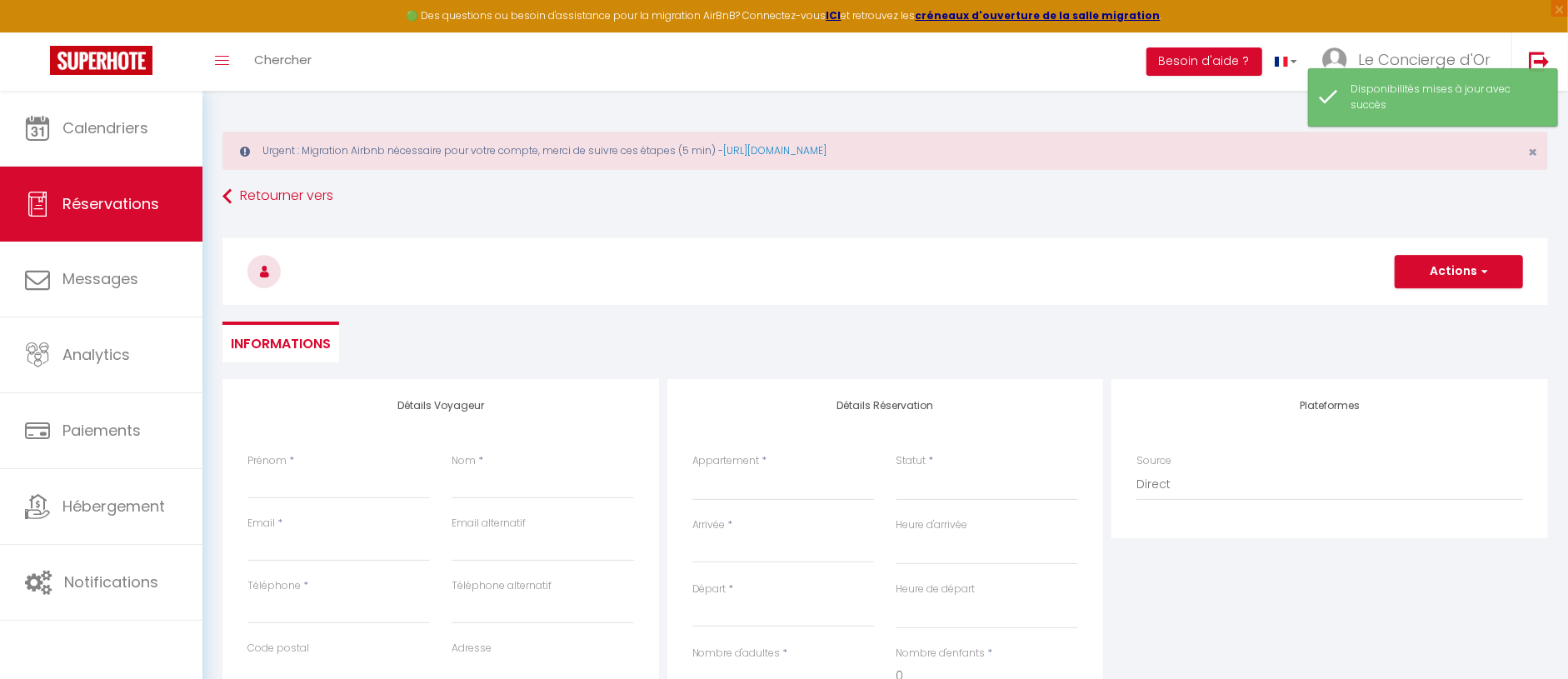
select select
type input "S"
select select
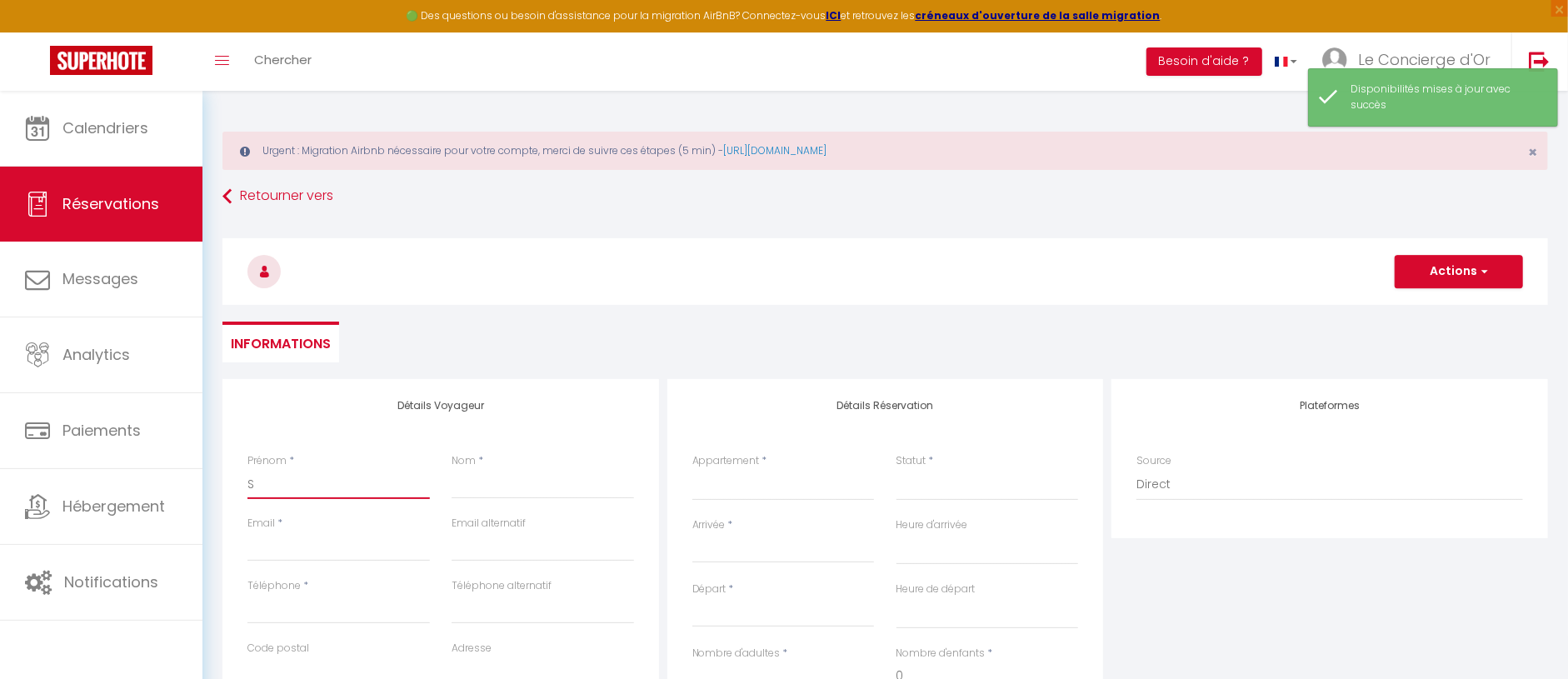
select select
checkbox input "false"
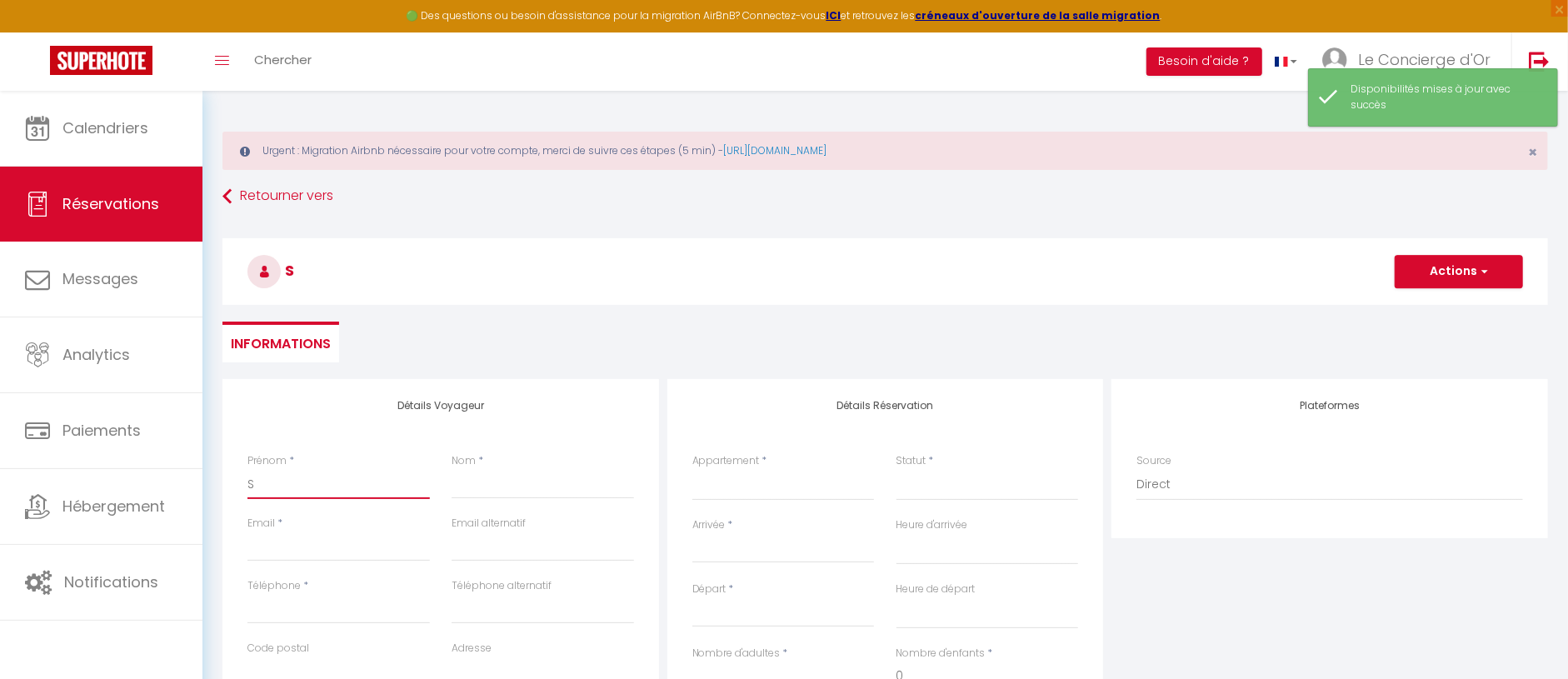
type input "St"
select select
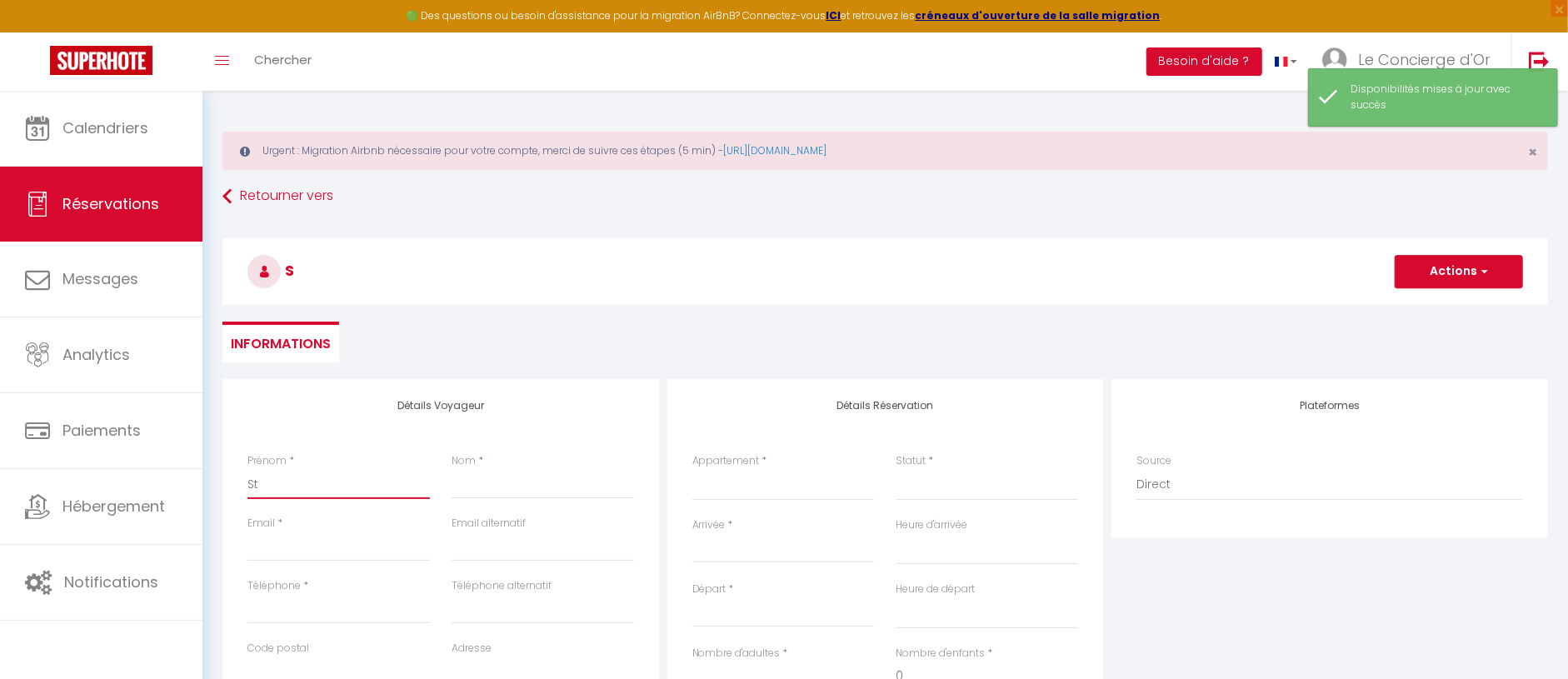
select select
checkbox input "false"
type input "Sté"
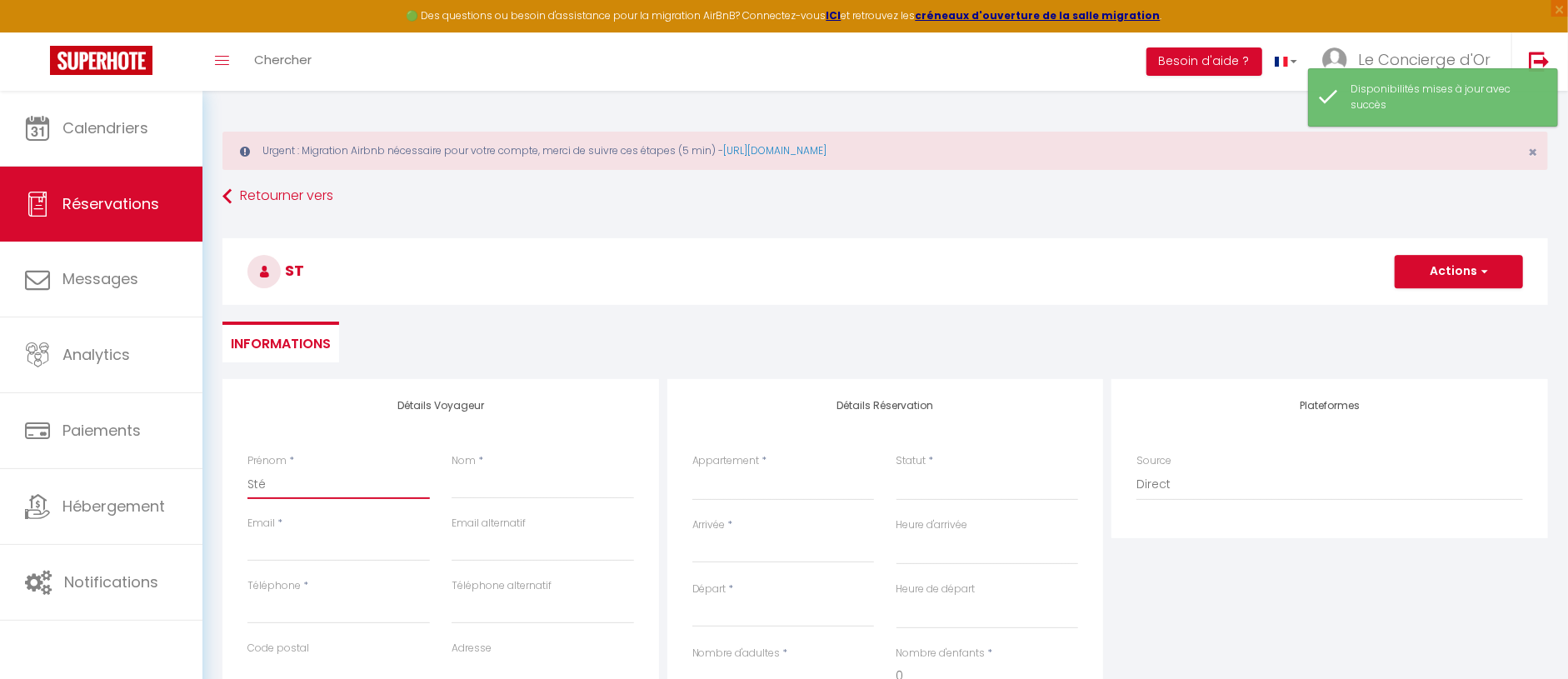
select select
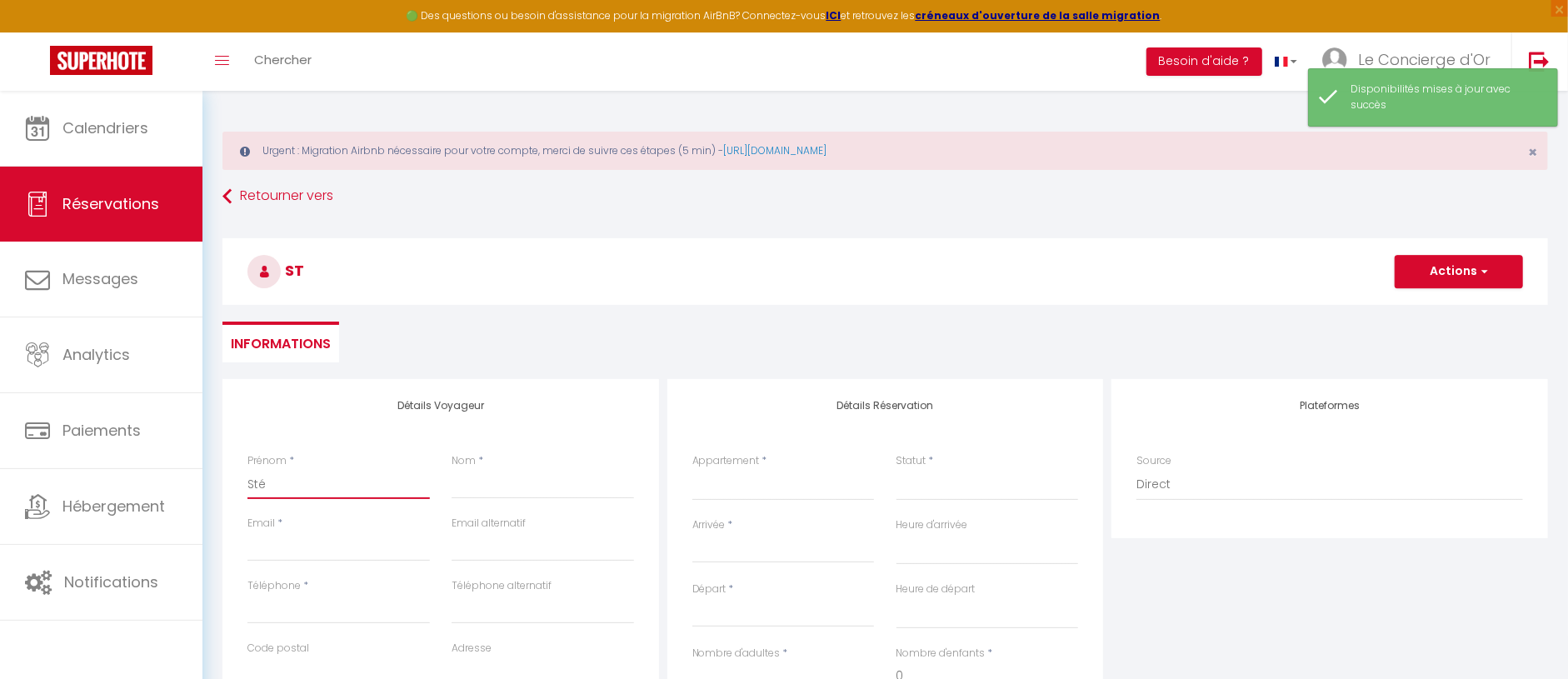
select select
checkbox input "false"
type input "Stép"
select select
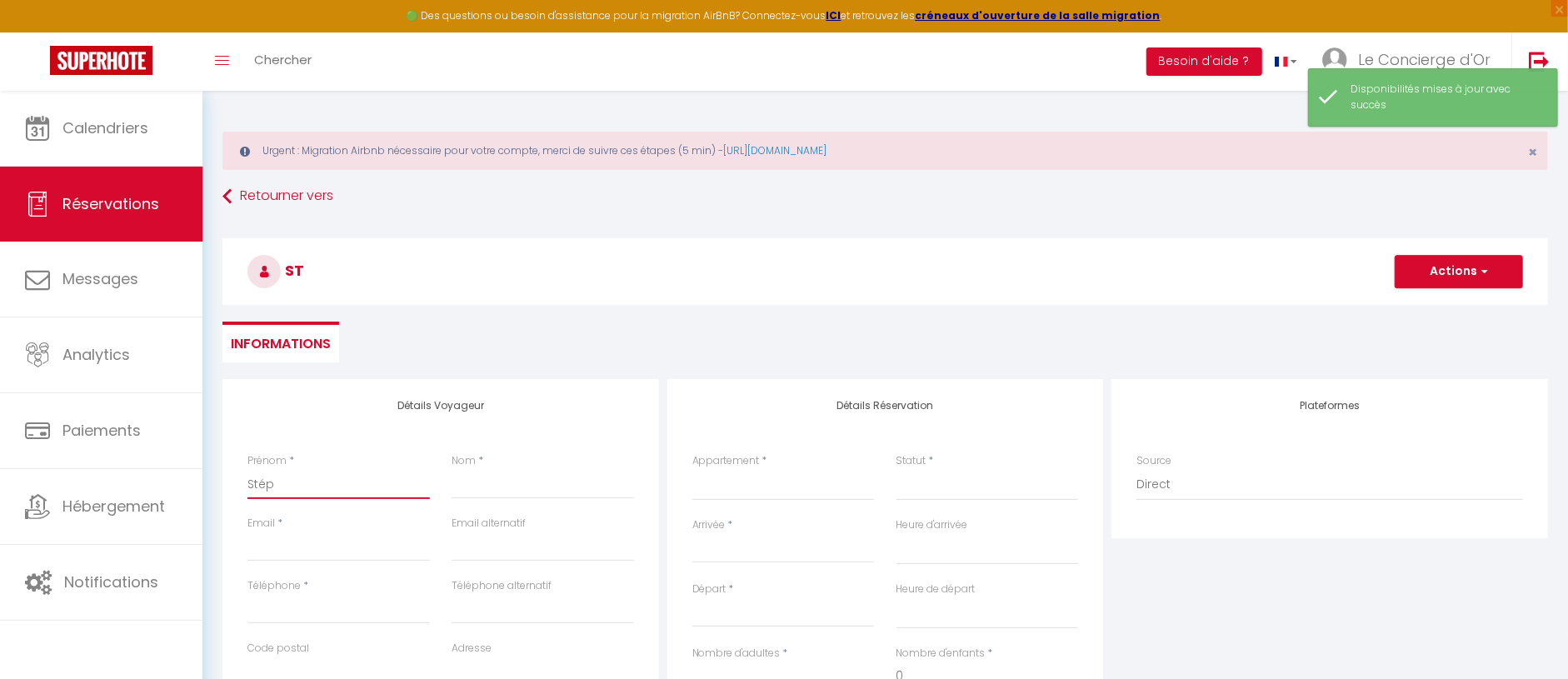
select select
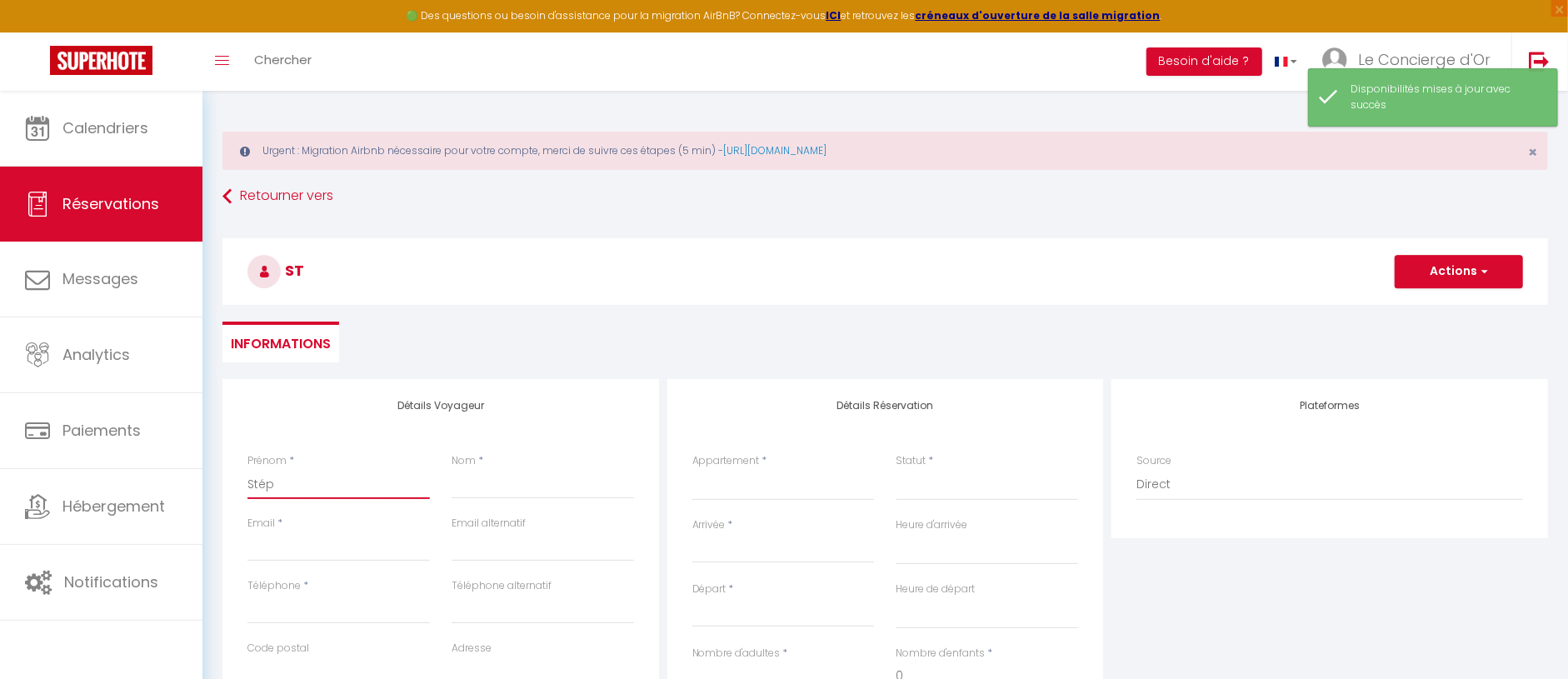
select select
checkbox input "false"
type input "Stéph"
select select
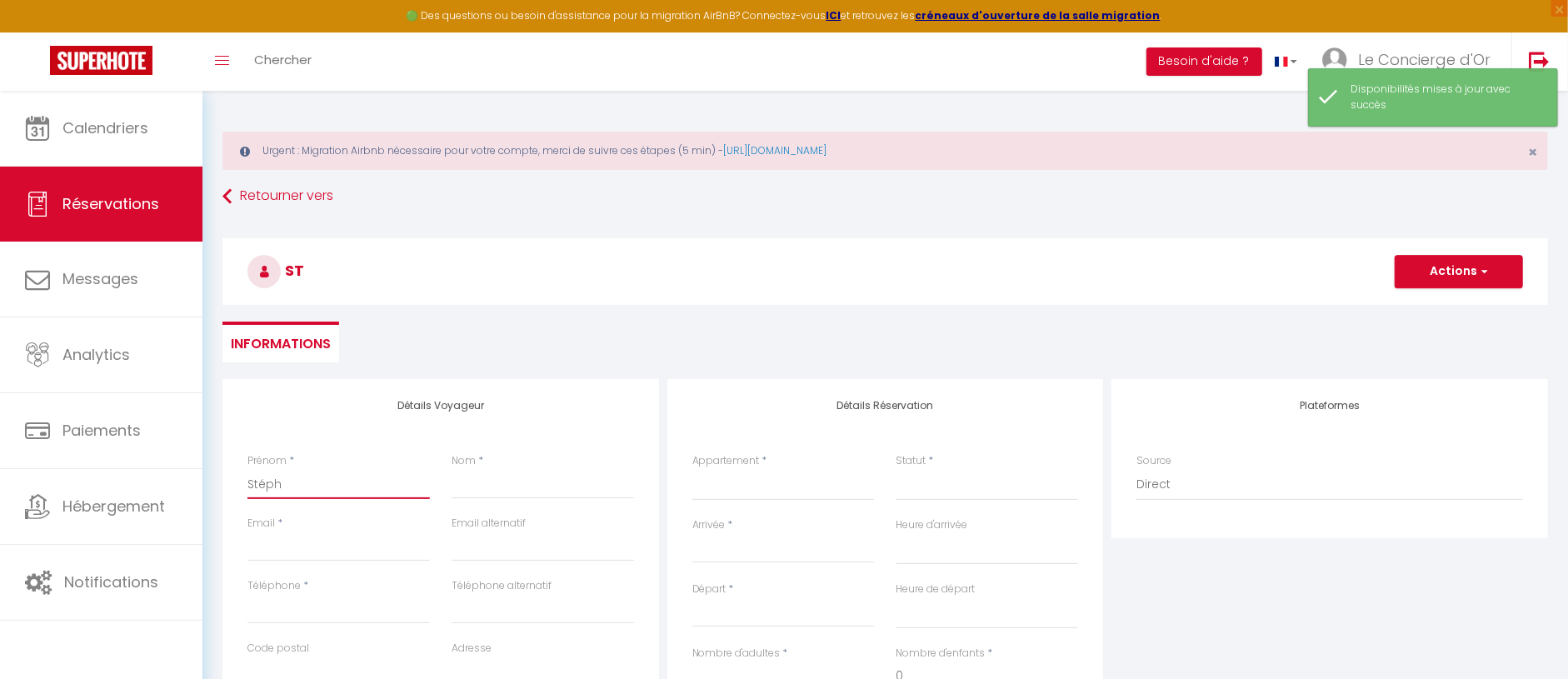
select select
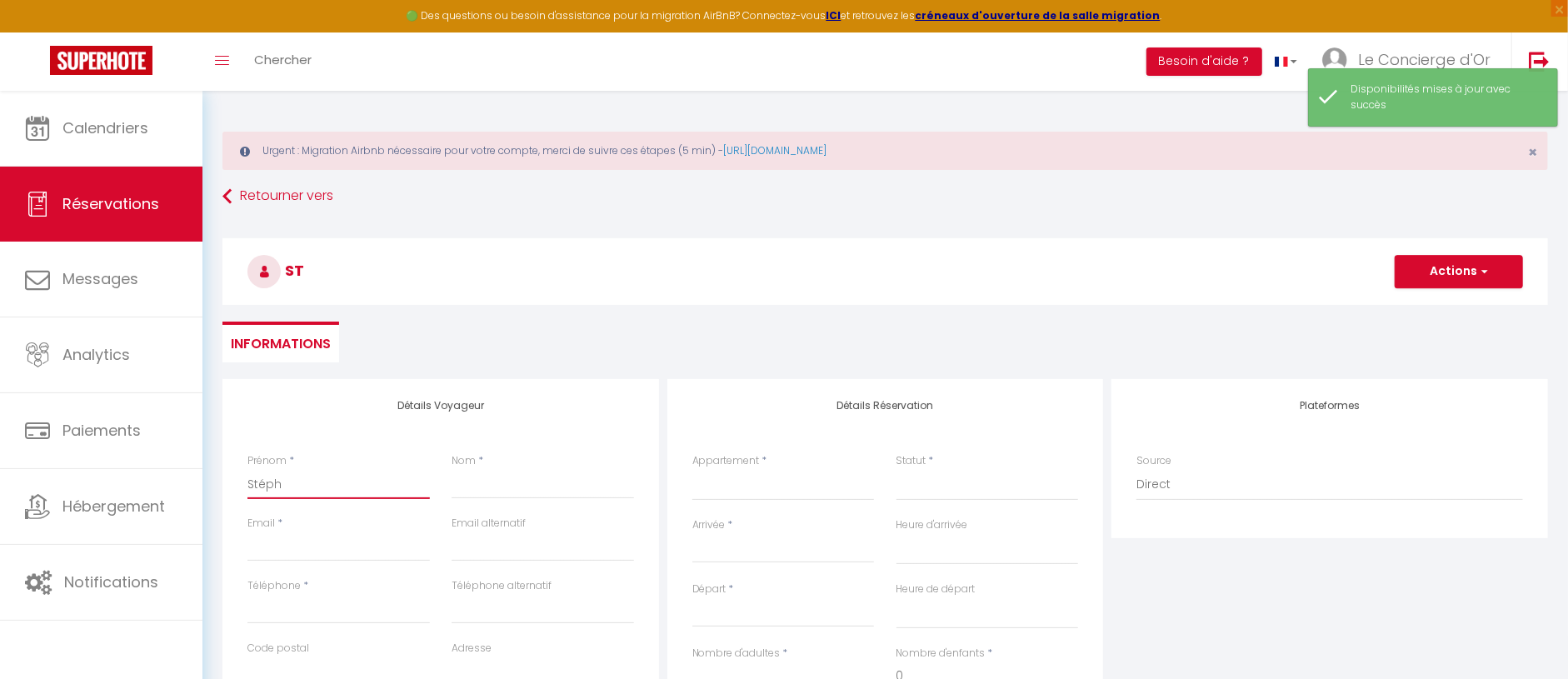
checkbox input "false"
type input "Stépha"
select select
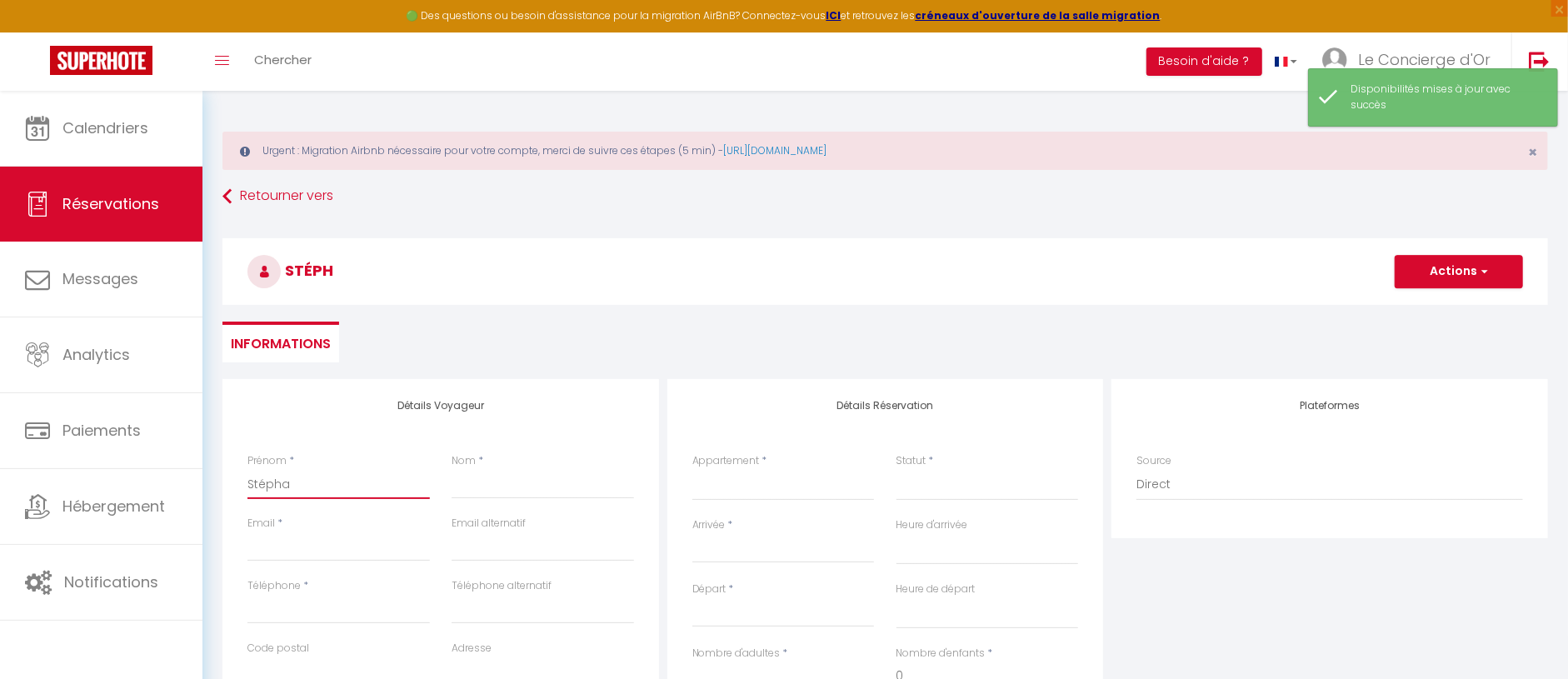
select select
checkbox input "false"
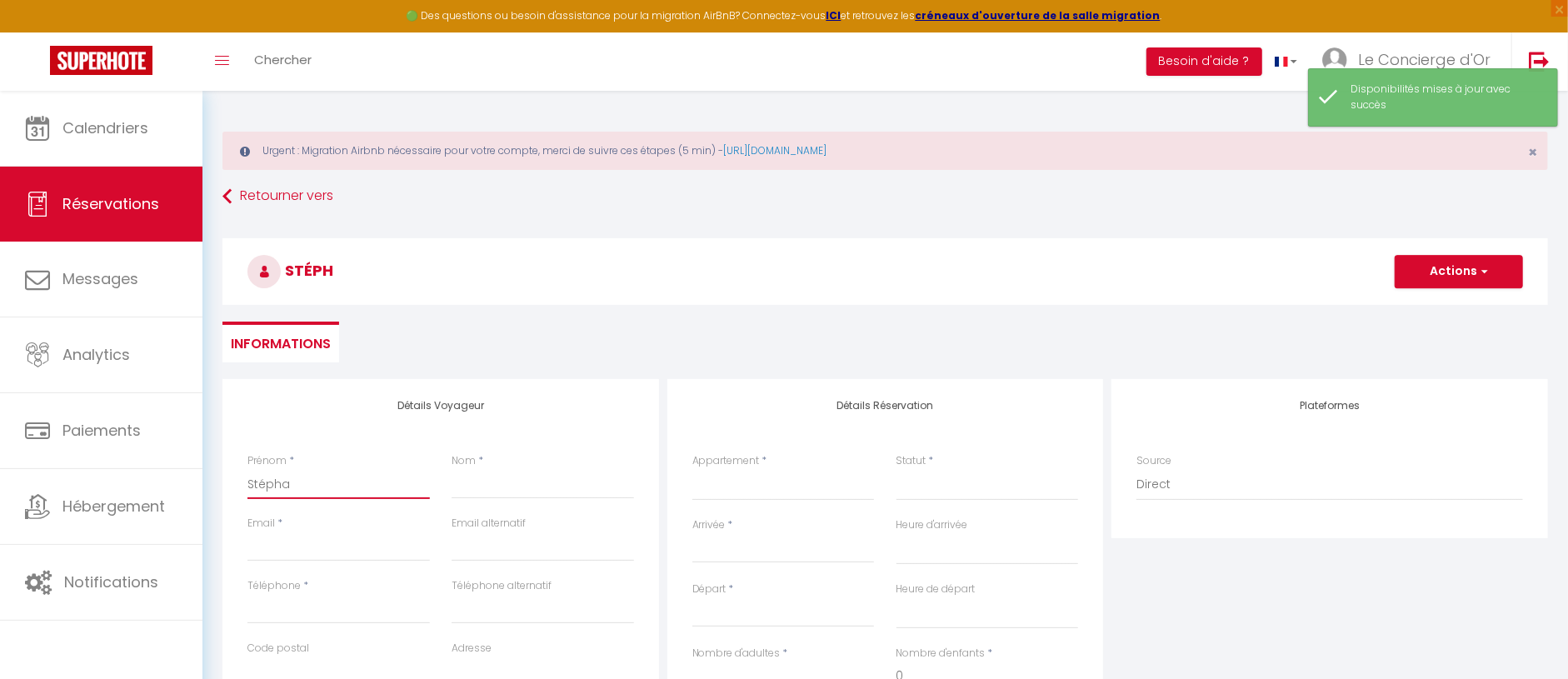
type input "Stéphan"
select select
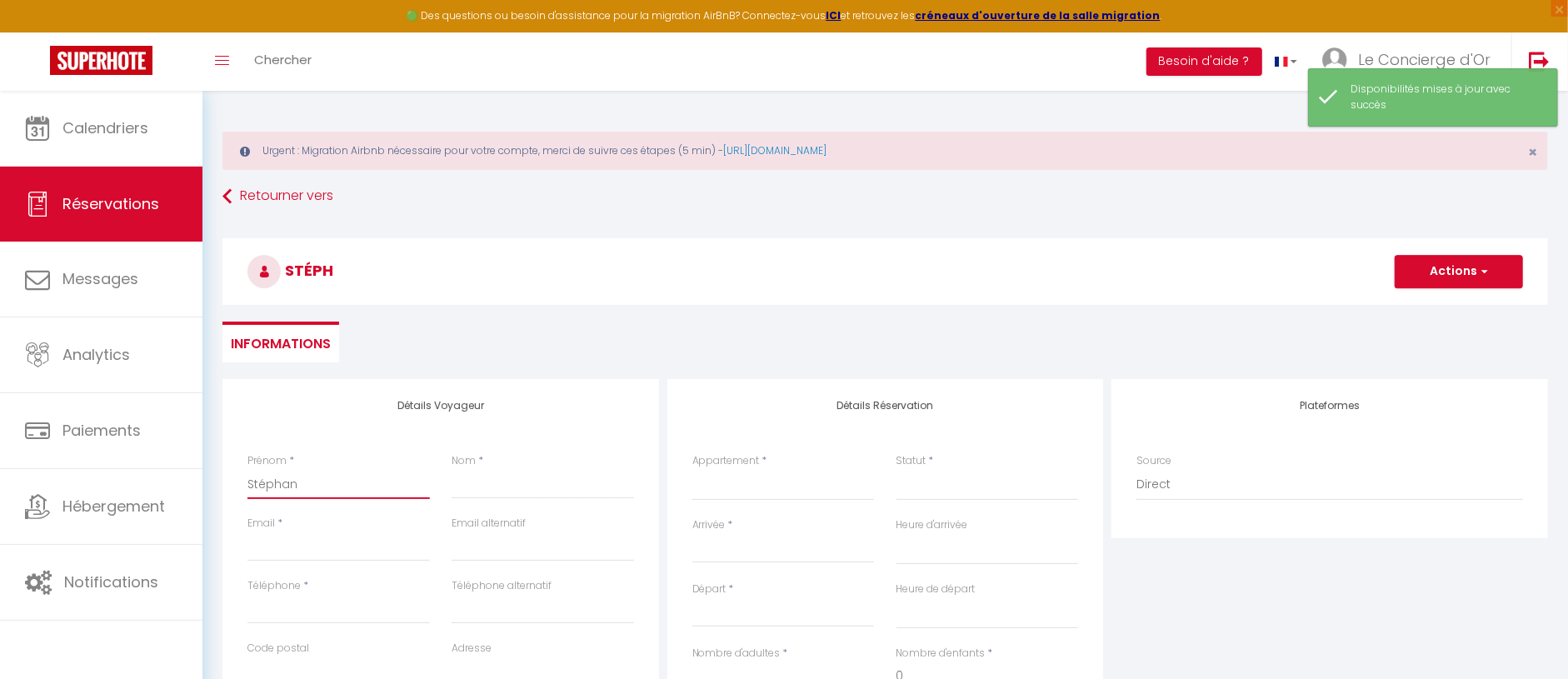
select select
checkbox input "false"
type input "[PERSON_NAME]"
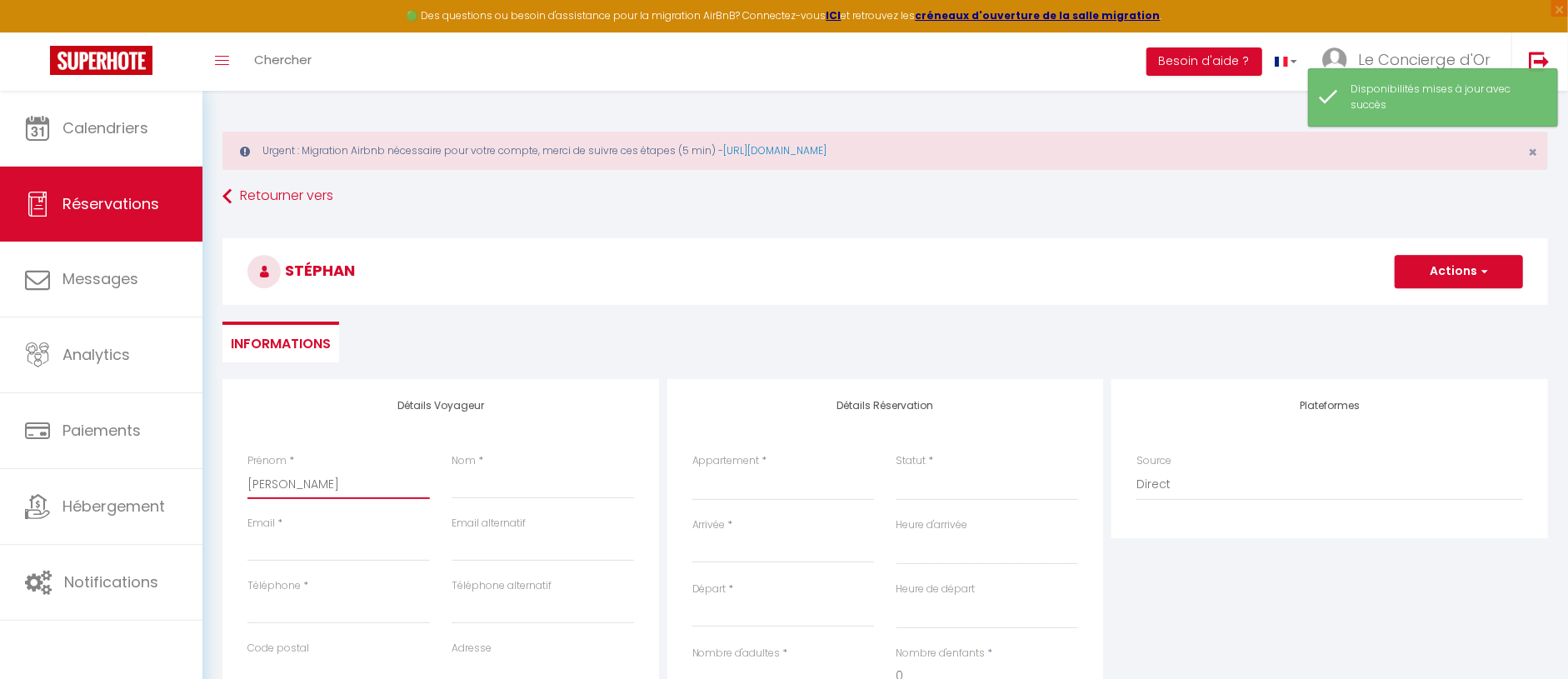
select select
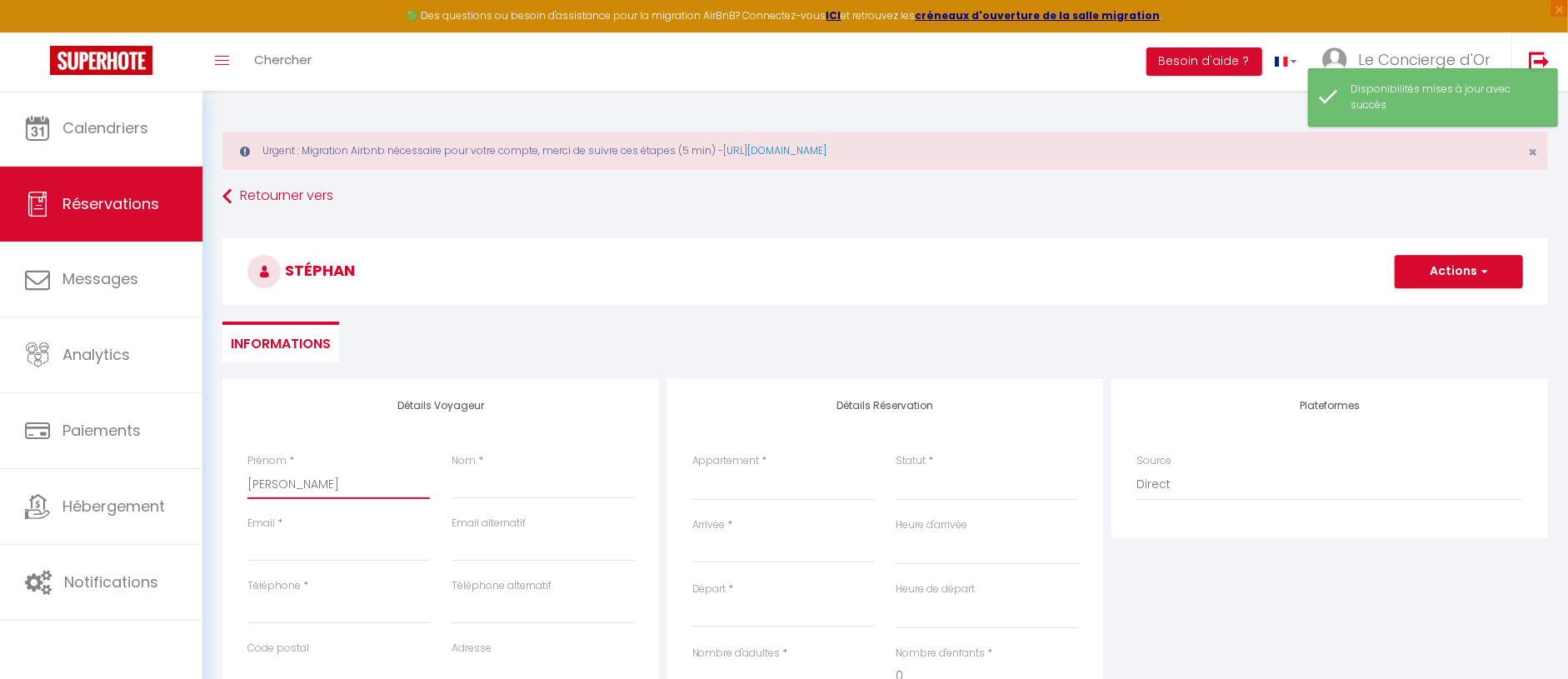
select select
checkbox input "false"
type input "[PERSON_NAME]"
select select
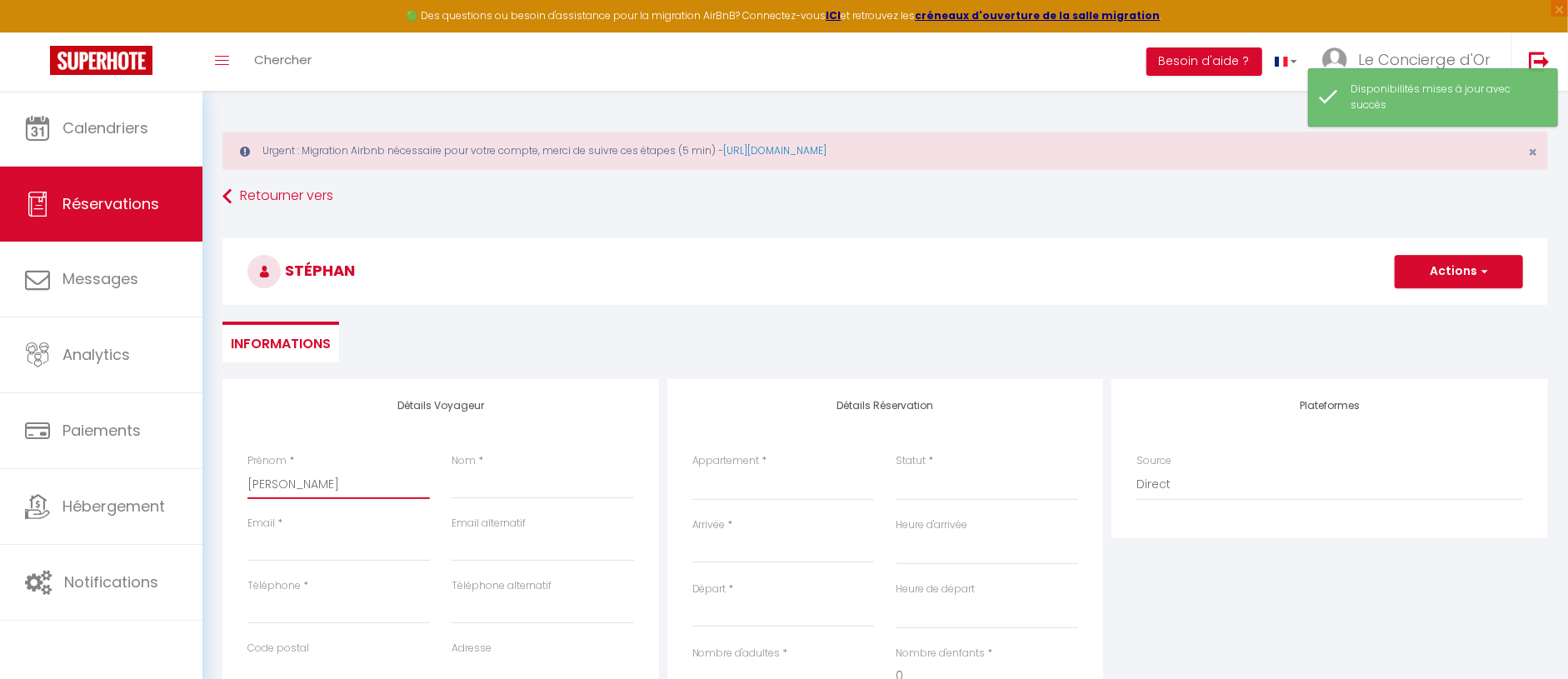
select select
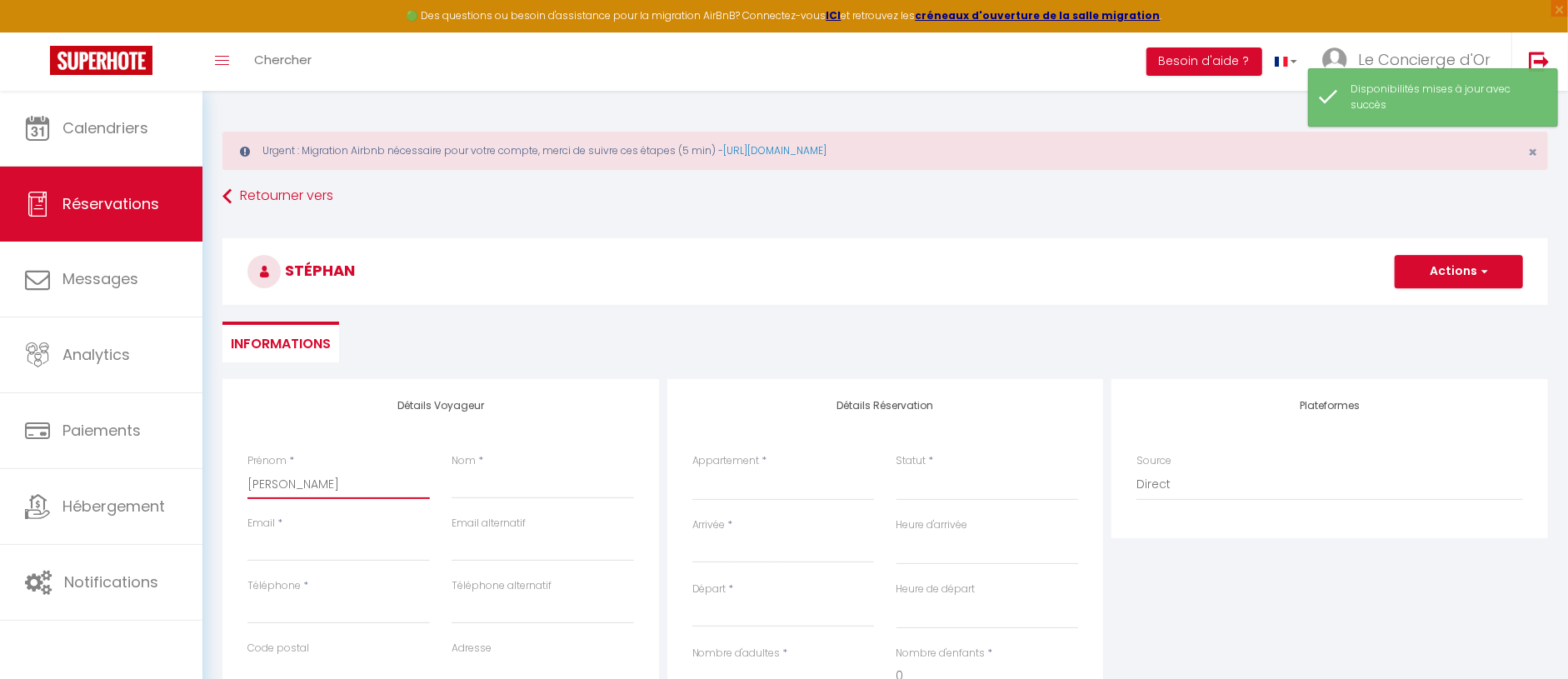
select select
checkbox input "false"
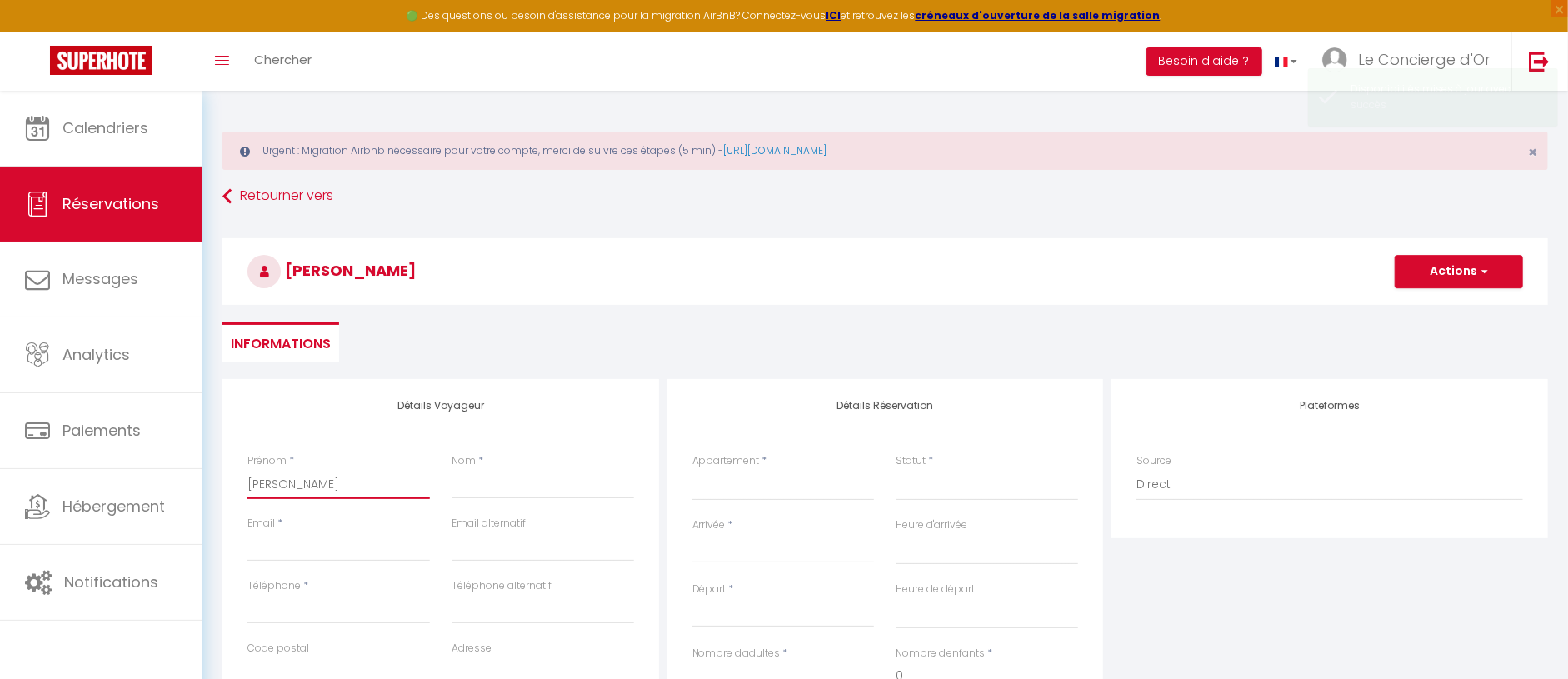
type input "[PERSON_NAME]"
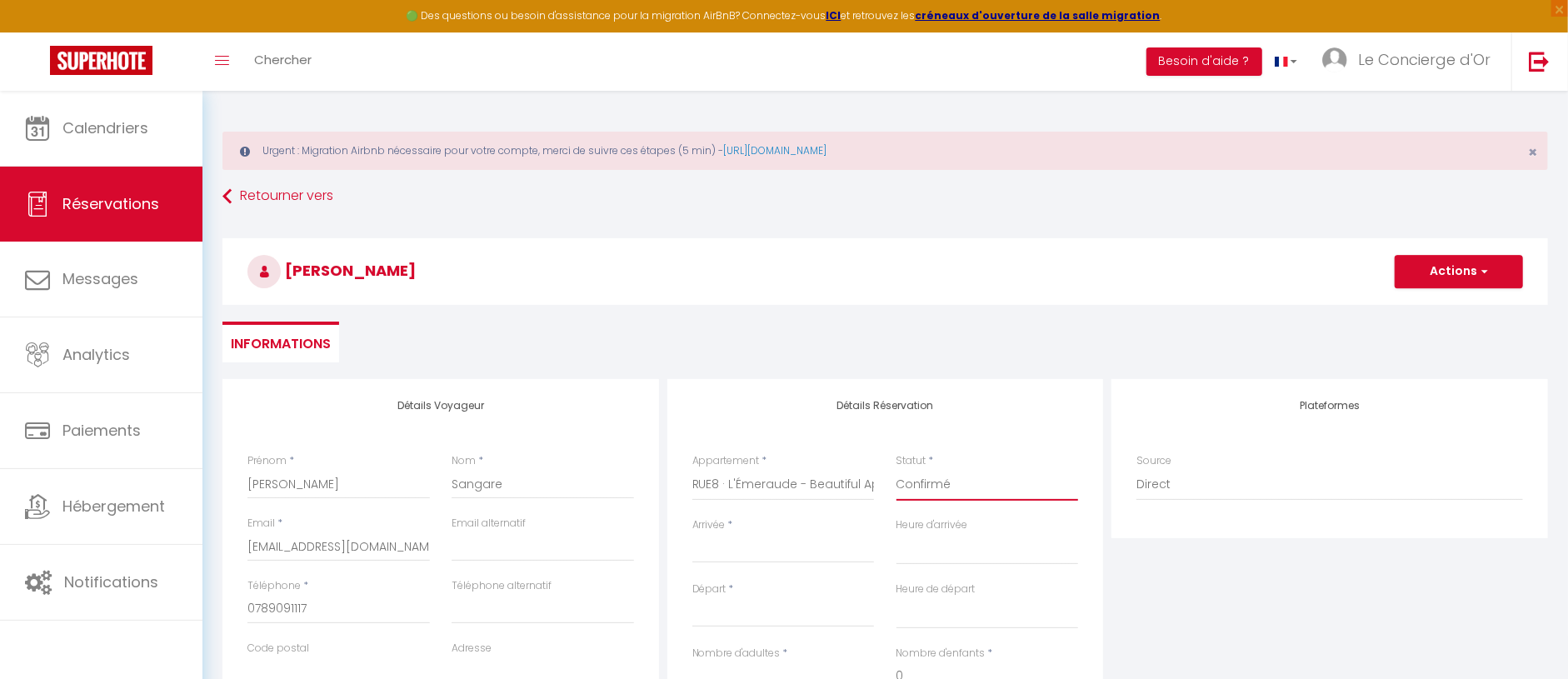
click at [832, 542] on input "Arrivée" at bounding box center [784, 550] width 182 height 22
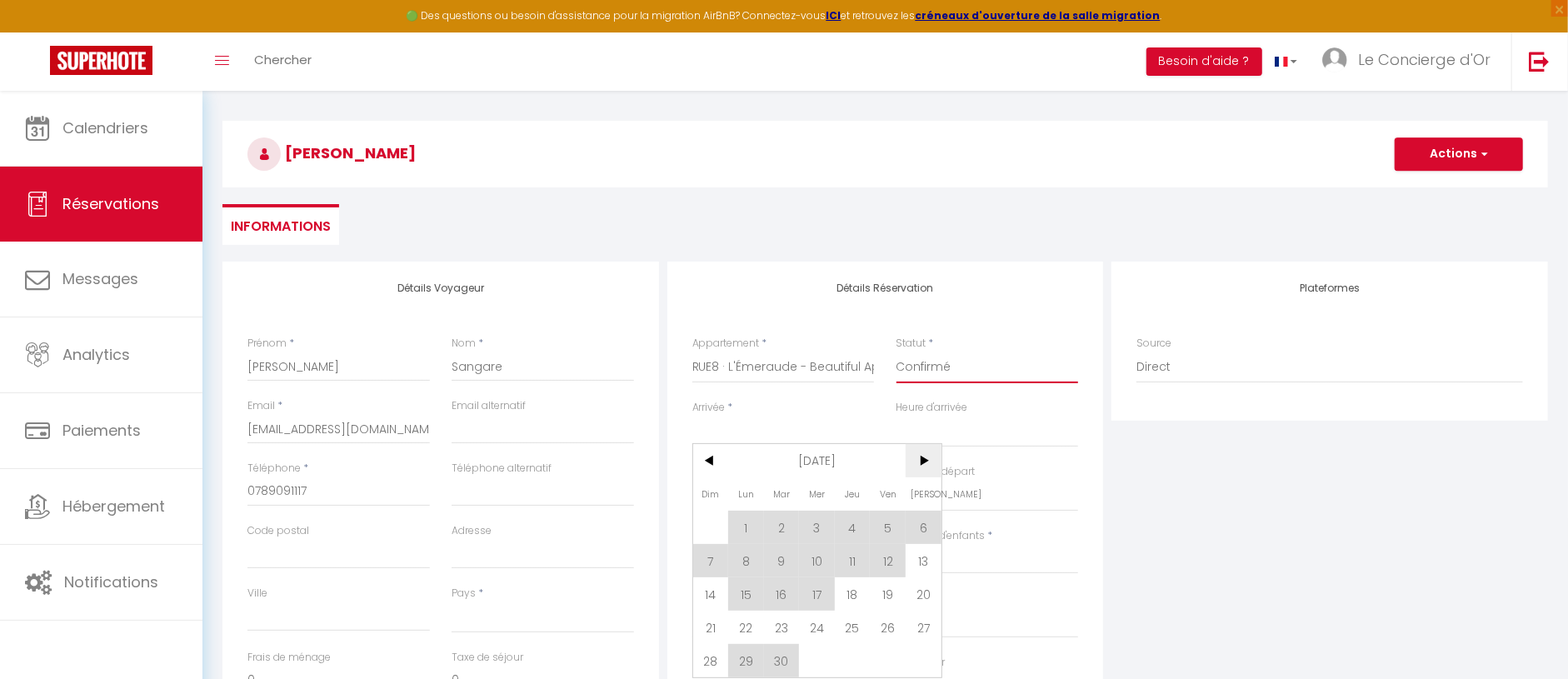
click at [914, 469] on span ">" at bounding box center [924, 461] width 36 height 33
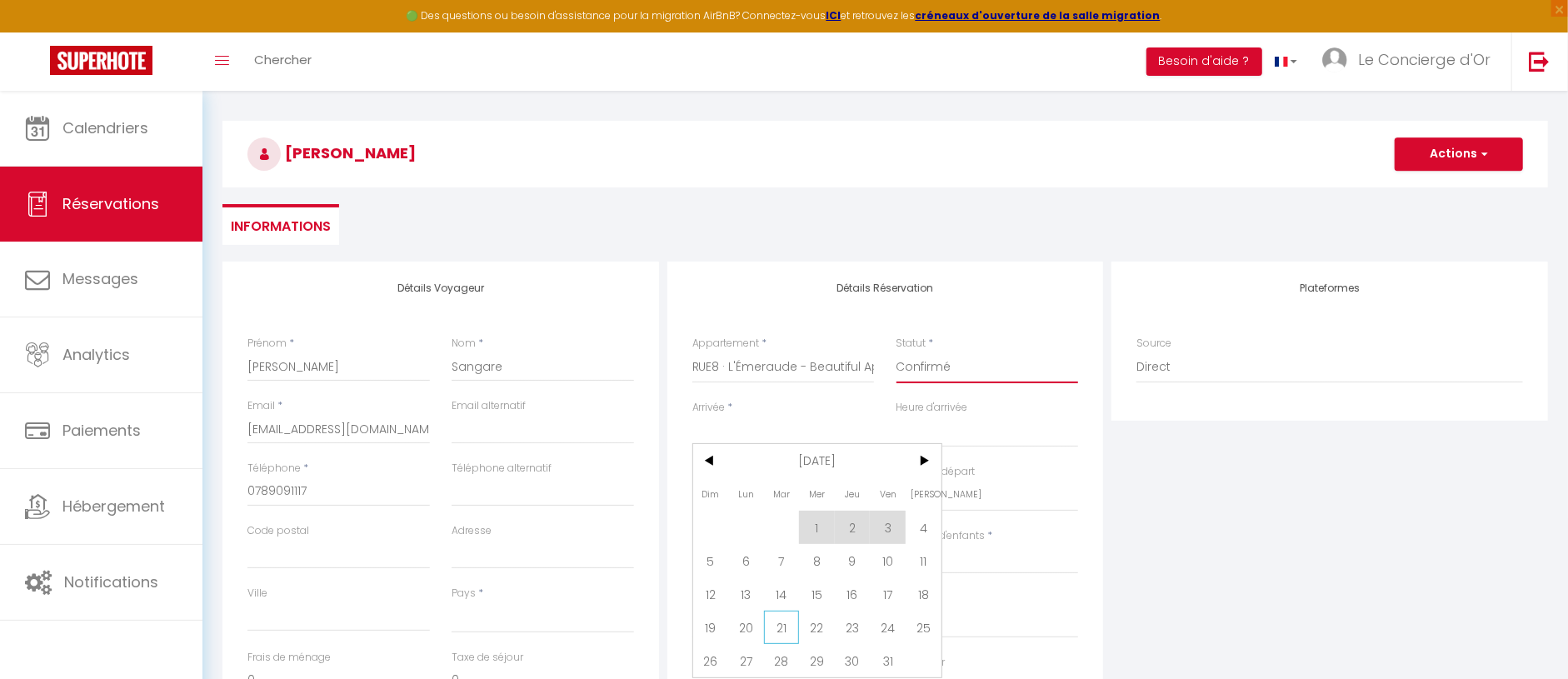
scroll to position [116, 0]
drag, startPoint x: 743, startPoint y: 556, endPoint x: 729, endPoint y: 541, distance: 20.5
click at [743, 556] on span "6" at bounding box center [747, 561] width 36 height 33
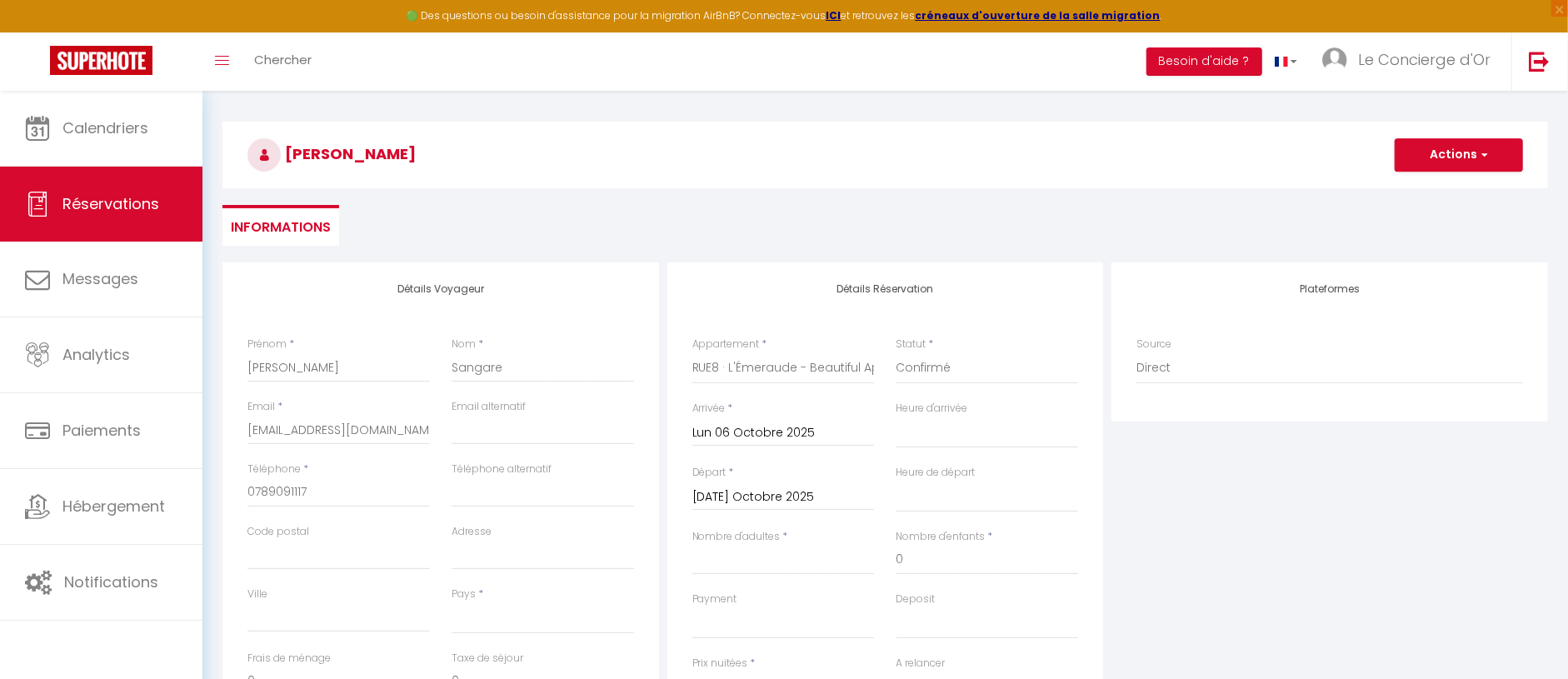
click at [735, 491] on input "[DATE] Octobre 2025" at bounding box center [784, 498] width 182 height 22
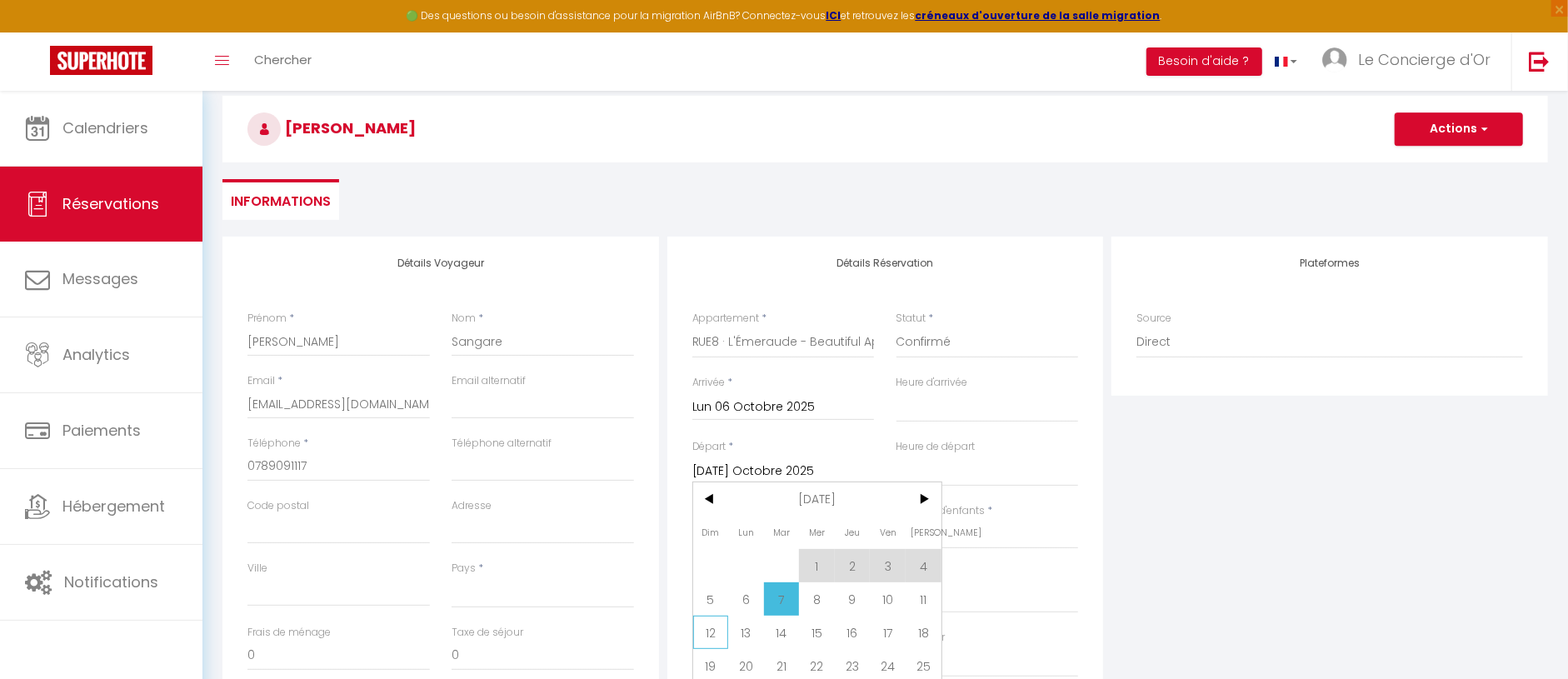
click at [707, 638] on span "12" at bounding box center [711, 632] width 36 height 33
click at [737, 531] on input "Nombre d'adultes" at bounding box center [784, 534] width 182 height 30
click at [738, 654] on input "2400" at bounding box center [784, 660] width 182 height 30
click at [1068, 509] on div "Nombre d'enfants * 0" at bounding box center [987, 526] width 182 height 46
click at [1220, 499] on div "Plateformes Source Direct [DOMAIN_NAME] [DOMAIN_NAME] Chalet montagne Expedia G…" at bounding box center [1330, 534] width 445 height 596
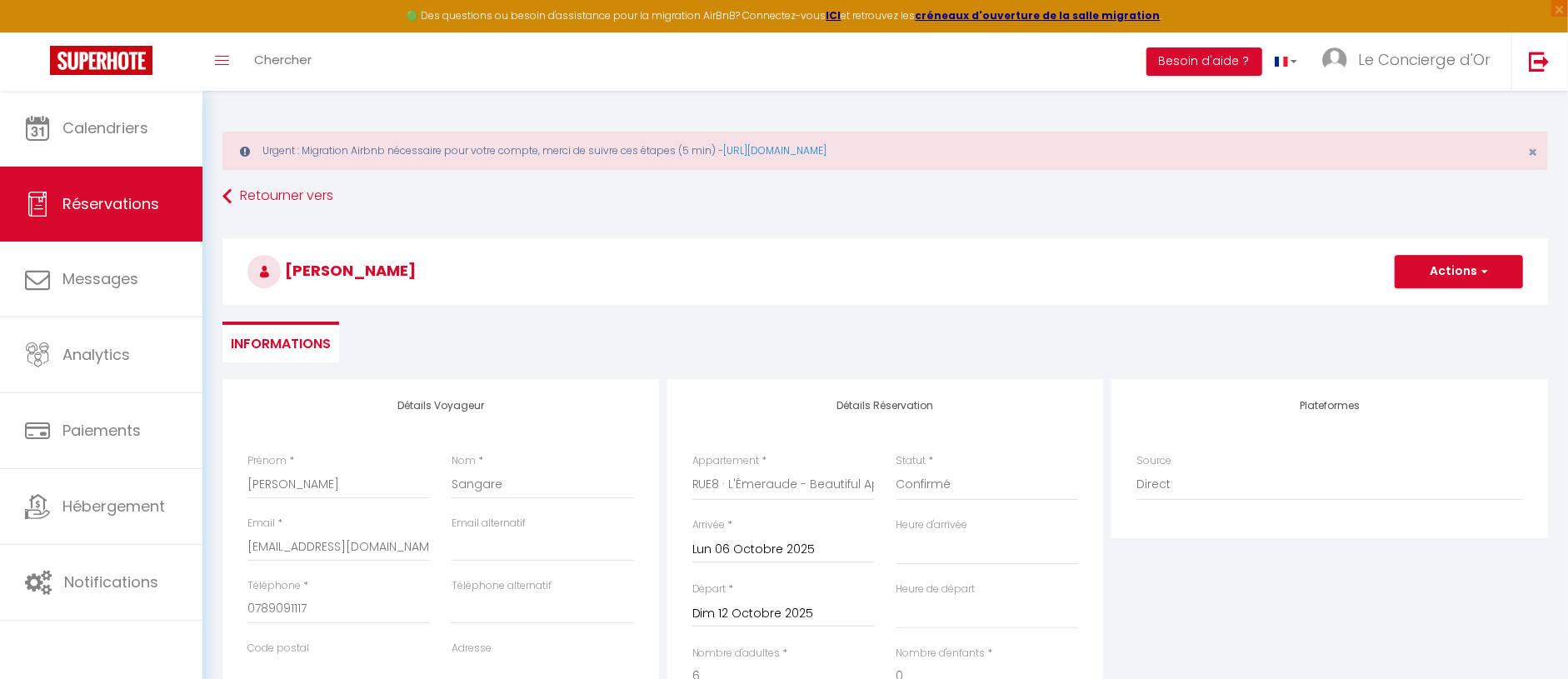
scroll to position [0, 0]
click at [1435, 280] on button "Actions" at bounding box center [1459, 271] width 128 height 33
click at [1444, 308] on link "Enregistrer" at bounding box center [1443, 308] width 132 height 22
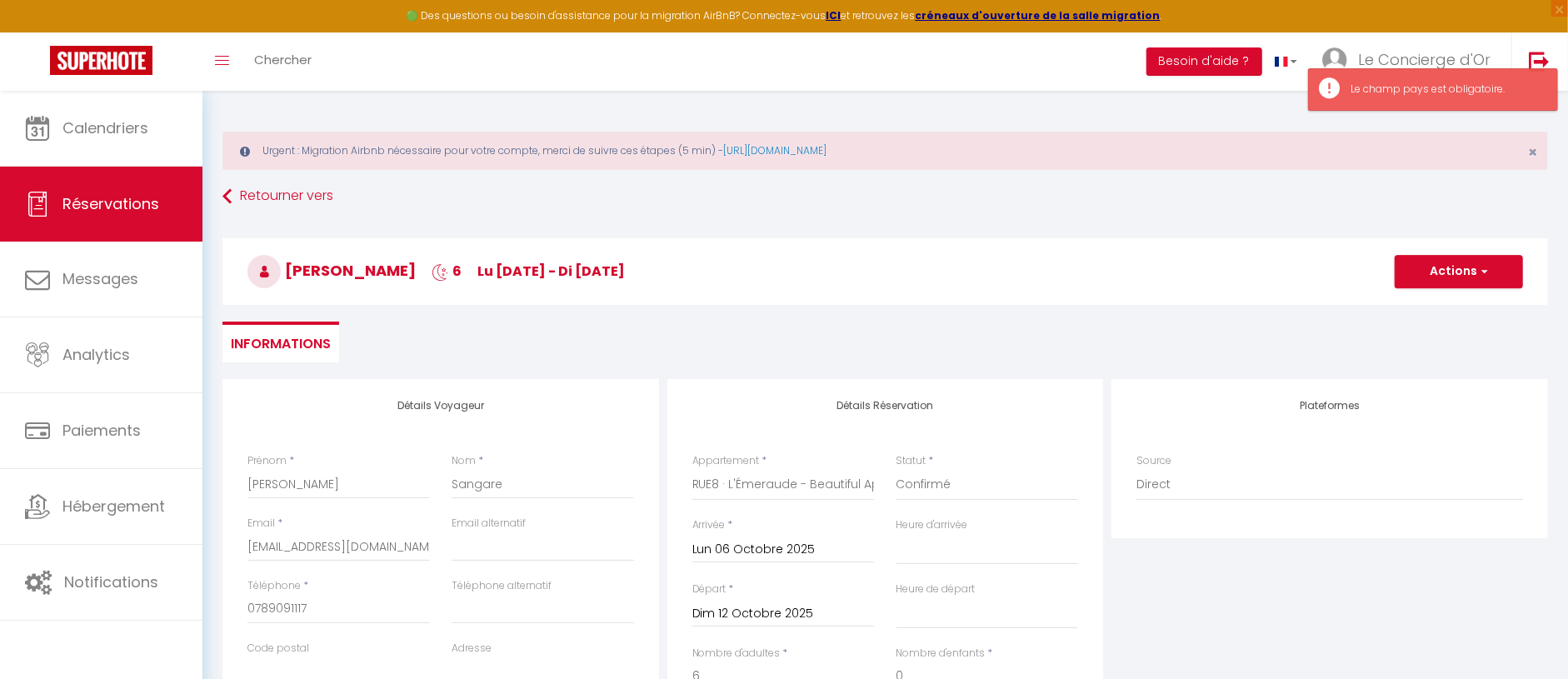
click at [1458, 271] on button "Actions" at bounding box center [1459, 271] width 128 height 33
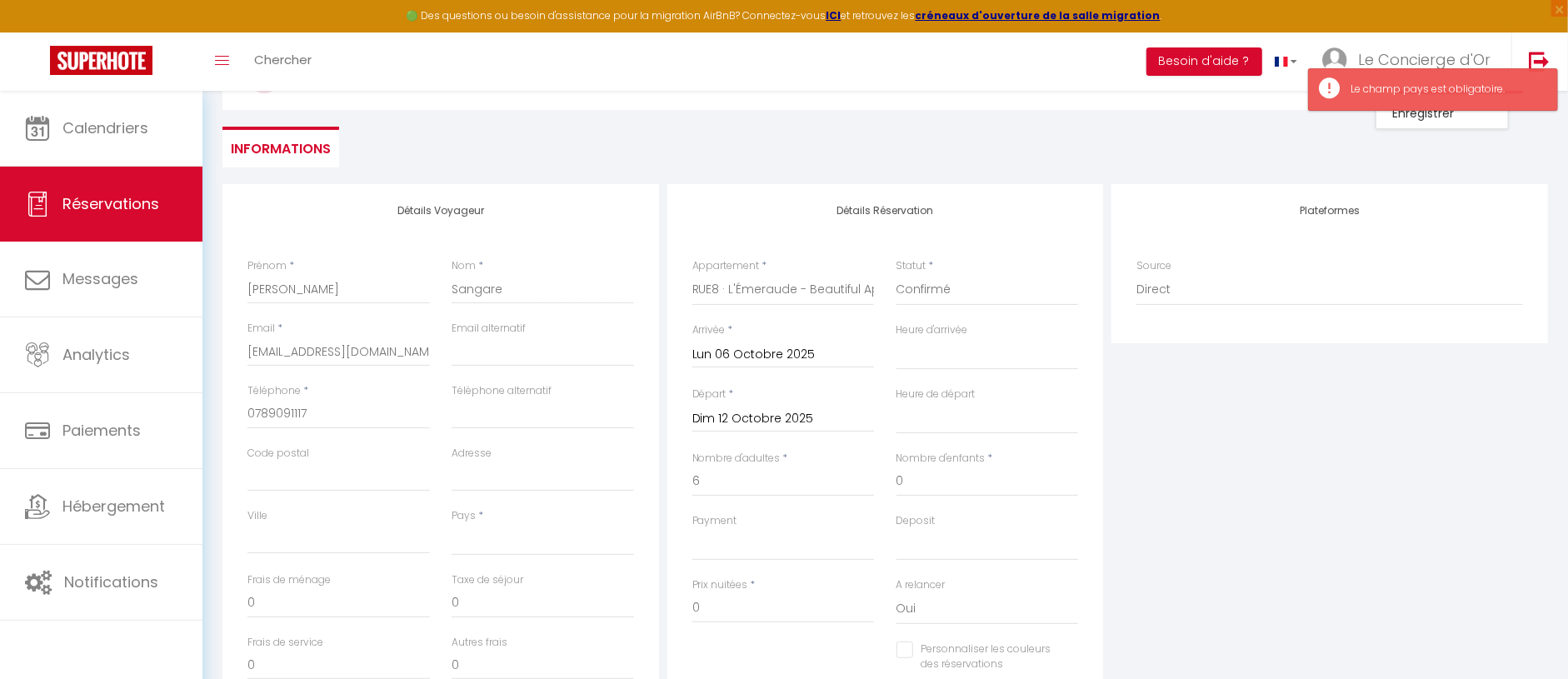
scroll to position [200, 0]
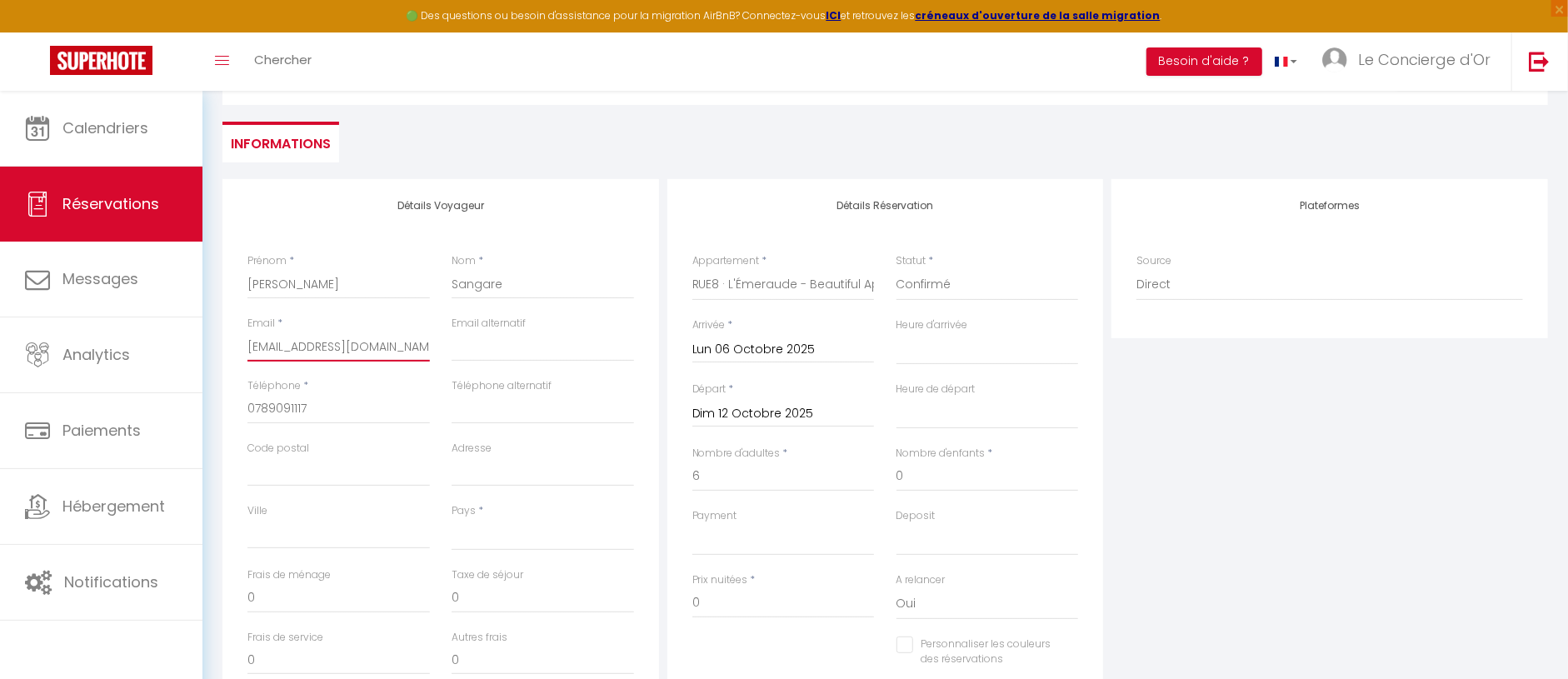
click at [365, 354] on input "[EMAIL_ADDRESS][DOMAIN_NAME]" at bounding box center [339, 346] width 182 height 30
click at [365, 354] on input "[EMAIL_ADDRESS][DOMAIN_NAME]" at bounding box center [339, 342] width 182 height 30
click at [285, 345] on input "[EMAIL_ADDRESS][DOMAIN_NAME]" at bounding box center [339, 342] width 182 height 30
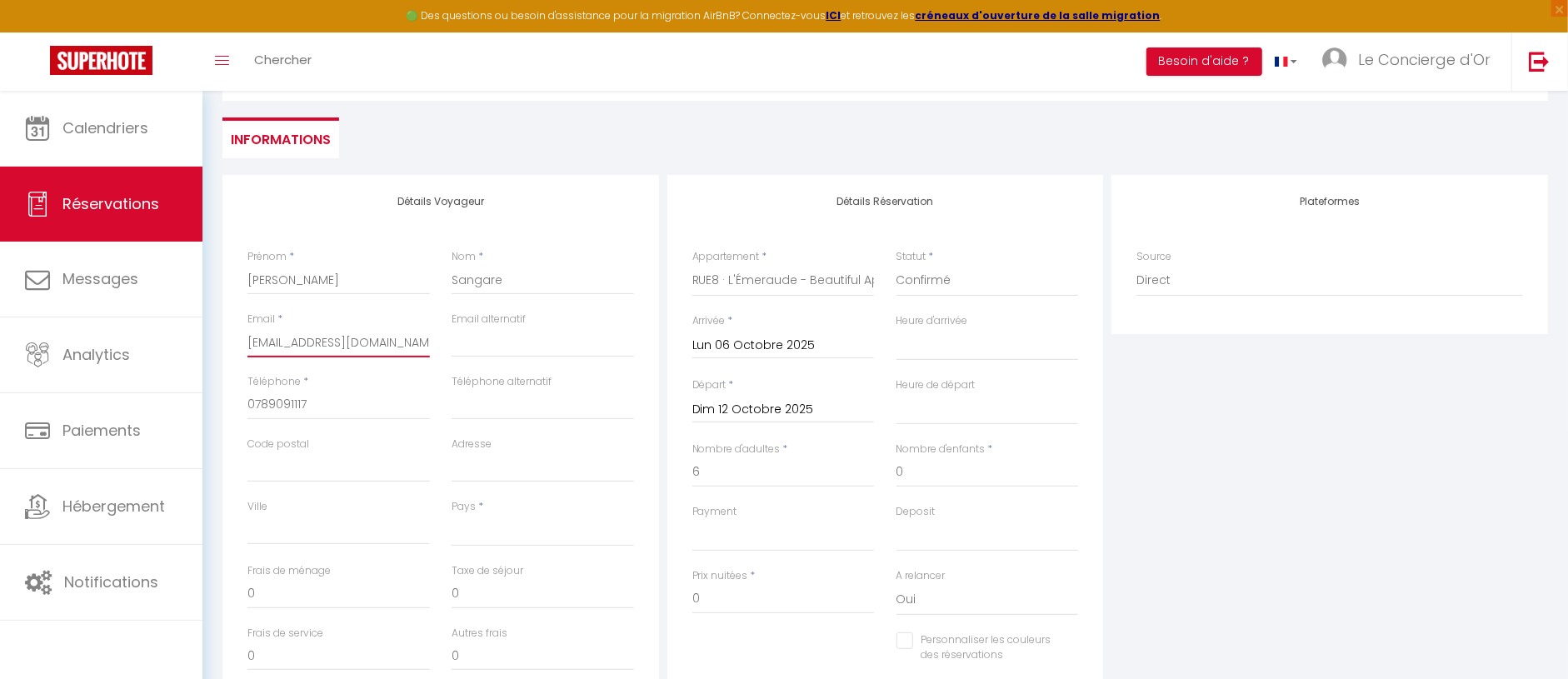
click at [285, 345] on input "[EMAIL_ADDRESS][DOMAIN_NAME]" at bounding box center [339, 342] width 182 height 30
click at [688, 414] on div "Départ * Dim 12 Octobre 2025 < [DATE] > Dim Lun Mar Mer Jeu Ven Sam 1 2 3 4 5 6…" at bounding box center [784, 409] width 204 height 64
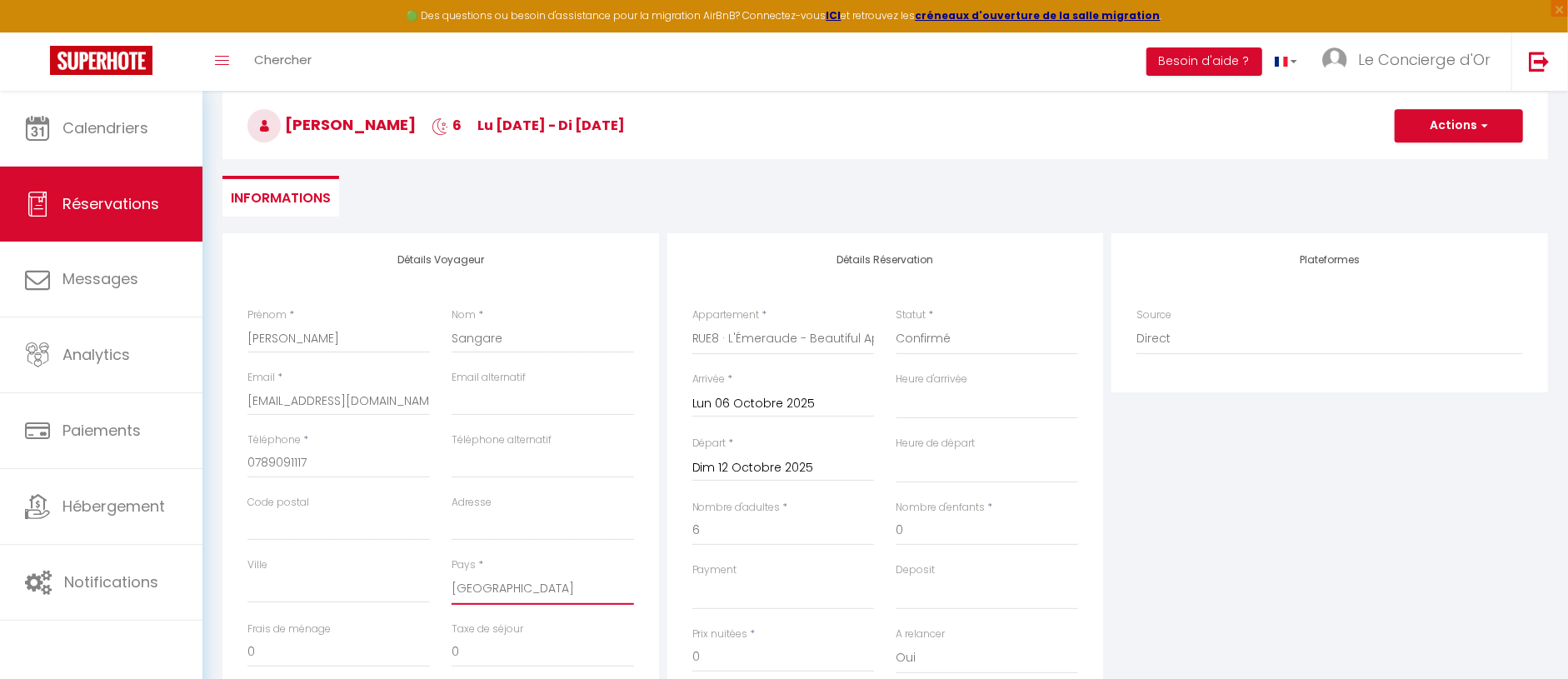
scroll to position [145, 0]
click at [1451, 133] on button "Actions" at bounding box center [1459, 126] width 128 height 33
click at [1424, 158] on link "Enregistrer" at bounding box center [1443, 163] width 132 height 22
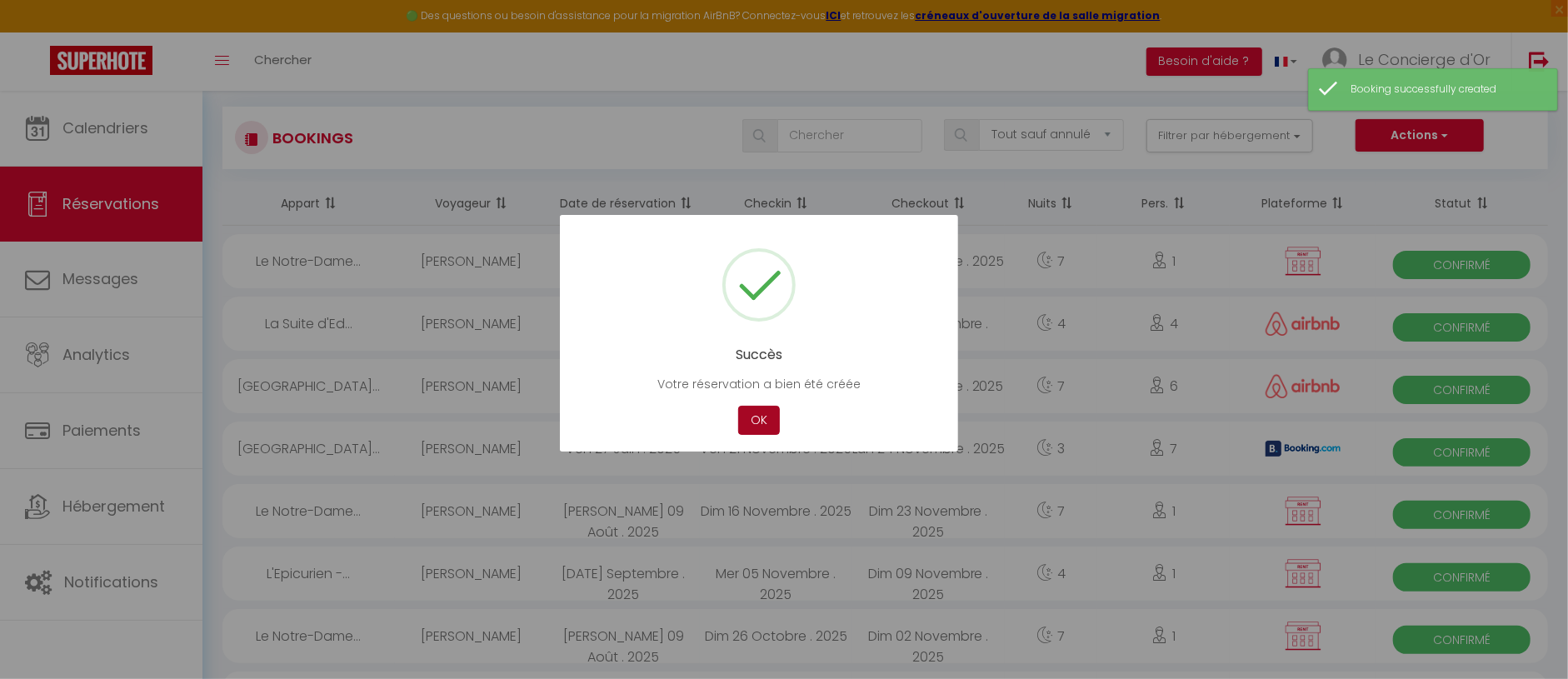
click at [747, 410] on button "OK" at bounding box center [759, 420] width 41 height 29
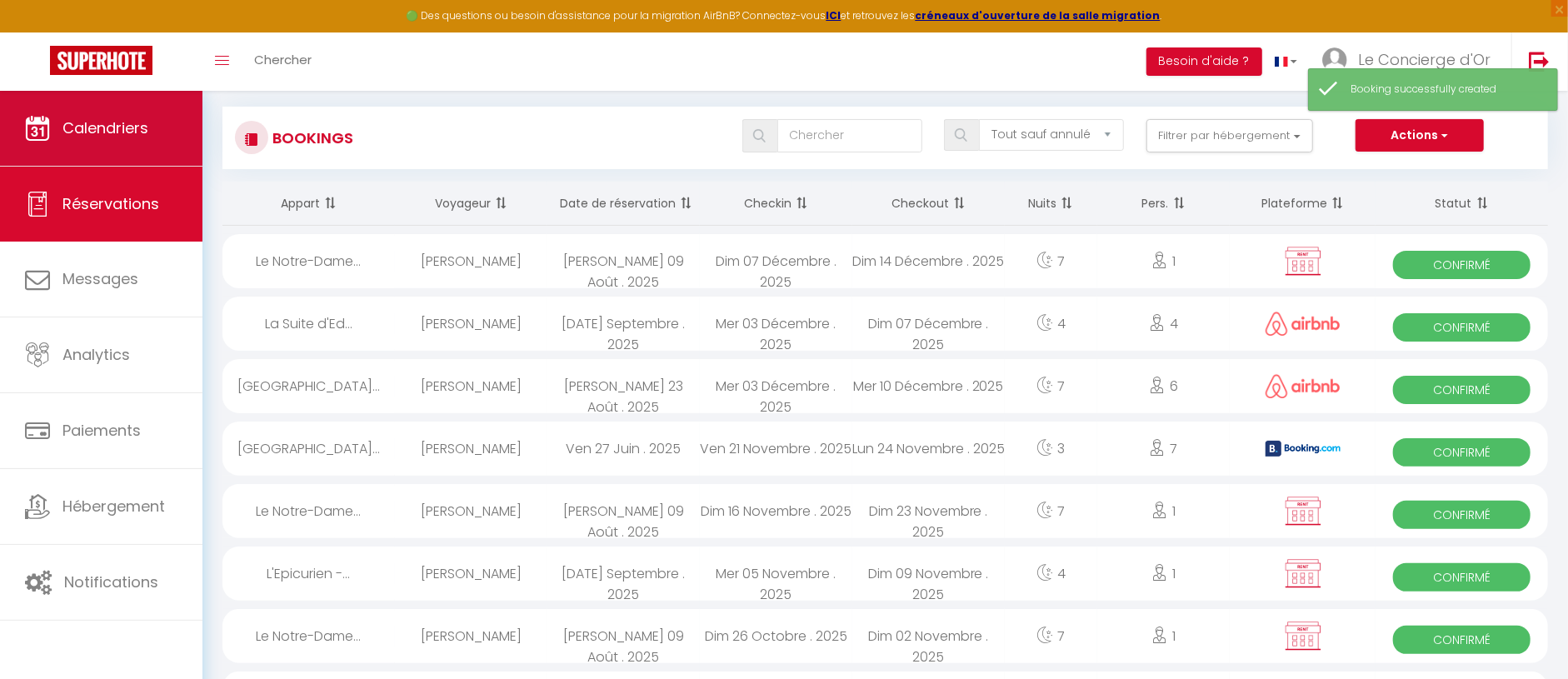
click at [66, 141] on link "Calendriers" at bounding box center [101, 128] width 203 height 75
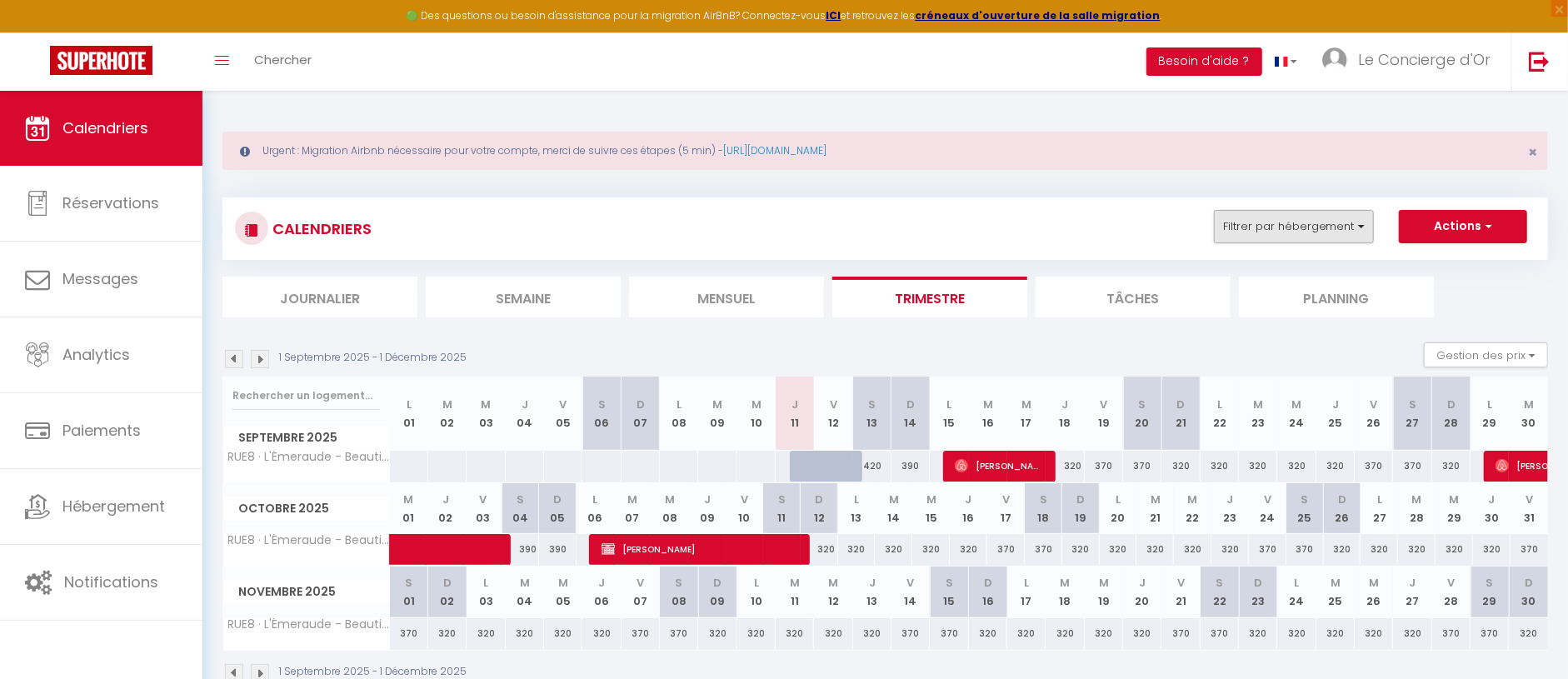
click at [1286, 228] on button "Filtrer par hébergement" at bounding box center [1294, 226] width 160 height 33
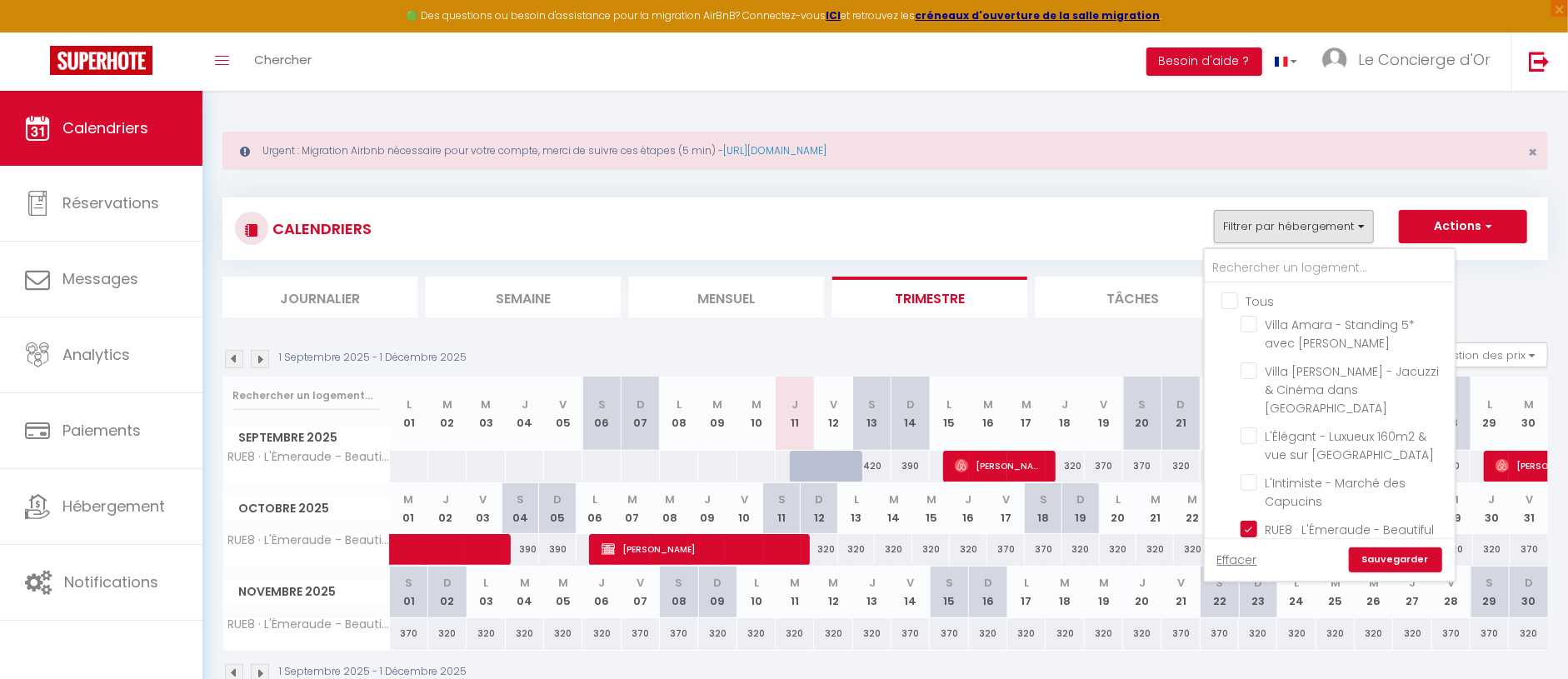
click at [1248, 303] on input "Tous" at bounding box center [1346, 299] width 250 height 16
click at [1254, 295] on input "Tous" at bounding box center [1346, 299] width 250 height 16
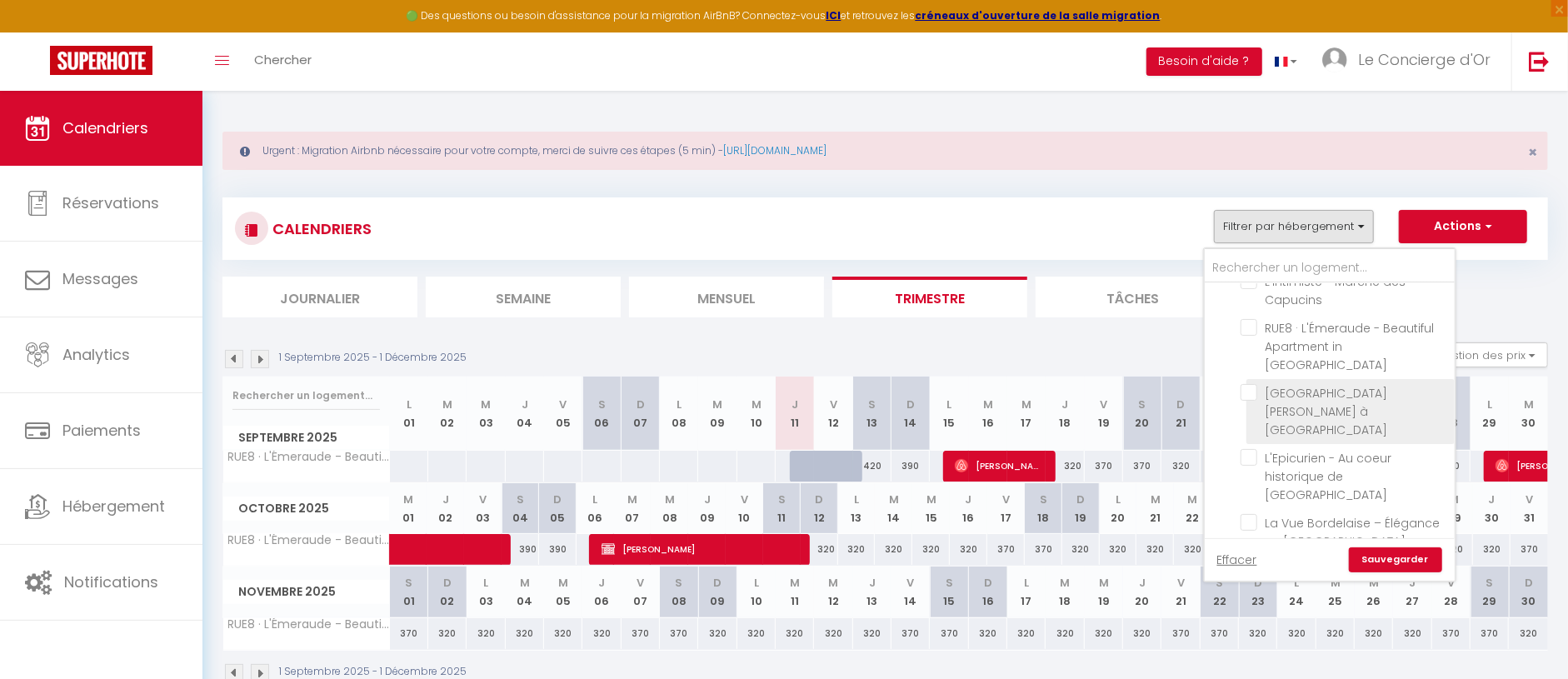
scroll to position [218, 0]
click at [1316, 499] on span "La Vue Bordelaise – Élégance en [GEOGRAPHIC_DATA]" at bounding box center [1353, 516] width 175 height 35
click at [1316, 498] on input "La Vue Bordelaise – Élégance en [GEOGRAPHIC_DATA]" at bounding box center [1344, 506] width 208 height 16
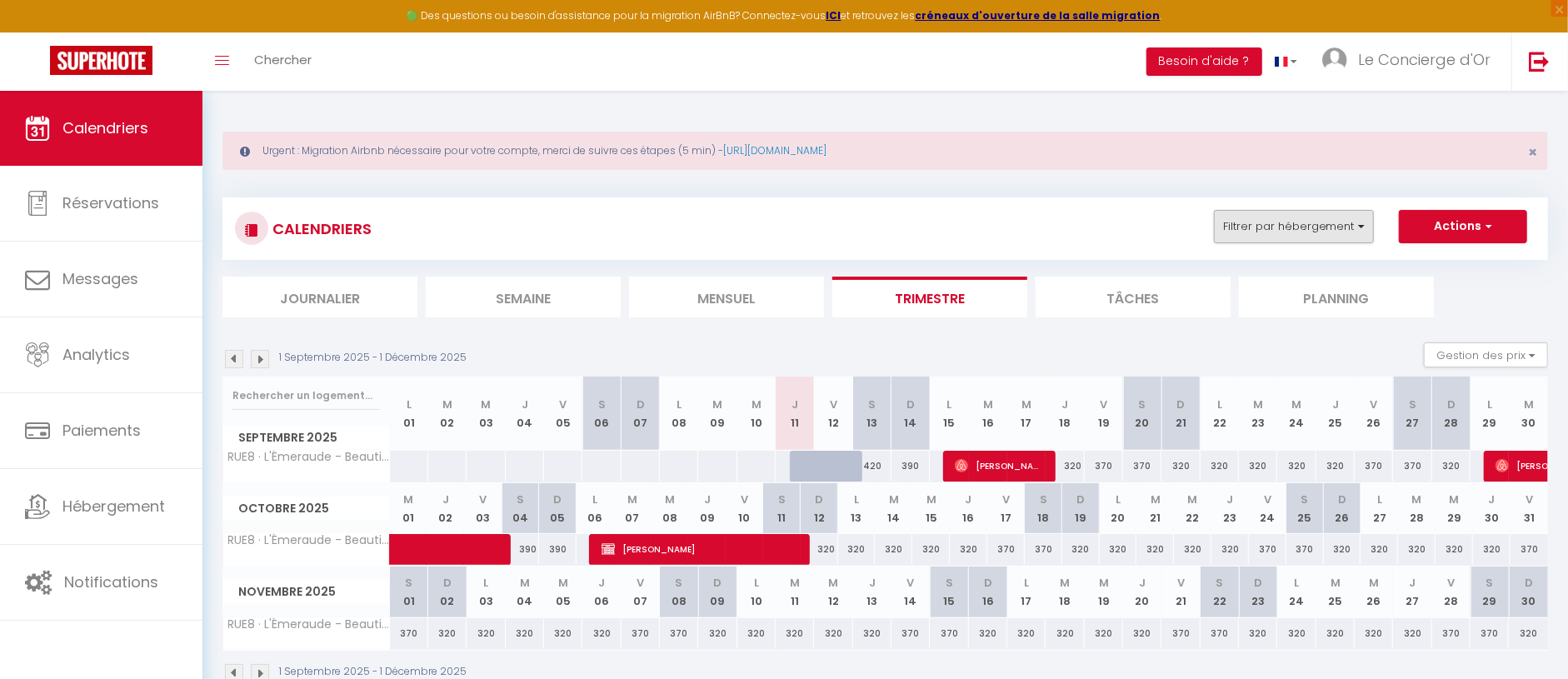
click at [1303, 231] on button "Filtrer par hébergement" at bounding box center [1294, 226] width 160 height 33
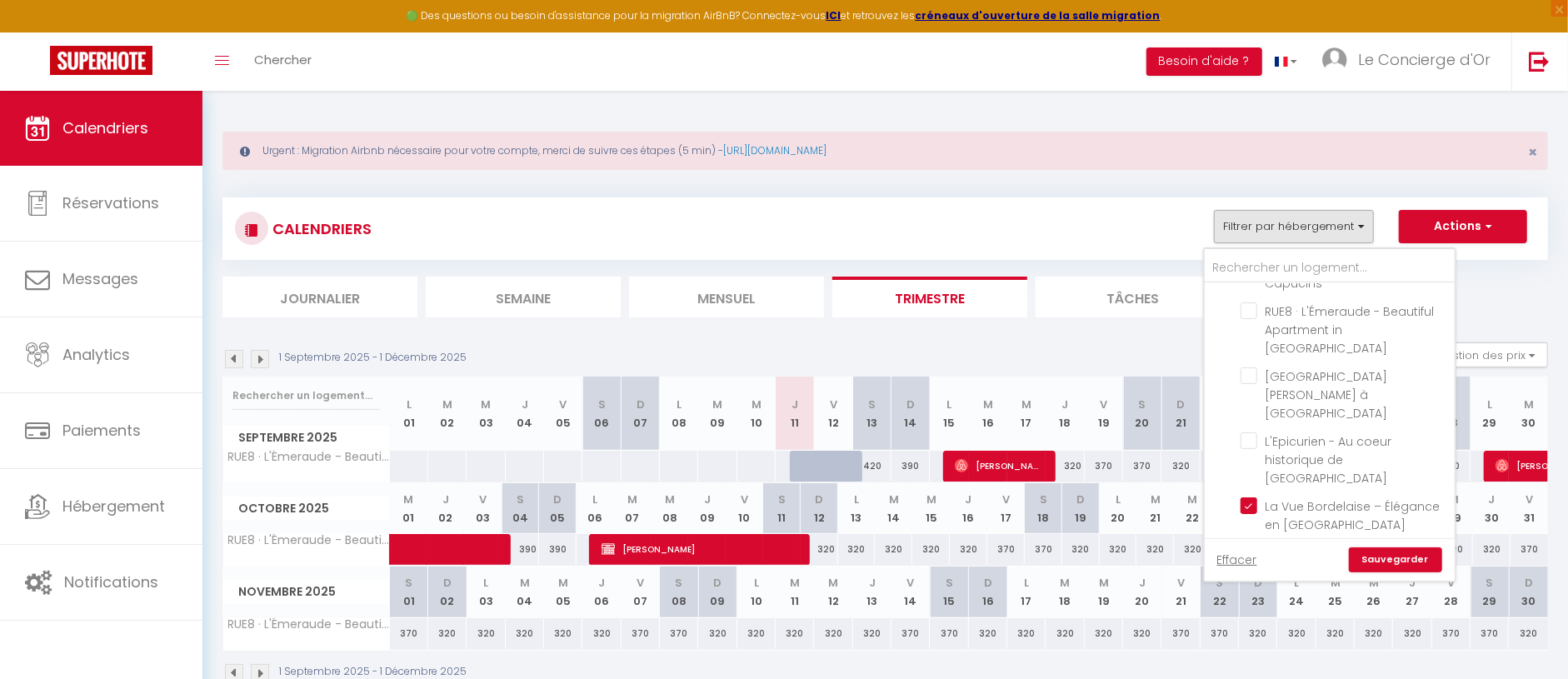
click at [1398, 554] on link "Sauvegarder" at bounding box center [1396, 560] width 94 height 25
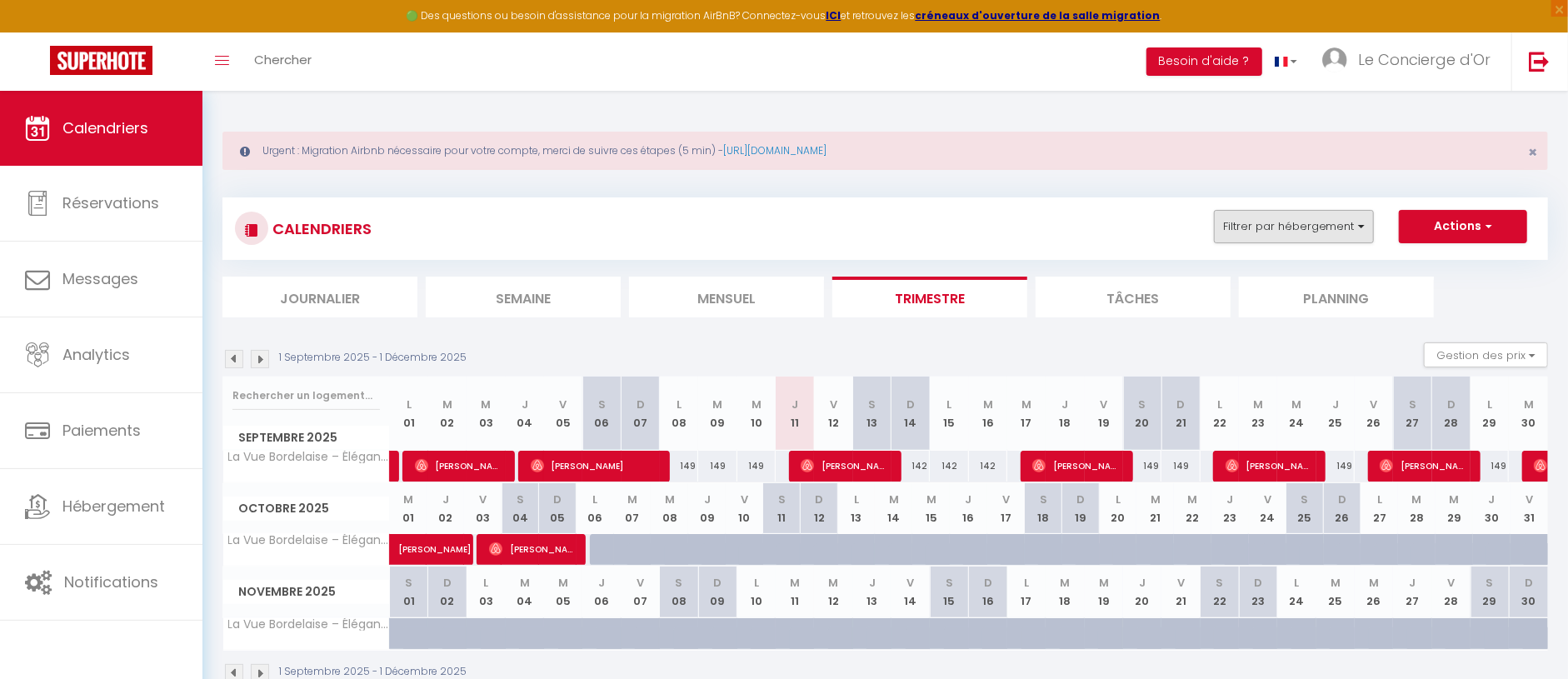
click at [1370, 225] on button "Filtrer par hébergement" at bounding box center [1294, 226] width 160 height 33
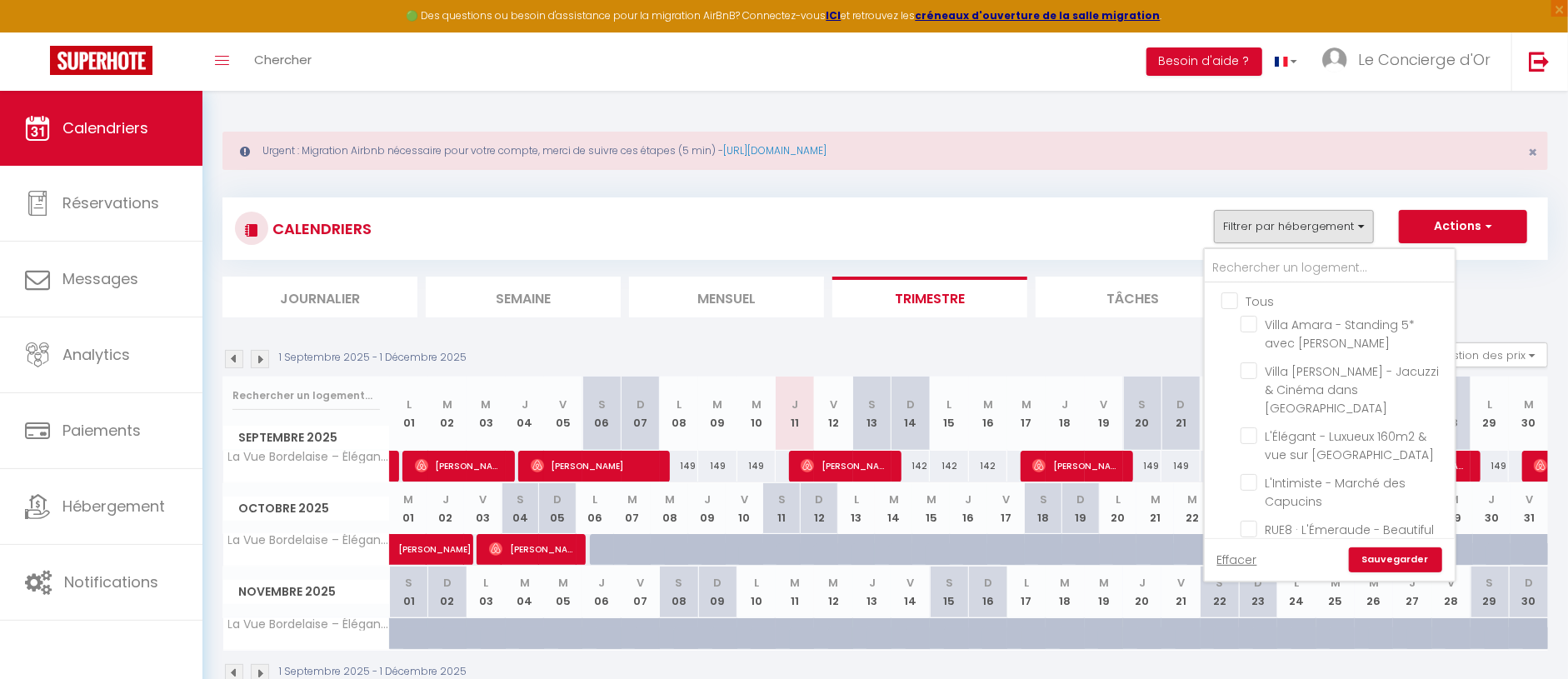
click at [1465, 326] on section "1 Septembre 2025 - 1 Décembre 2025 Gestion des prix Nb Nuits minimum Règles Dis…" at bounding box center [885, 512] width 1325 height 374
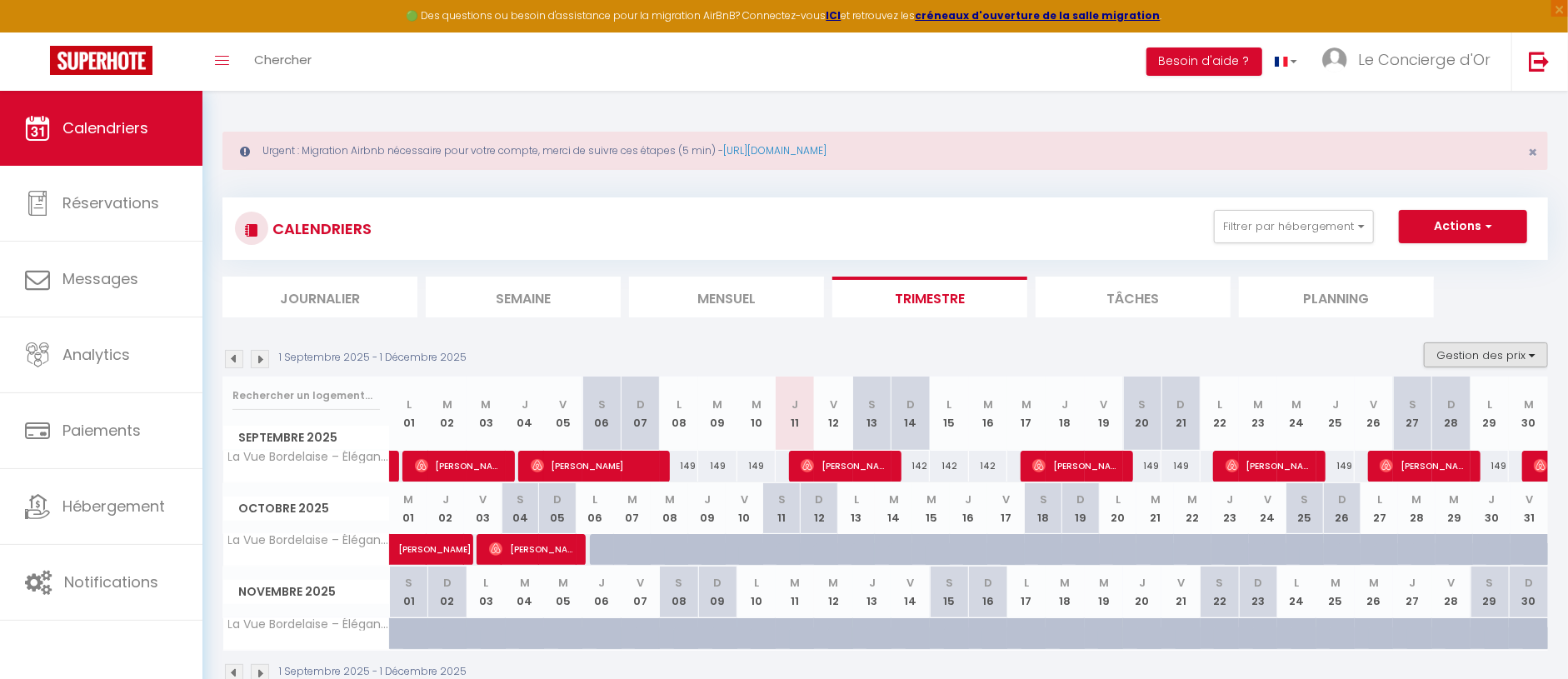
click at [1473, 346] on button "Gestion des prix" at bounding box center [1487, 355] width 124 height 25
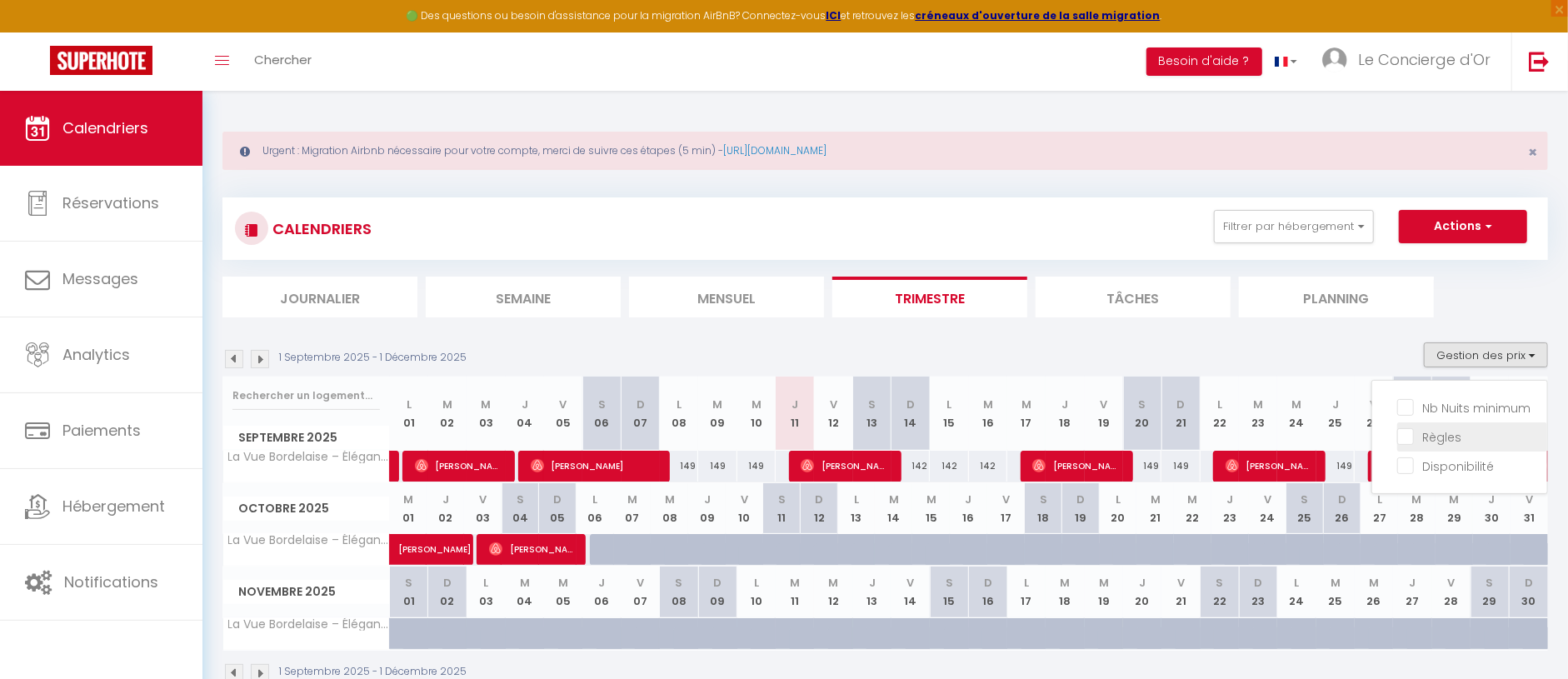
drag, startPoint x: 1451, startPoint y: 404, endPoint x: 1452, endPoint y: 444, distance: 40.0
click at [1451, 404] on input "Nb Nuits minimum" at bounding box center [1472, 407] width 150 height 16
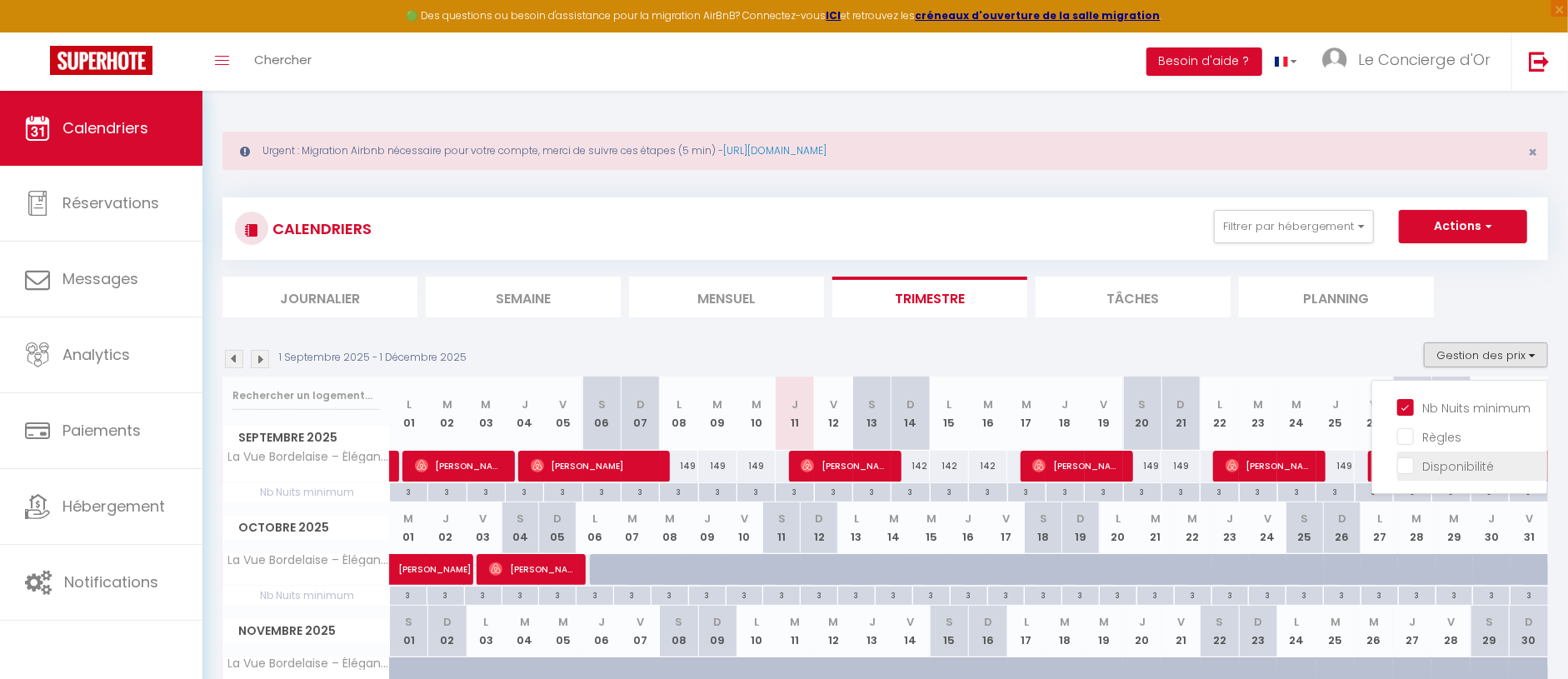
click at [1449, 469] on input "Disponibilité" at bounding box center [1472, 464] width 150 height 16
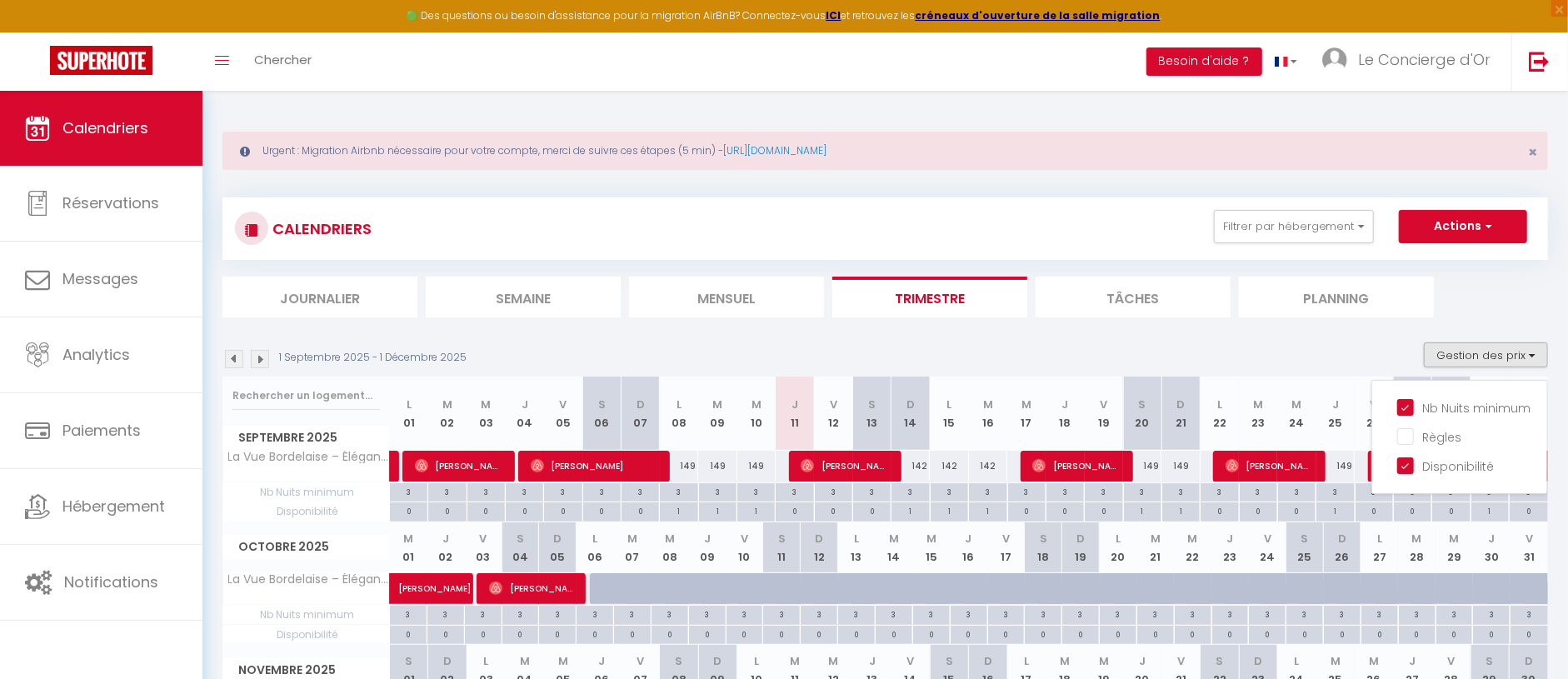
click at [919, 459] on div "142" at bounding box center [911, 466] width 39 height 31
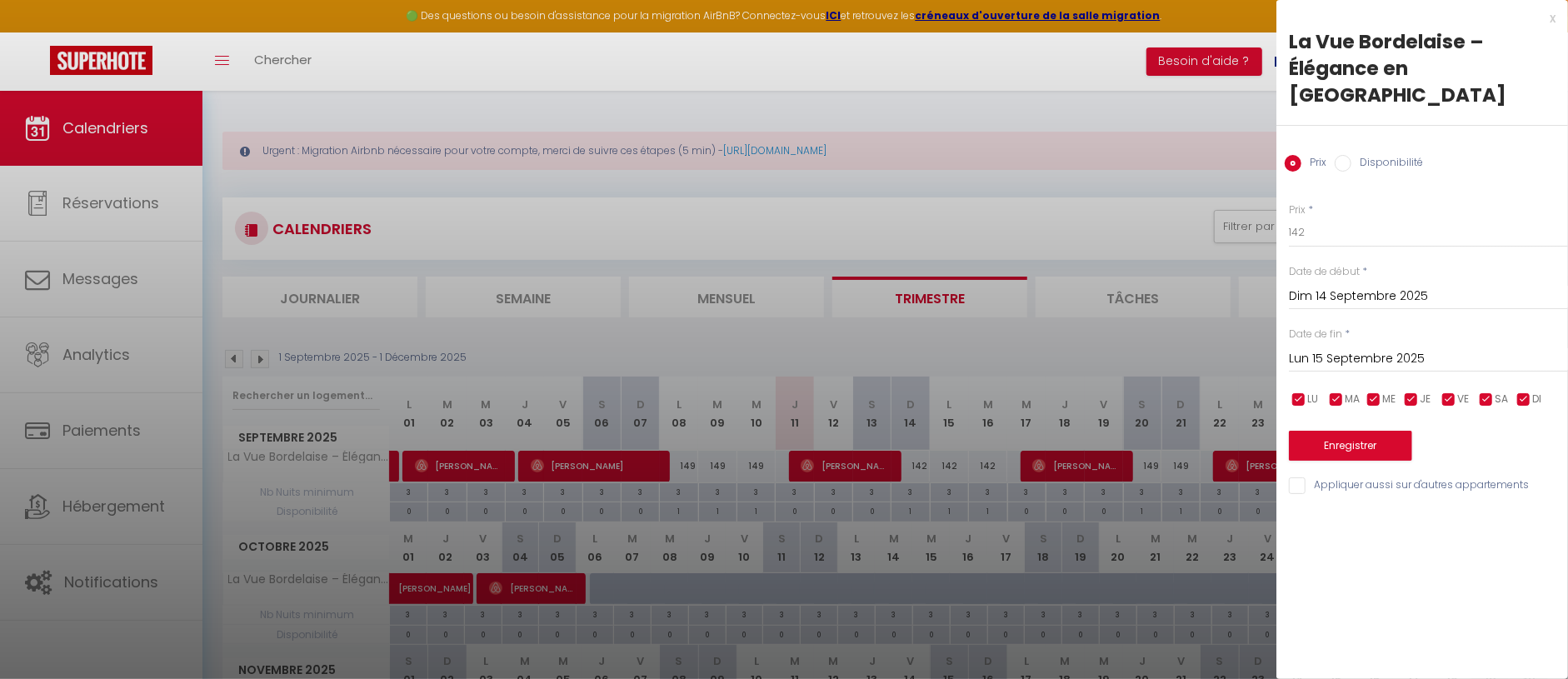
click at [1343, 348] on input "Lun 15 Septembre 2025" at bounding box center [1429, 359] width 280 height 22
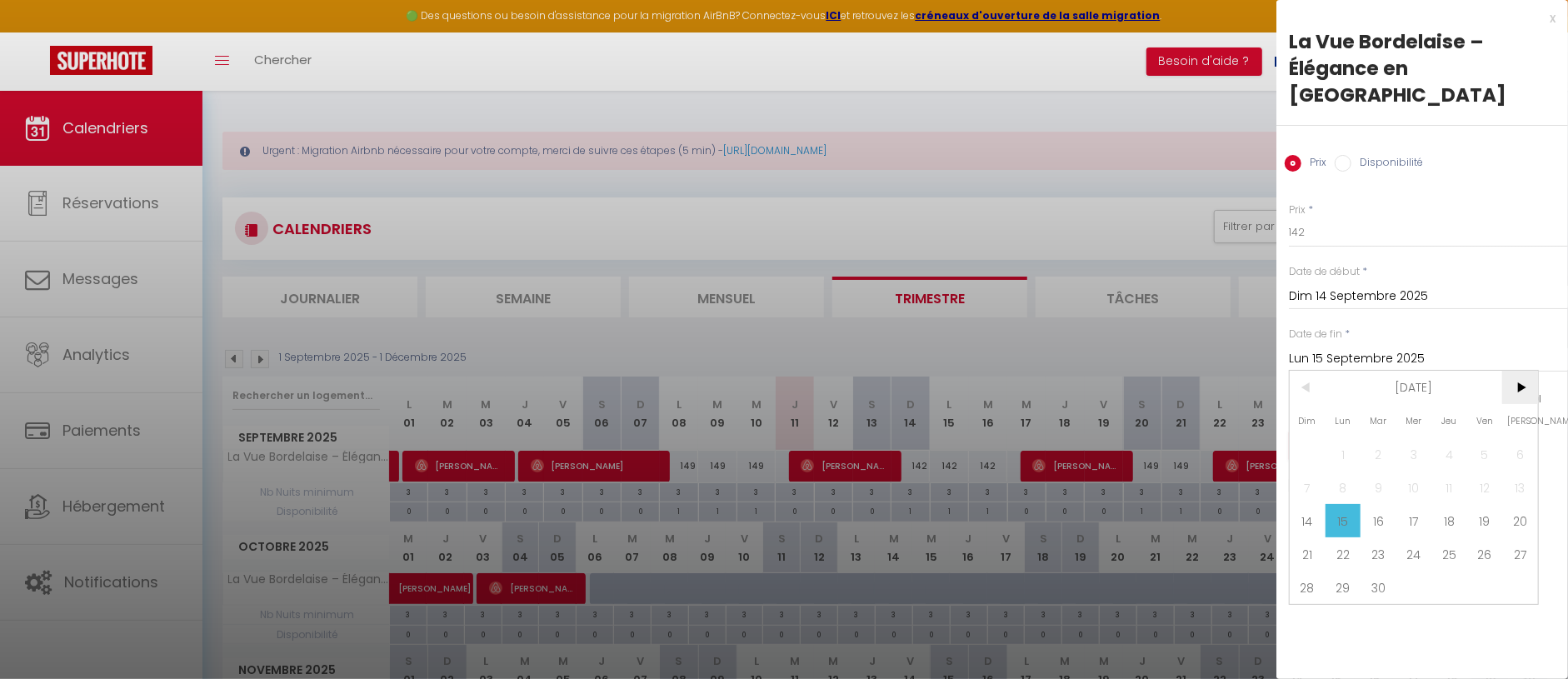
click at [1514, 371] on span ">" at bounding box center [1520, 387] width 36 height 33
click at [1359, 471] on span "6" at bounding box center [1343, 487] width 36 height 33
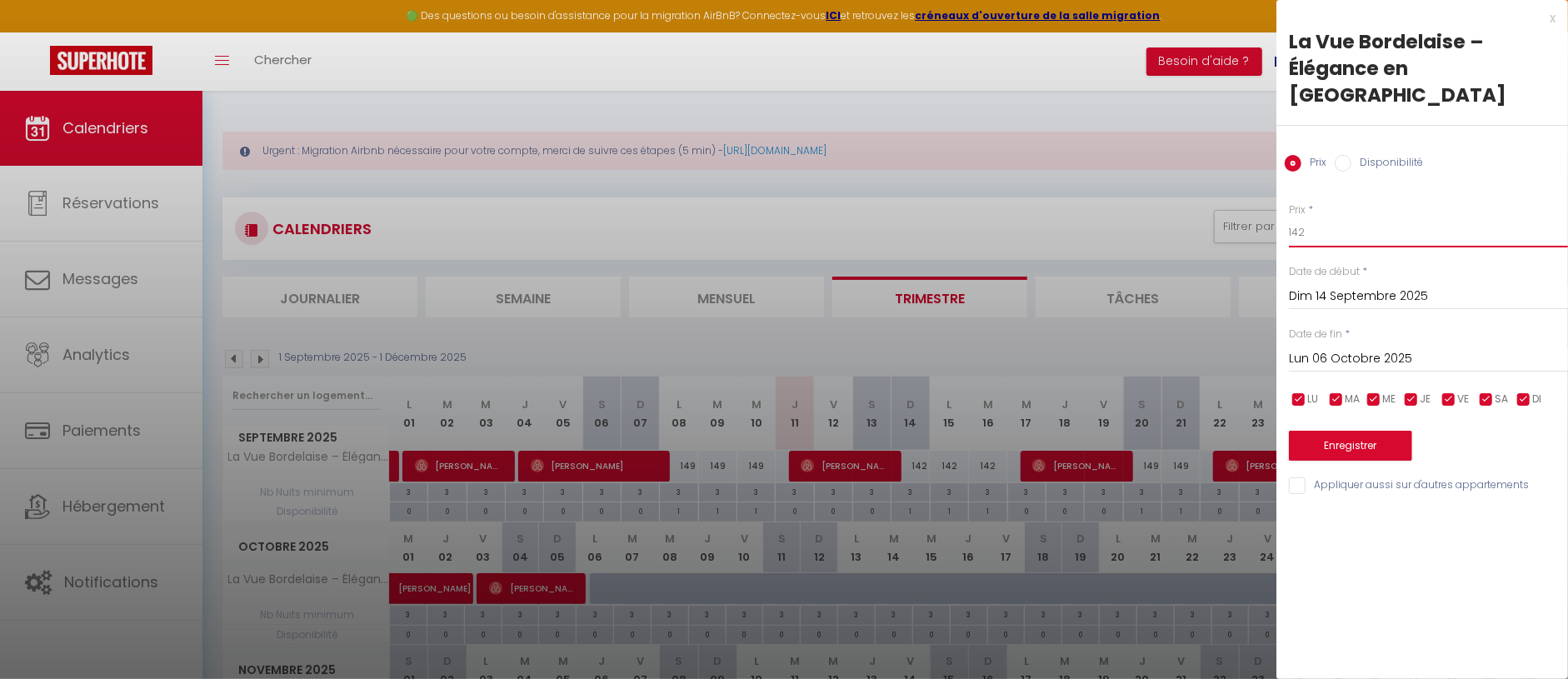
click at [1312, 217] on input "142" at bounding box center [1429, 232] width 280 height 30
click at [1364, 431] on button "Enregistrer" at bounding box center [1351, 445] width 124 height 30
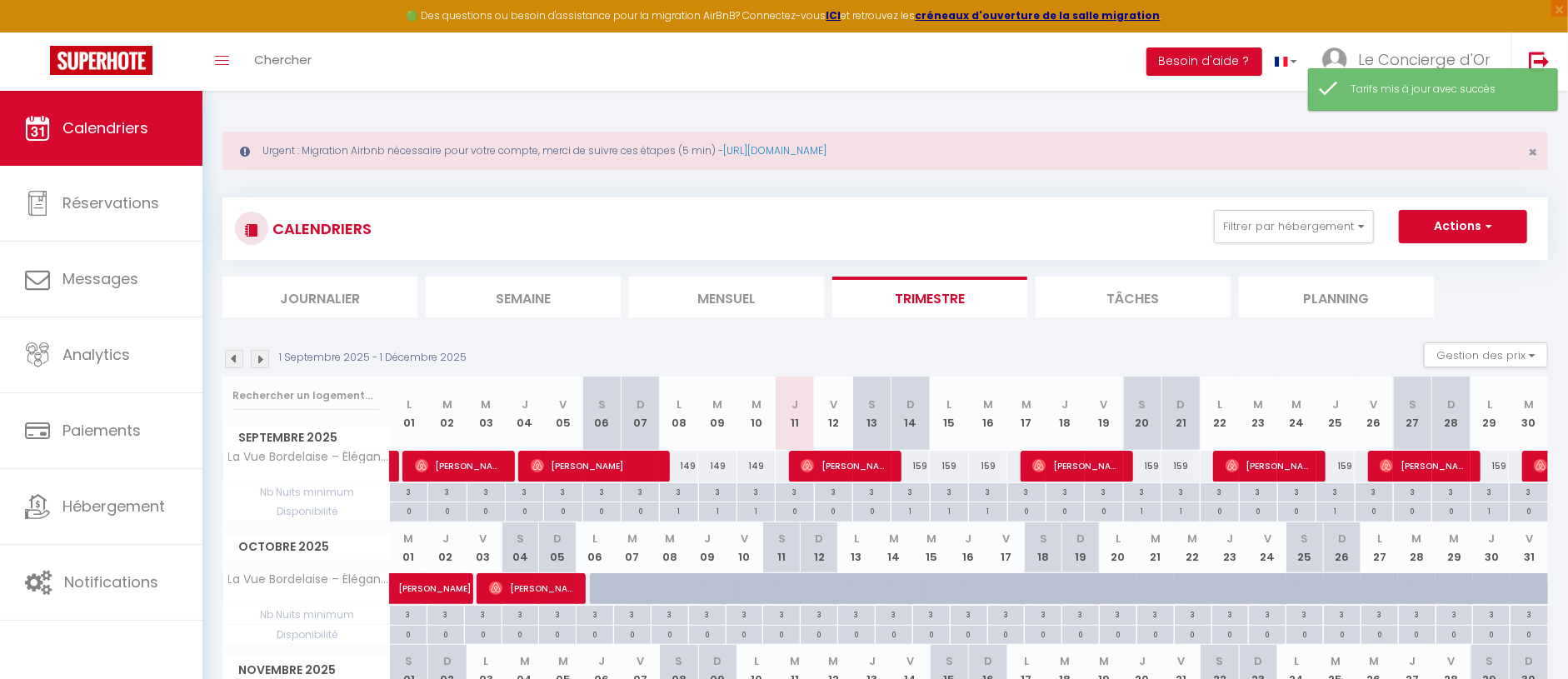
click at [916, 463] on div "159" at bounding box center [911, 466] width 39 height 31
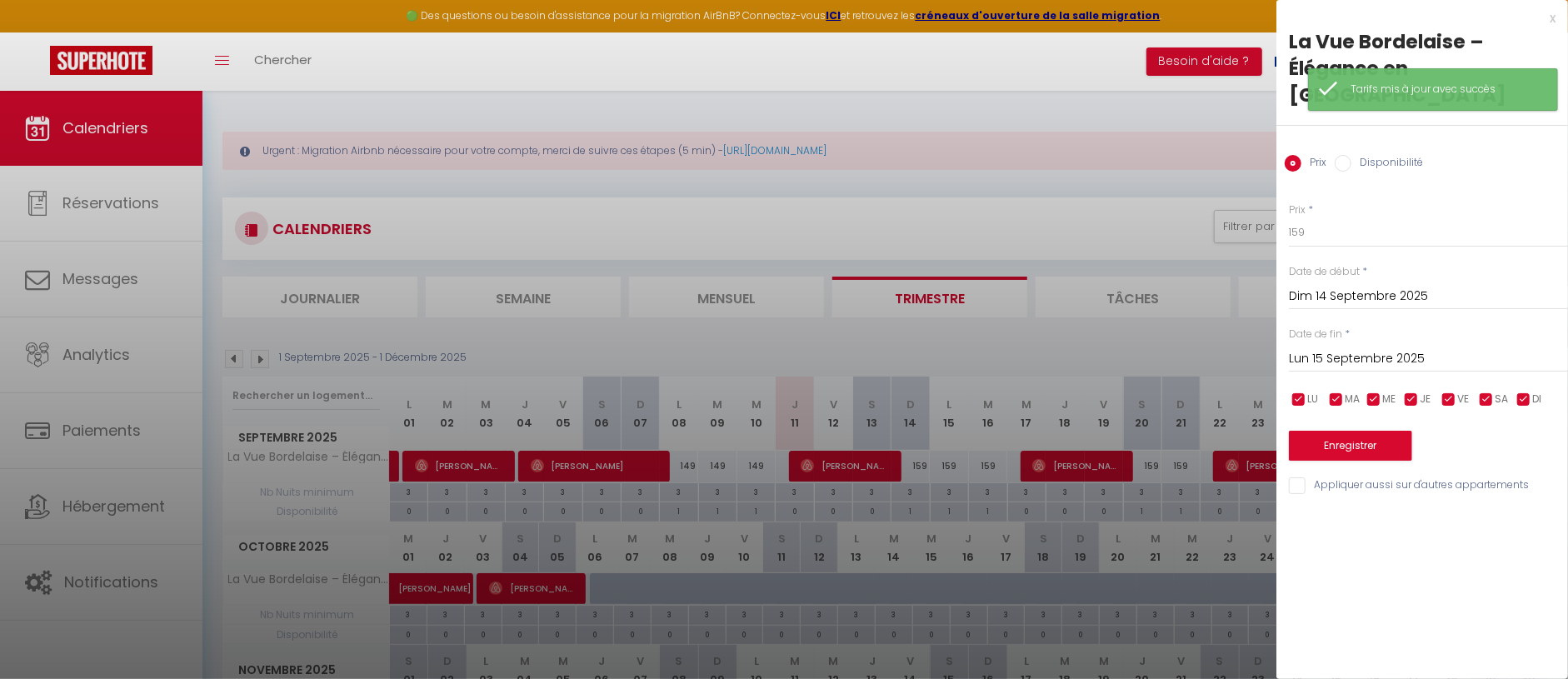
click at [918, 490] on div at bounding box center [784, 339] width 1568 height 679
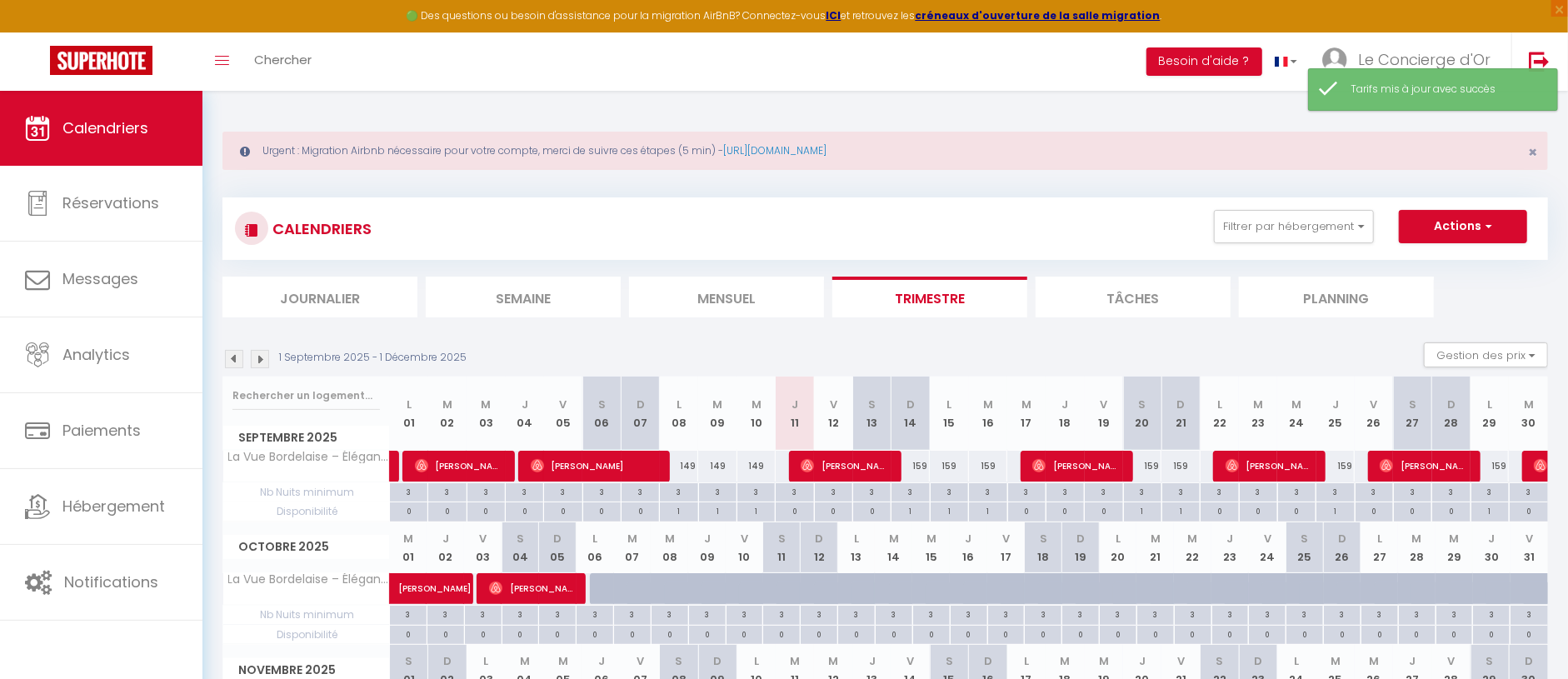
click at [918, 490] on div "3" at bounding box center [911, 491] width 38 height 16
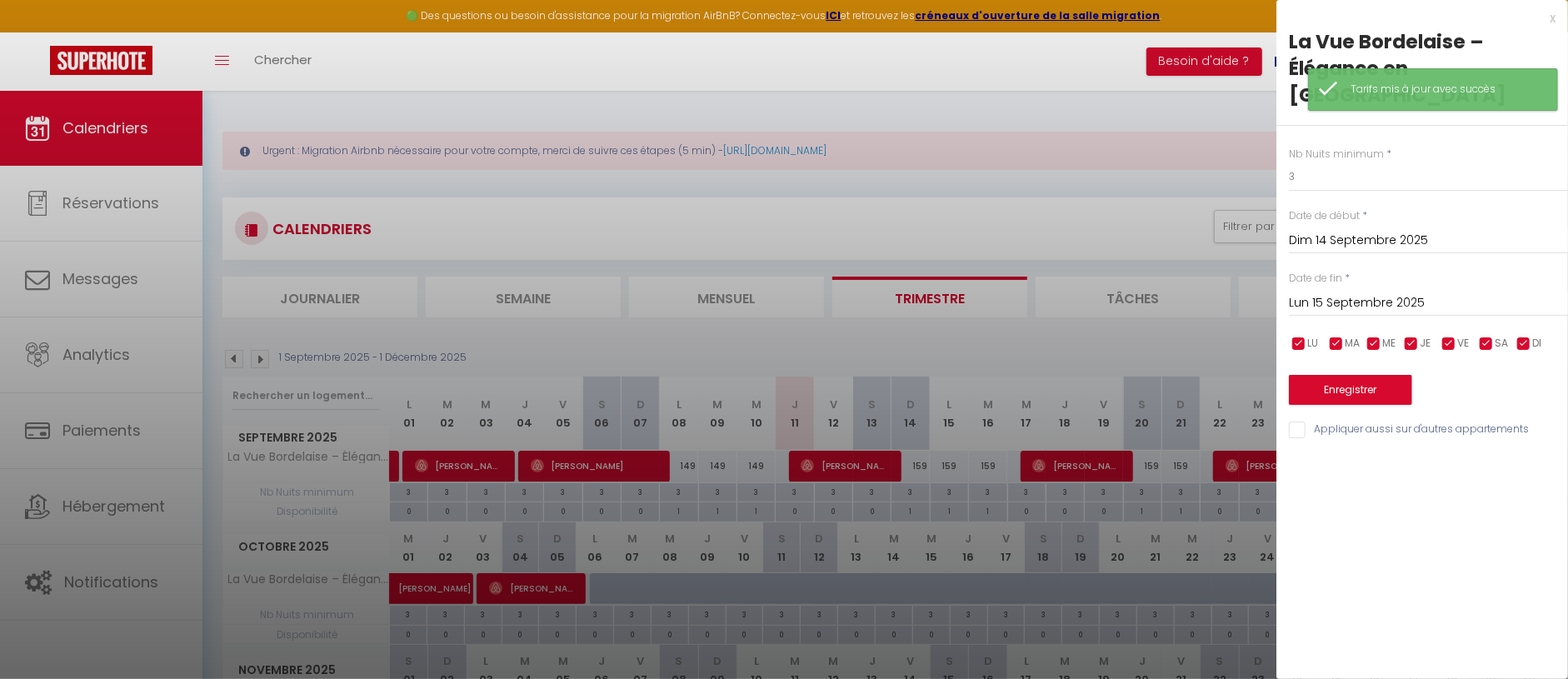
click at [1374, 292] on input "Lun 15 Septembre 2025" at bounding box center [1429, 303] width 280 height 22
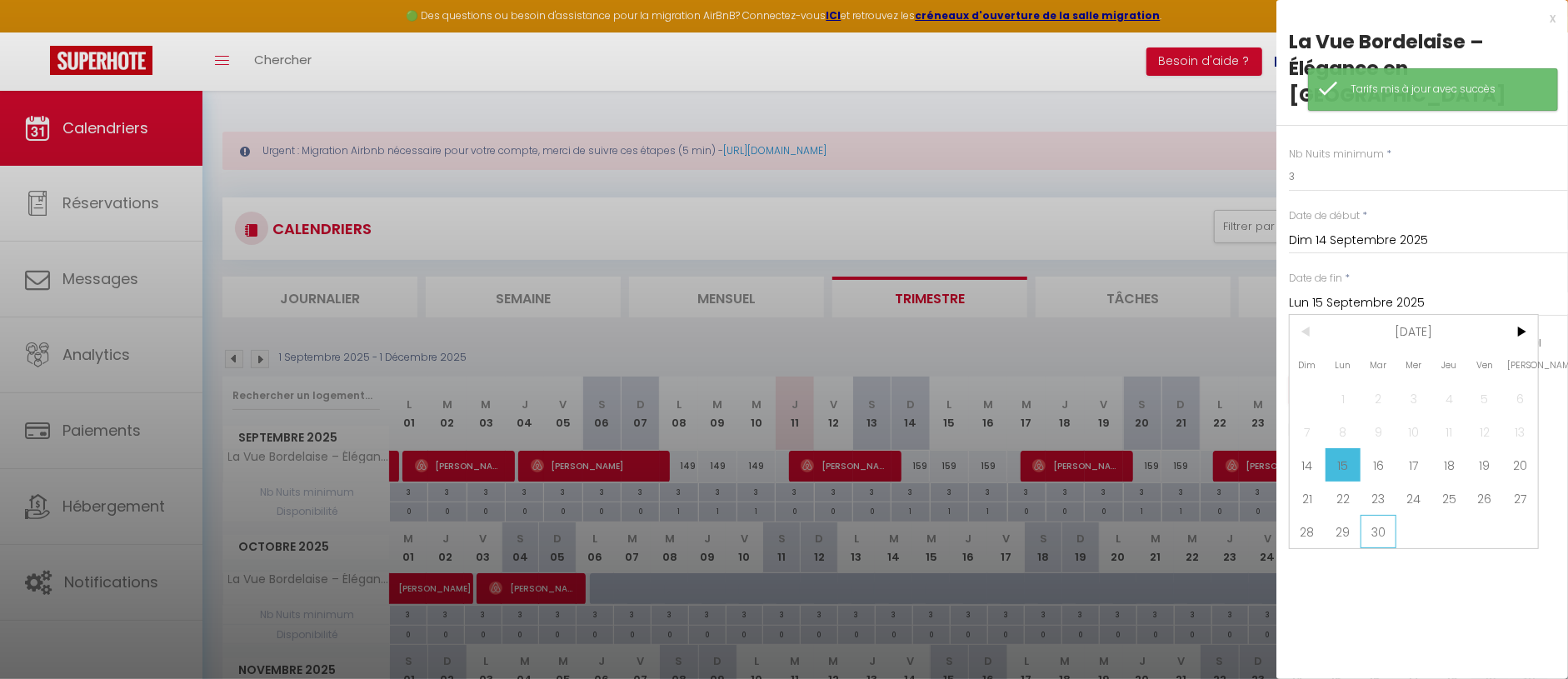
click at [1380, 515] on span "30" at bounding box center [1379, 531] width 36 height 33
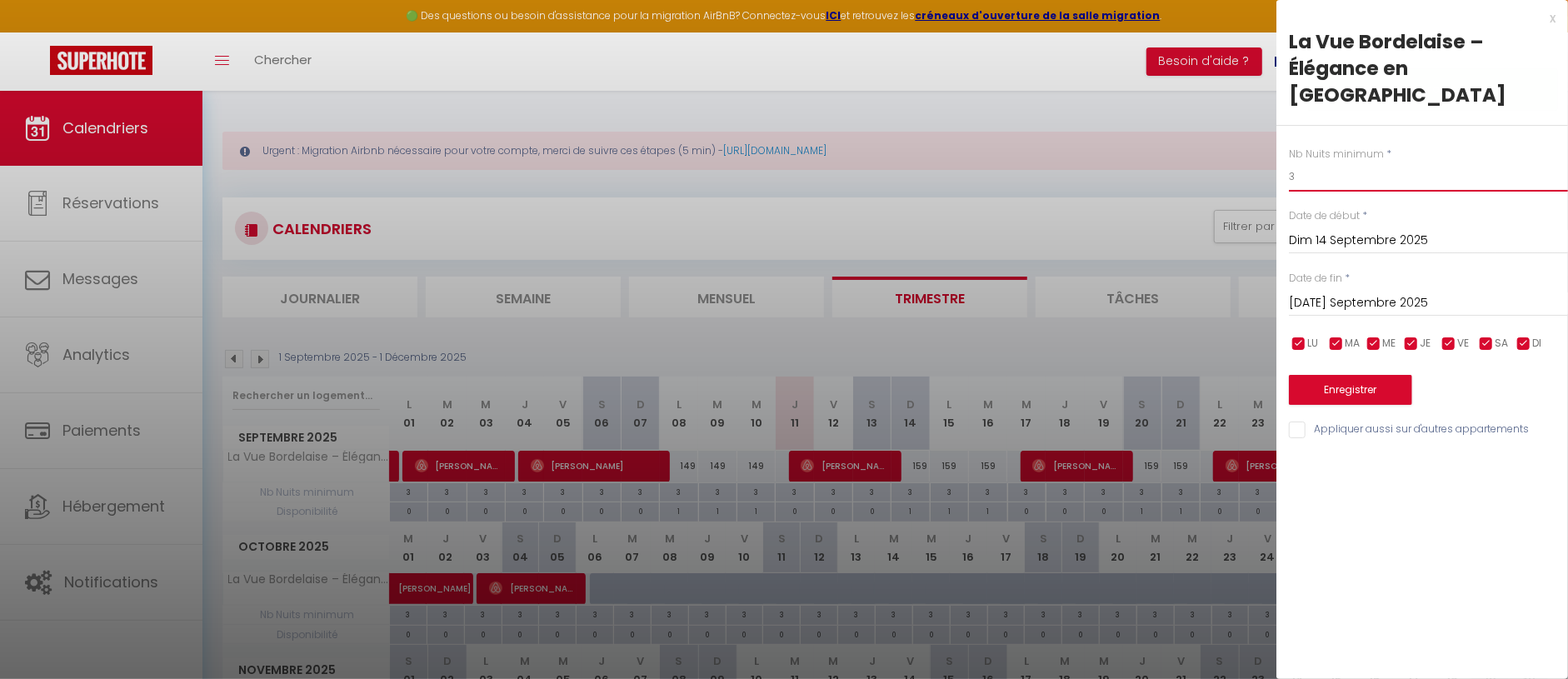
click at [1319, 161] on input "3" at bounding box center [1429, 176] width 280 height 30
click at [1339, 375] on button "Enregistrer" at bounding box center [1351, 390] width 124 height 30
